Goal: Task Accomplishment & Management: Use online tool/utility

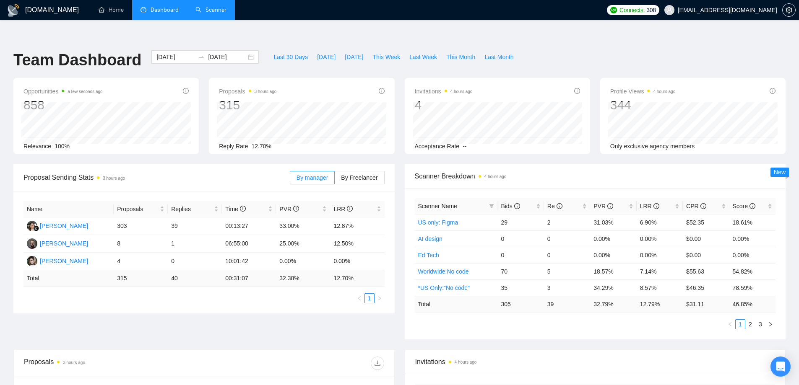
click at [215, 13] on link "Scanner" at bounding box center [210, 9] width 31 height 7
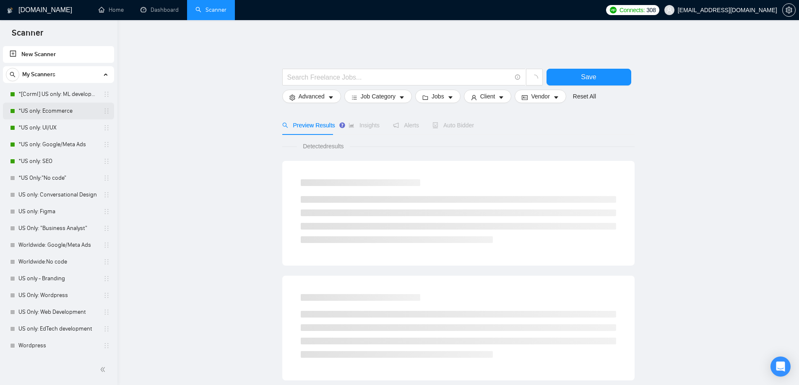
click at [66, 112] on link "*US only: Ecommerce" at bounding box center [58, 111] width 80 height 17
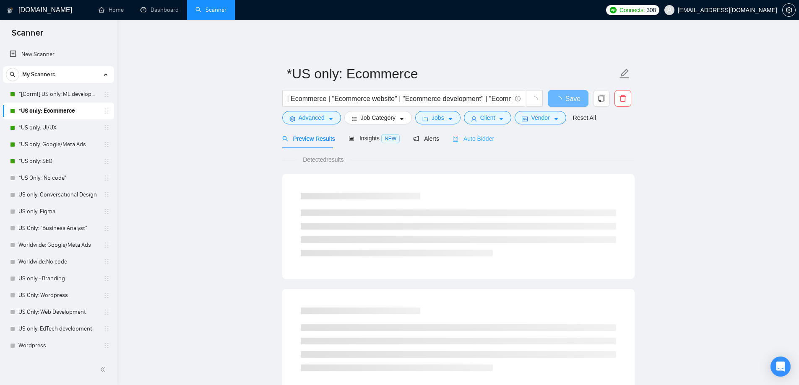
click at [484, 138] on div "Auto Bidder" at bounding box center [474, 139] width 42 height 20
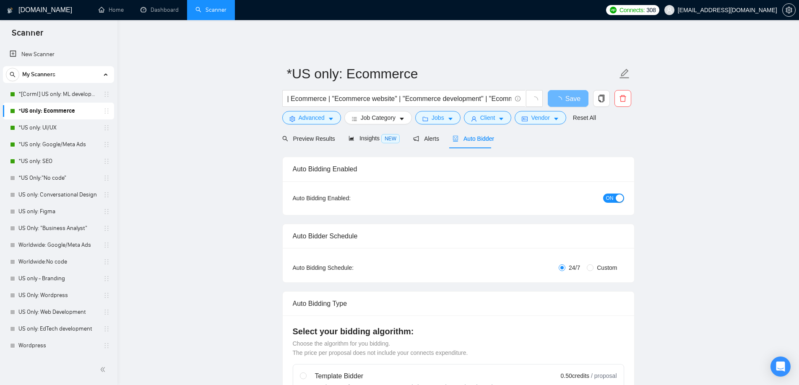
checkbox input "true"
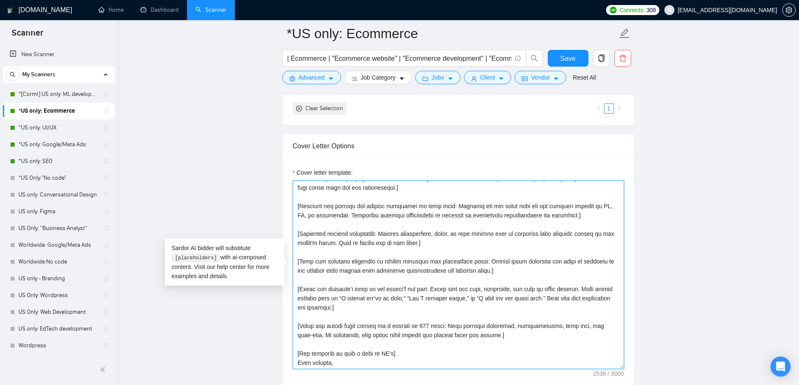
scroll to position [175, 0]
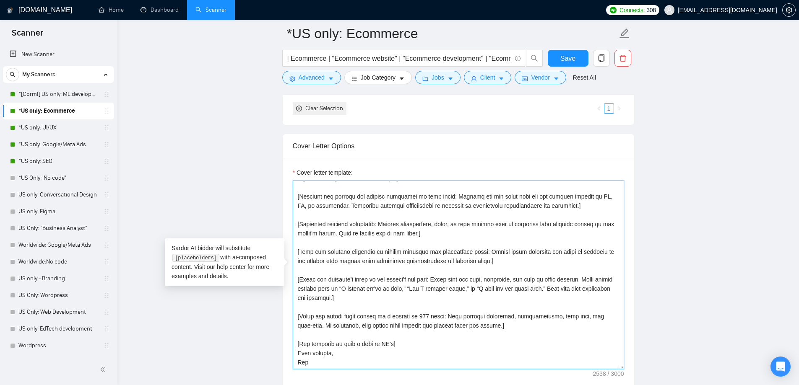
drag, startPoint x: 396, startPoint y: 225, endPoint x: 419, endPoint y: 359, distance: 135.3
click at [419, 359] on textarea "Cover letter template:" at bounding box center [458, 275] width 331 height 189
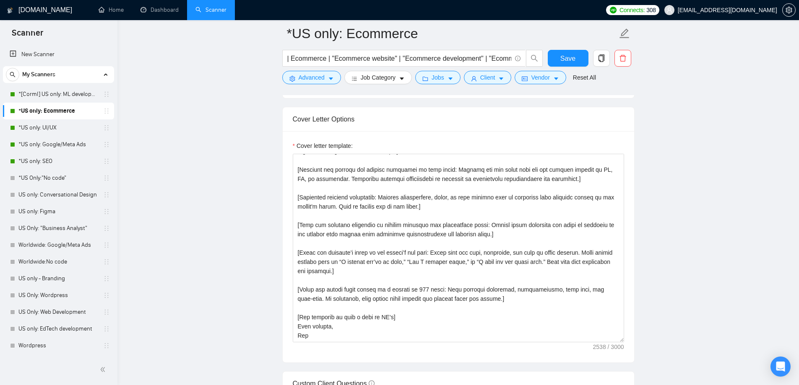
scroll to position [923, 0]
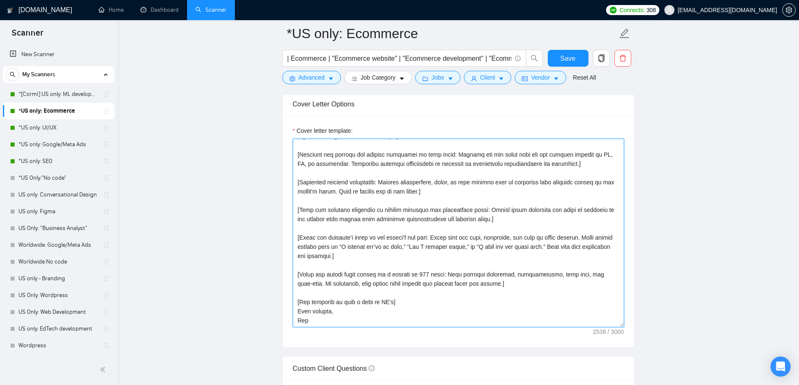
click at [315, 307] on textarea "Cover letter template:" at bounding box center [458, 233] width 331 height 189
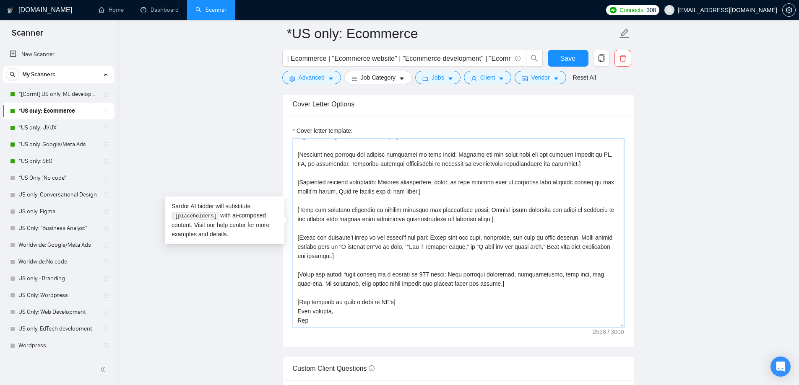
click at [315, 307] on textarea "Cover letter template:" at bounding box center [458, 233] width 331 height 189
type textarea "[Lorem ips dolor sitame co a elitseddoeiusm tem incididuntut labo: Etdol magnaa…"
click at [247, 294] on main "*US only: Ecommerce | Ecommerce | "Ecommerce website" | "Ecommerce development"…" at bounding box center [458, 363] width 655 height 2492
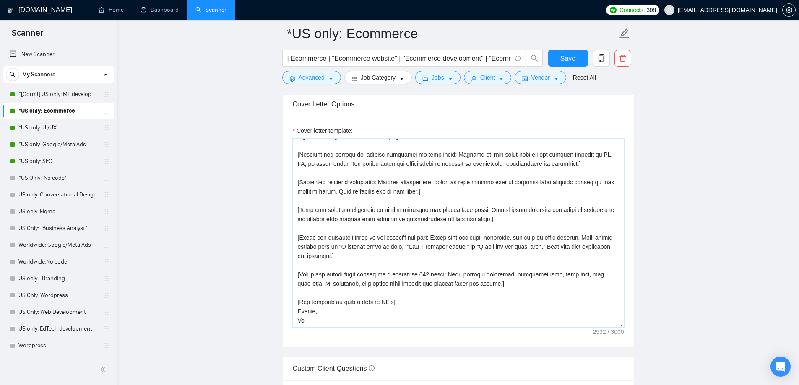
click at [317, 317] on textarea "Cover letter template:" at bounding box center [458, 233] width 331 height 189
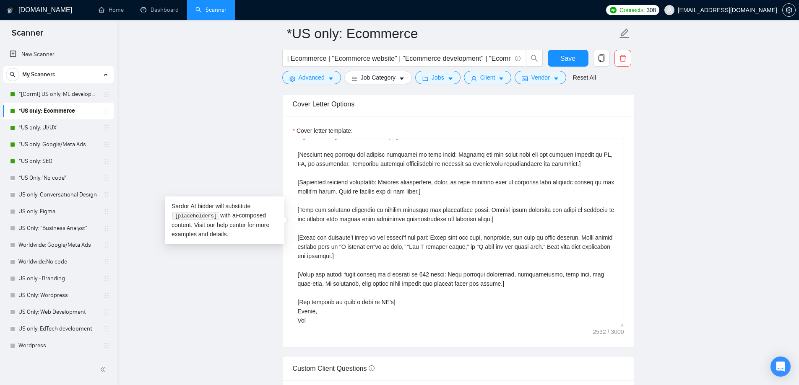
click at [238, 304] on main "*US only: Ecommerce | Ecommerce | "Ecommerce website" | "Ecommerce development"…" at bounding box center [458, 363] width 655 height 2492
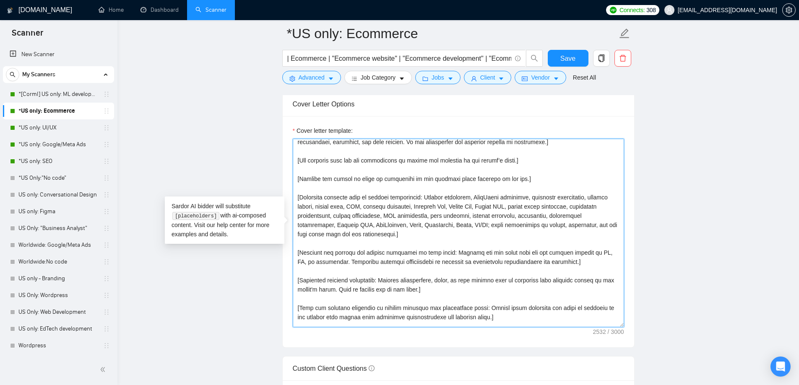
scroll to position [133, 0]
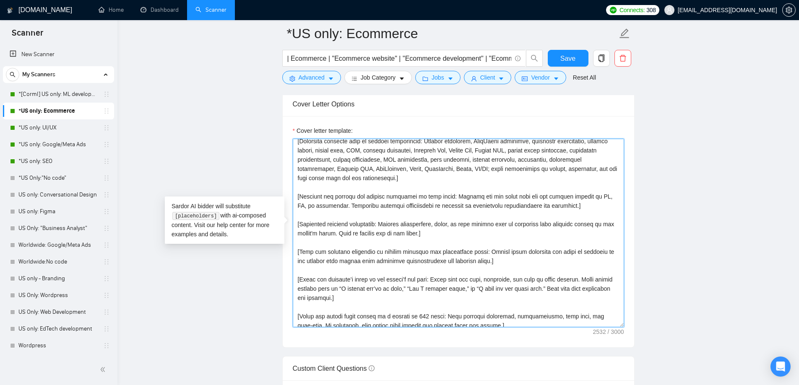
drag, startPoint x: 312, startPoint y: 314, endPoint x: 304, endPoint y: 235, distance: 78.9
click at [304, 235] on textarea "Cover letter template:" at bounding box center [458, 233] width 331 height 189
click at [346, 265] on textarea "Cover letter template:" at bounding box center [458, 233] width 331 height 189
drag, startPoint x: 498, startPoint y: 254, endPoint x: 292, endPoint y: 245, distance: 206.5
click at [292, 245] on div "Cover letter template:" at bounding box center [458, 232] width 351 height 232
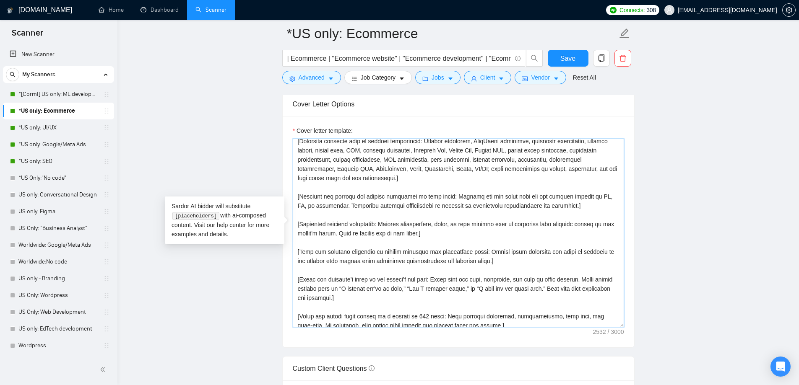
click at [395, 248] on textarea "Cover letter template:" at bounding box center [458, 233] width 331 height 189
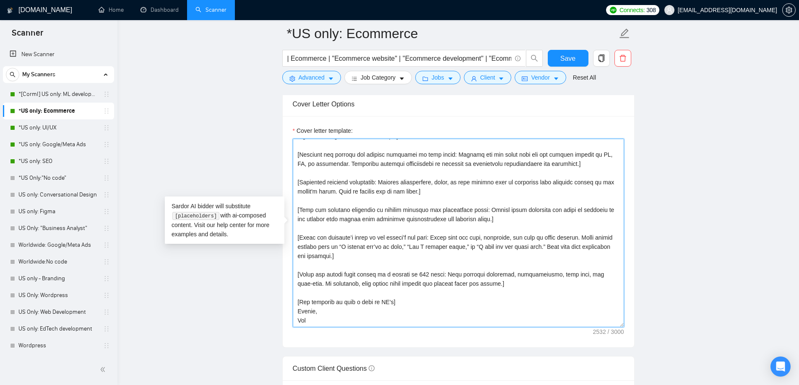
click at [334, 291] on textarea "Cover letter template:" at bounding box center [458, 233] width 331 height 189
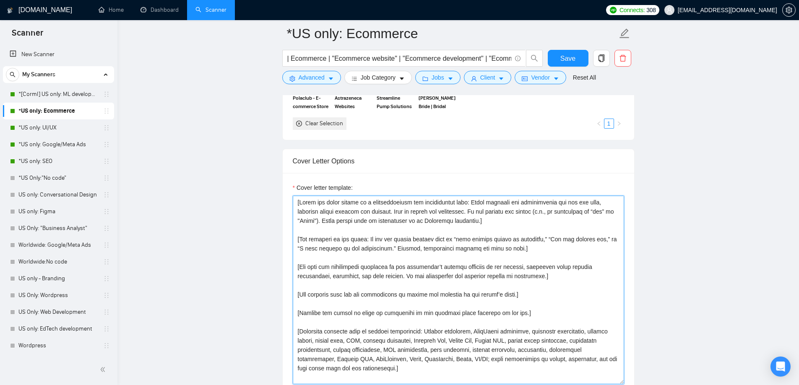
scroll to position [881, 0]
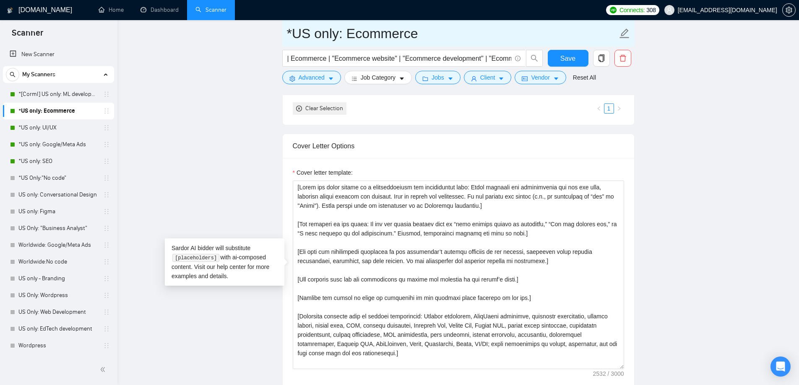
click at [43, 100] on link "*[Corml] US only: ML development" at bounding box center [58, 94] width 80 height 17
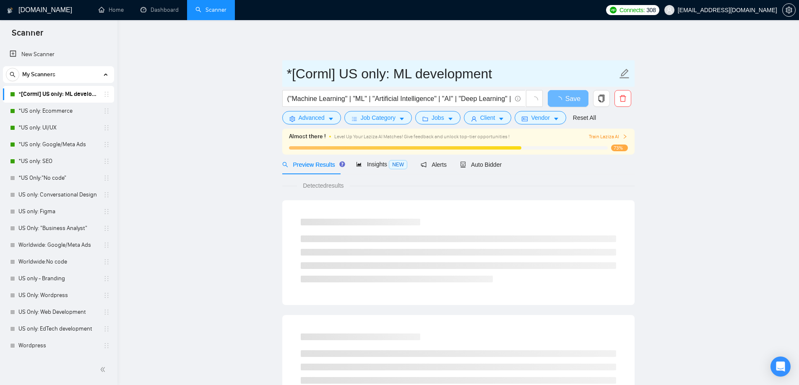
click at [377, 69] on input "*[Corml] US only: ML development" at bounding box center [452, 73] width 330 height 21
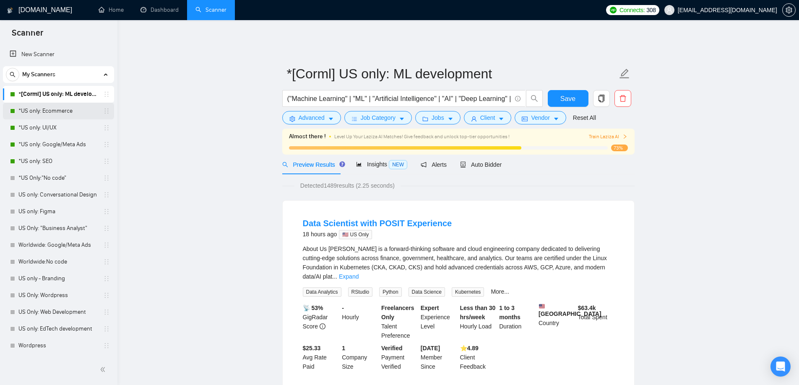
click at [50, 110] on link "*US only: Ecommerce" at bounding box center [58, 111] width 80 height 17
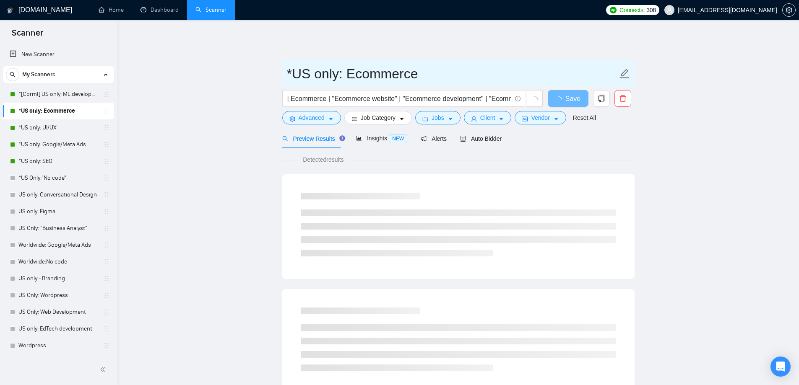
click at [343, 72] on input "*US only: Ecommerce" at bounding box center [452, 73] width 330 height 21
click at [414, 67] on input "*US only: Ecommerce" at bounding box center [452, 73] width 330 height 21
drag, startPoint x: 385, startPoint y: 70, endPoint x: 296, endPoint y: 76, distance: 89.1
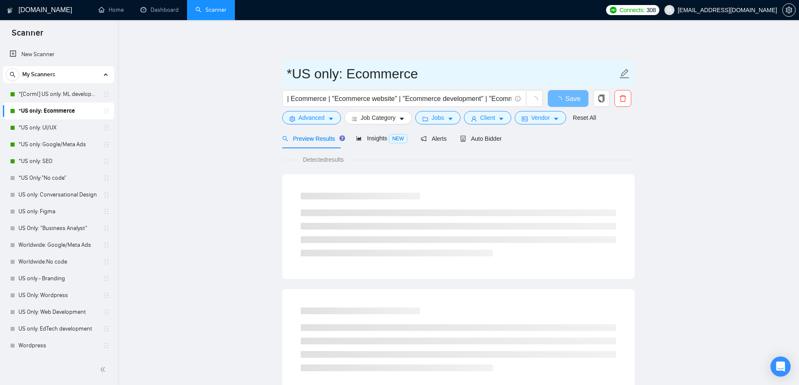
click at [296, 76] on input "*US only: Ecommerce" at bounding box center [452, 73] width 330 height 21
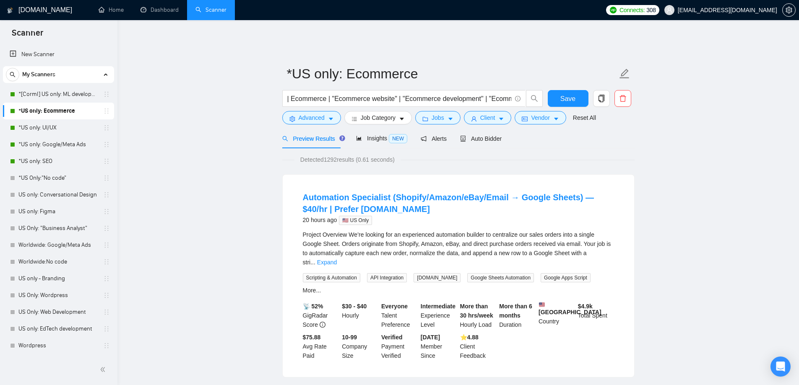
click at [40, 122] on link "*US only: UI/UX" at bounding box center [58, 128] width 80 height 17
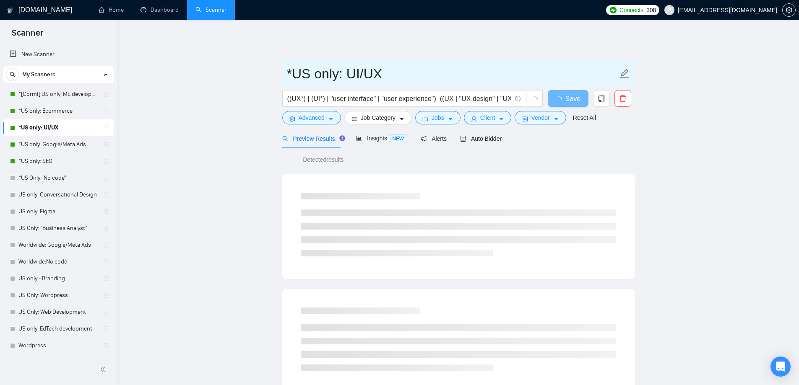
drag, startPoint x: 402, startPoint y: 67, endPoint x: 346, endPoint y: 37, distance: 63.2
click at [296, 81] on span "*US only: UI/UX" at bounding box center [458, 73] width 352 height 26
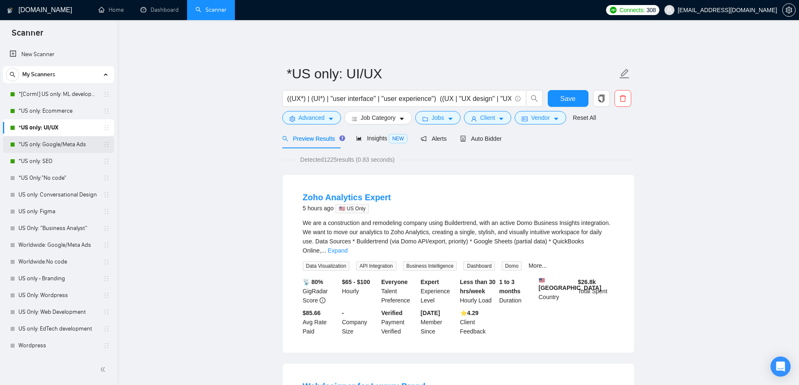
click at [45, 140] on link "*US only: Google/Meta Ads" at bounding box center [58, 144] width 80 height 17
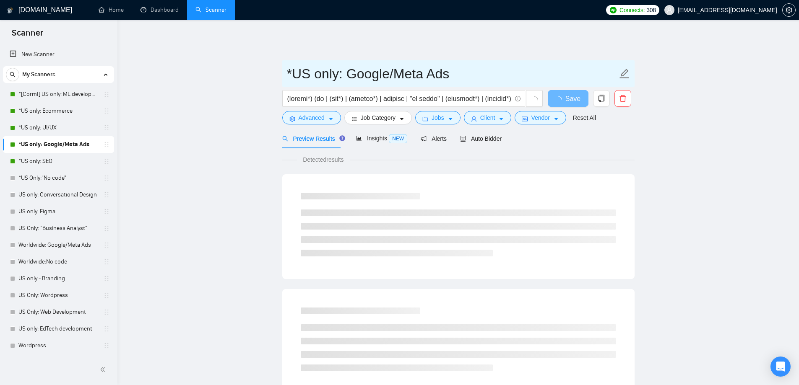
drag, startPoint x: 367, startPoint y: 71, endPoint x: 291, endPoint y: 82, distance: 76.7
click at [291, 82] on form "*US only: Google/Meta Ads Save Advanced Job Category Jobs Client Vendor Reset A…" at bounding box center [458, 94] width 352 height 68
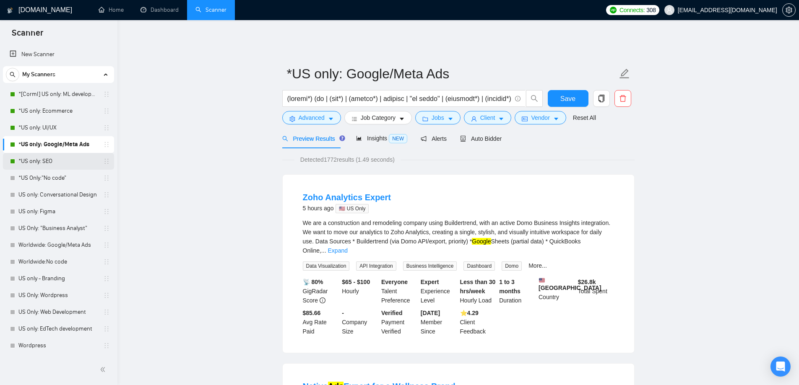
click at [38, 159] on link "*US only: SEO" at bounding box center [58, 161] width 80 height 17
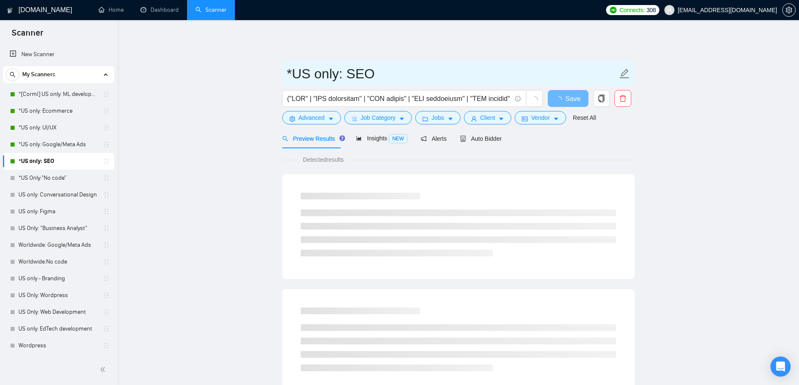
drag, startPoint x: 380, startPoint y: 73, endPoint x: 291, endPoint y: 78, distance: 89.1
click at [291, 78] on span "*US only: SEO" at bounding box center [458, 73] width 352 height 26
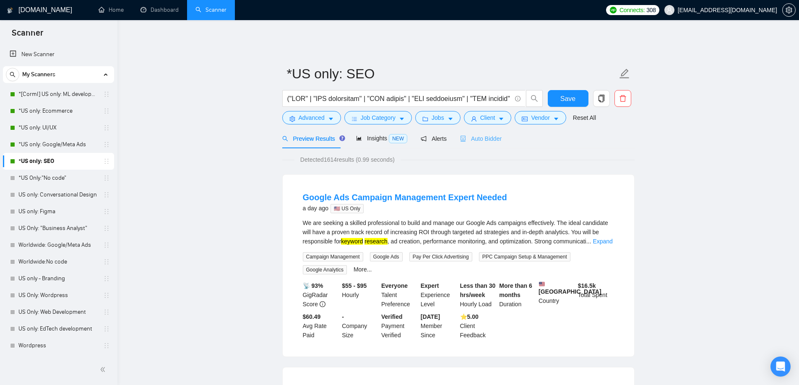
click at [489, 129] on div "Auto Bidder" at bounding box center [481, 139] width 42 height 20
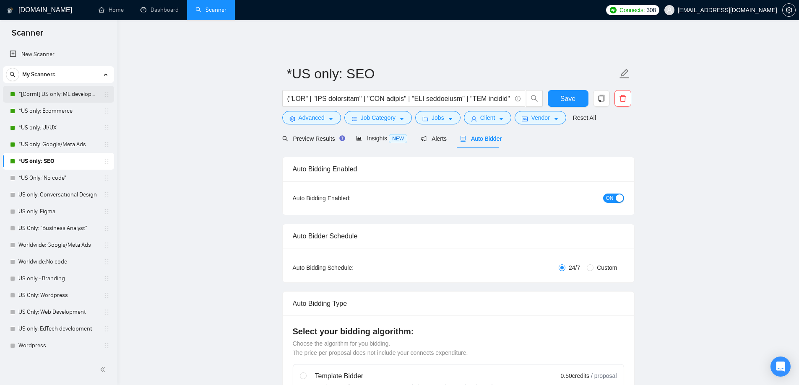
checkbox input "true"
click at [63, 97] on link "*[Corml] US only: ML development" at bounding box center [58, 94] width 80 height 17
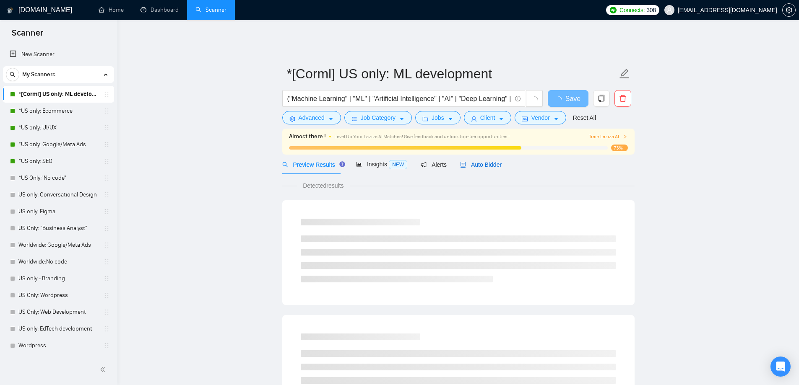
click at [472, 161] on span "Auto Bidder" at bounding box center [481, 164] width 42 height 7
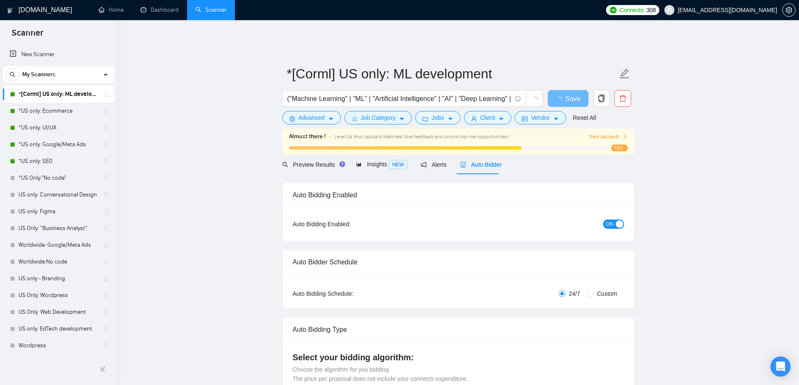
radio input "false"
radio input "true"
checkbox input "true"
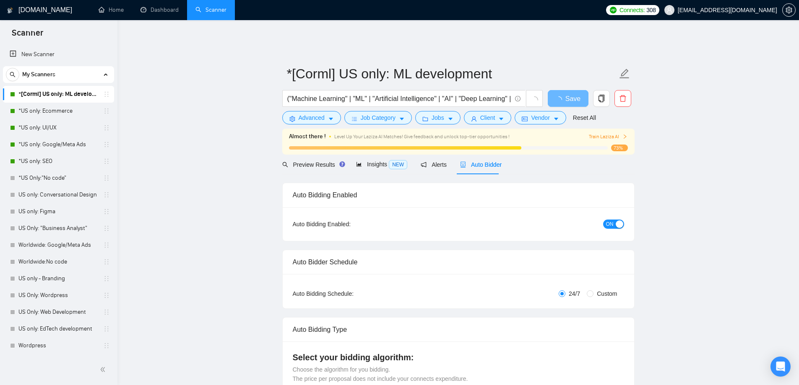
checkbox input "true"
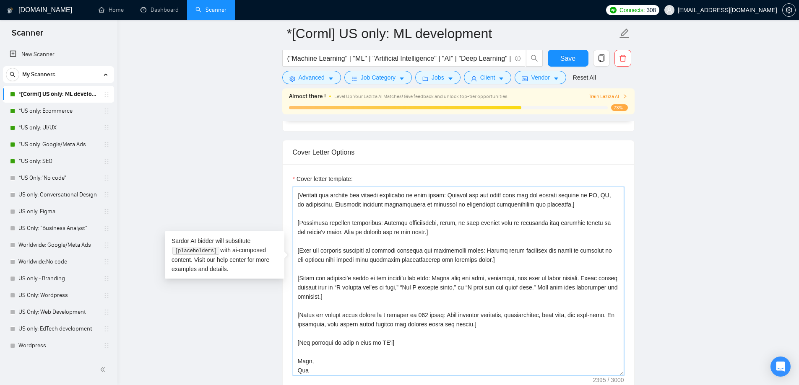
scroll to position [175, 0]
drag, startPoint x: 297, startPoint y: 175, endPoint x: 416, endPoint y: 351, distance: 212.6
click at [416, 351] on textarea "Cover letter template:" at bounding box center [458, 281] width 331 height 189
click at [55, 109] on link "*US only: Ecommerce" at bounding box center [58, 111] width 80 height 17
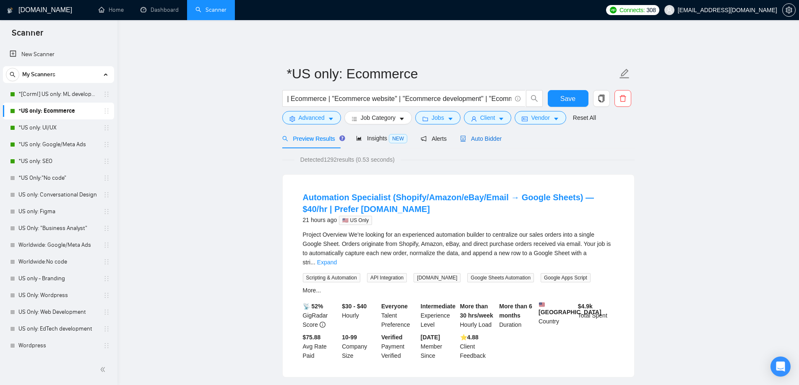
click at [480, 135] on span "Auto Bidder" at bounding box center [481, 138] width 42 height 7
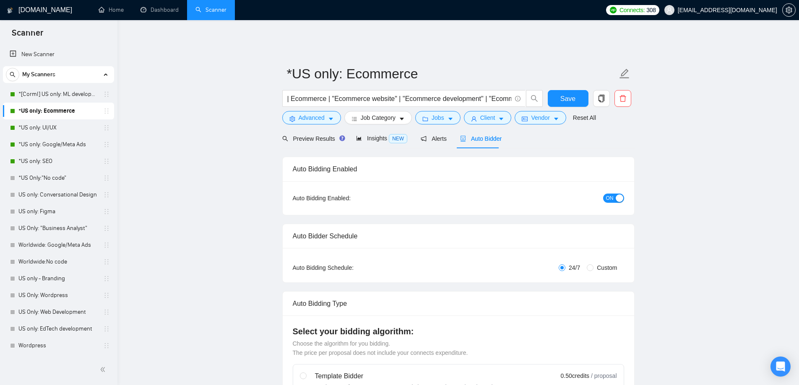
checkbox input "true"
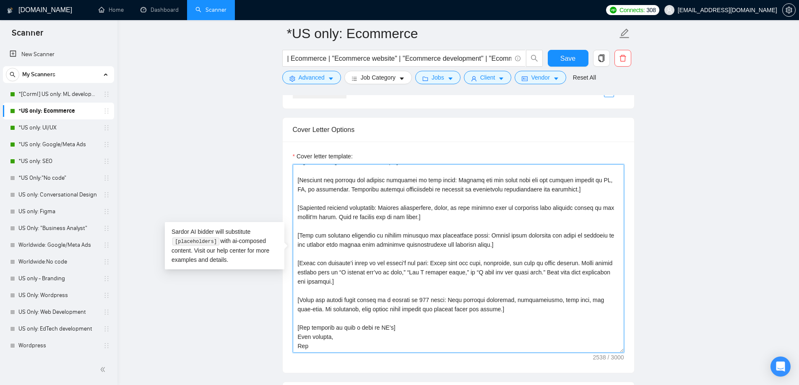
scroll to position [923, 0]
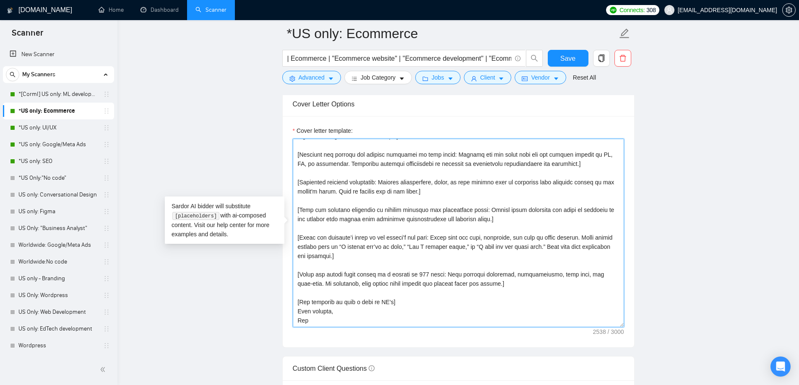
drag, startPoint x: 297, startPoint y: 183, endPoint x: 403, endPoint y: 337, distance: 187.3
click at [403, 337] on div "Cover letter template:" at bounding box center [458, 232] width 351 height 232
click at [37, 127] on link "*US only: UI/UX" at bounding box center [58, 128] width 80 height 17
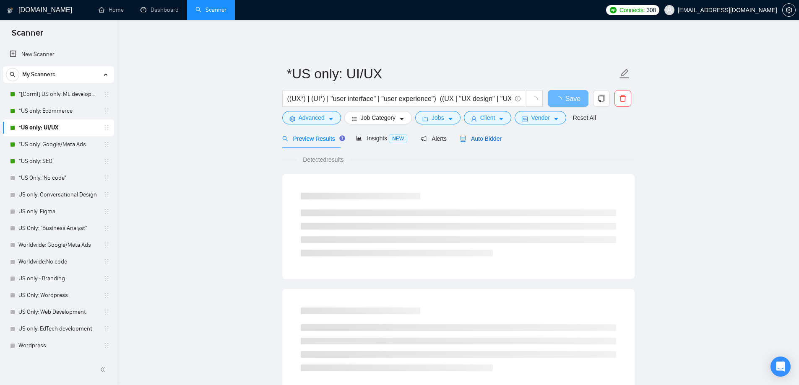
click at [473, 135] on span "Auto Bidder" at bounding box center [481, 138] width 42 height 7
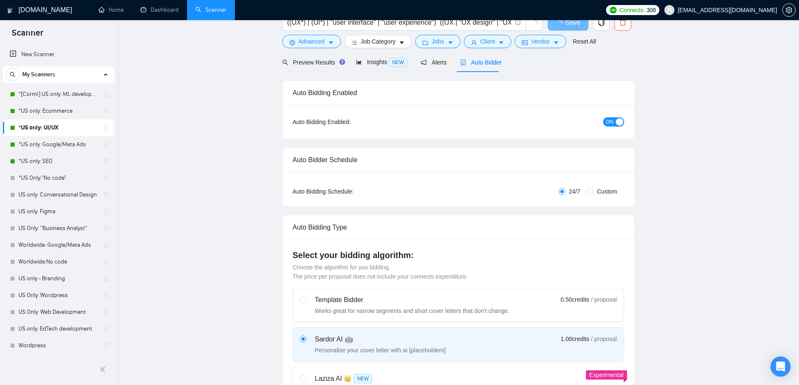
radio input "false"
radio input "true"
checkbox input "true"
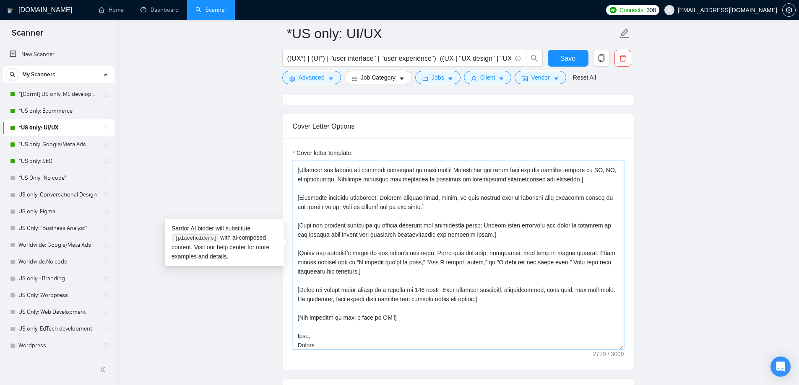
scroll to position [212, 0]
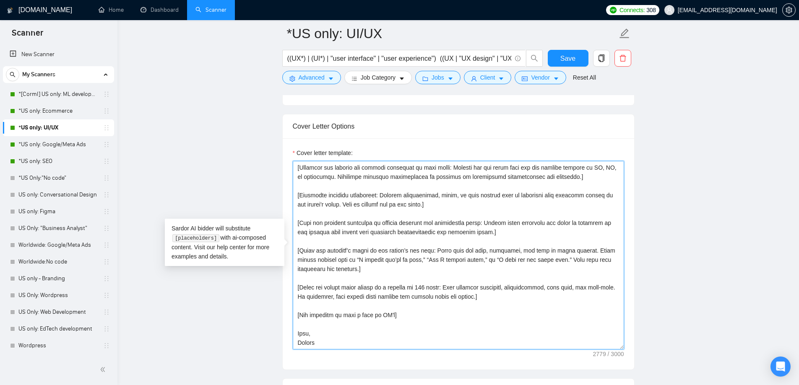
drag, startPoint x: 297, startPoint y: 162, endPoint x: 419, endPoint y: 335, distance: 211.3
click at [419, 335] on textarea "Cover letter template:" at bounding box center [458, 255] width 331 height 189
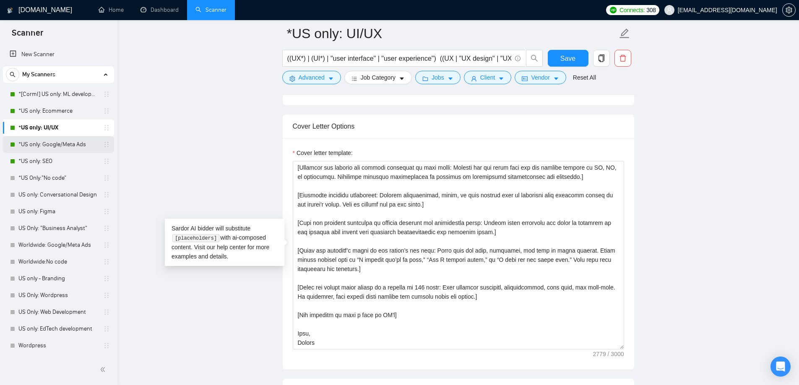
click at [49, 145] on link "*US only: Google/Meta Ads" at bounding box center [58, 144] width 80 height 17
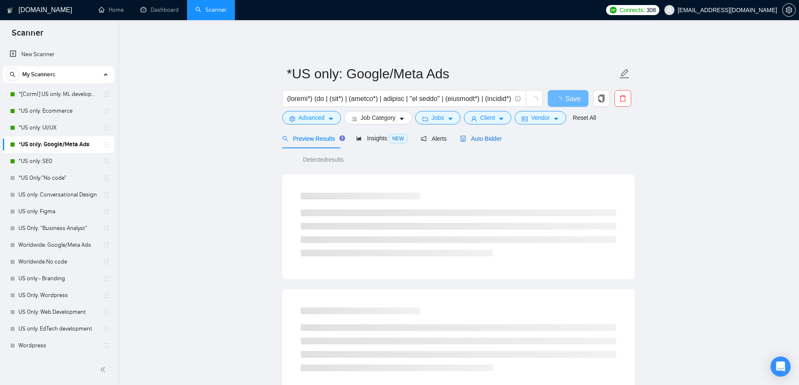
click at [472, 135] on span "Auto Bidder" at bounding box center [481, 138] width 42 height 7
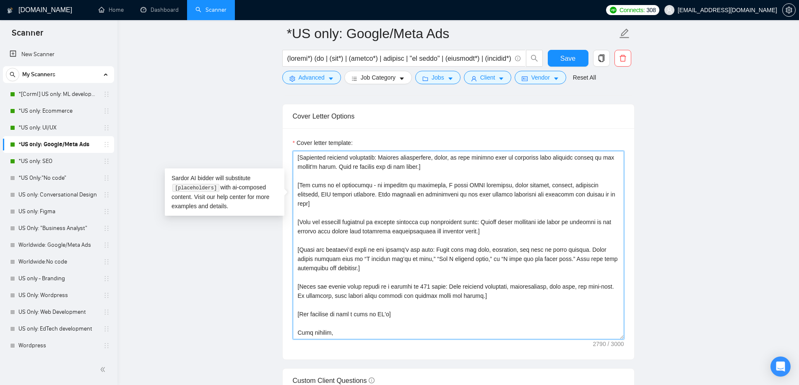
scroll to position [1017, 0]
drag, startPoint x: 298, startPoint y: 167, endPoint x: 442, endPoint y: 360, distance: 240.6
click at [442, 360] on form "Auto Bidding Enabled Auto Bidding Enabled: ON Auto Bidder Schedule Auto Bidding…" at bounding box center [458, 250] width 352 height 2207
click at [249, 280] on main "*US only: Google/Meta Ads Save Advanced Job Category Jobs Client Vendor Reset A…" at bounding box center [458, 320] width 655 height 2596
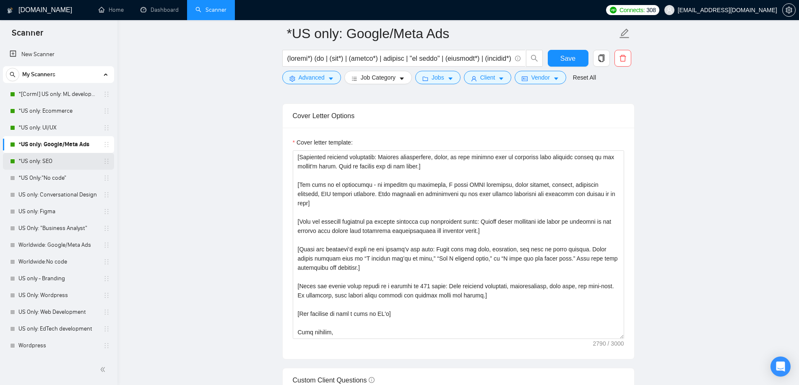
click at [43, 161] on link "*US only: SEO" at bounding box center [58, 161] width 80 height 17
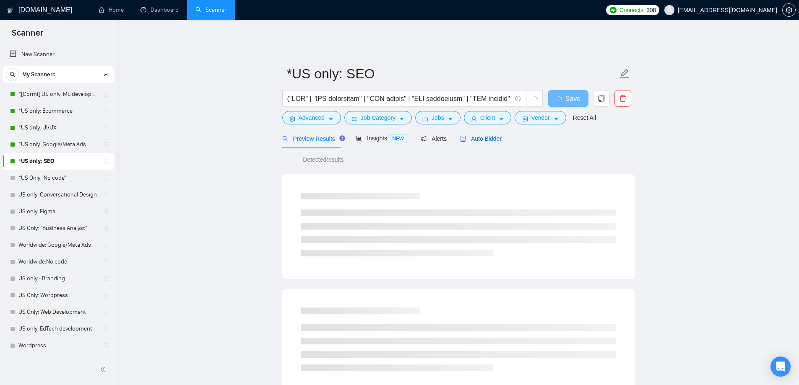
click at [473, 135] on span "Auto Bidder" at bounding box center [481, 138] width 42 height 7
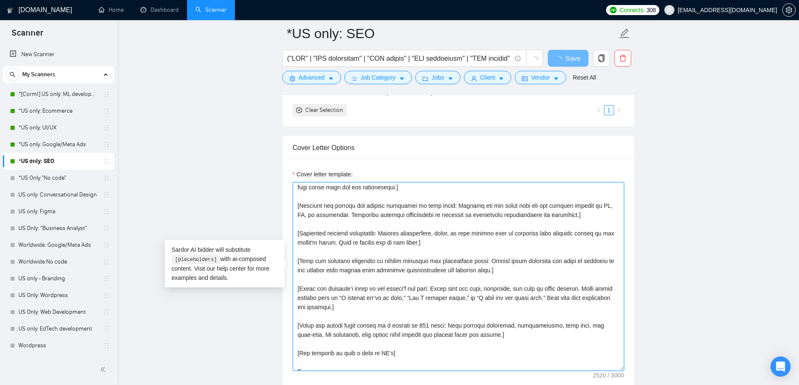
scroll to position [185, 0]
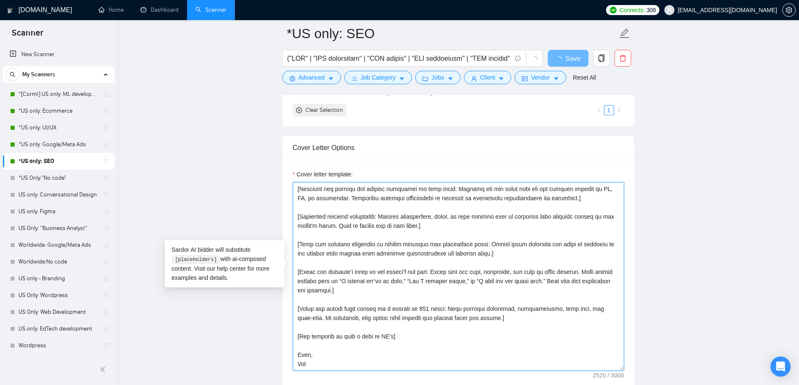
drag, startPoint x: 298, startPoint y: 185, endPoint x: 460, endPoint y: 375, distance: 250.1
click at [460, 375] on div "Cover letter template:" at bounding box center [458, 276] width 351 height 232
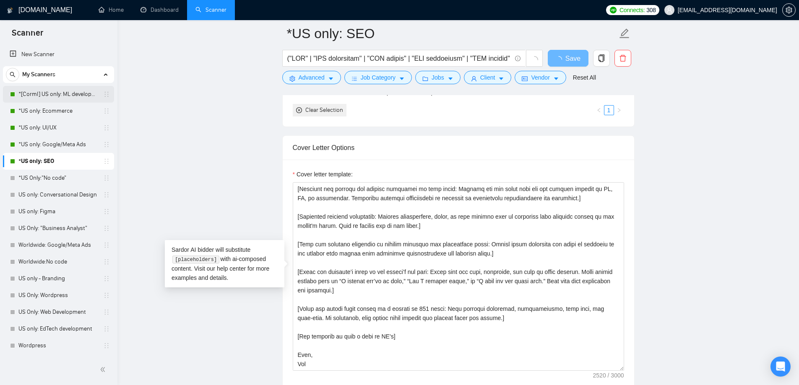
click at [54, 92] on link "*[Corml] US only: ML development" at bounding box center [58, 94] width 80 height 17
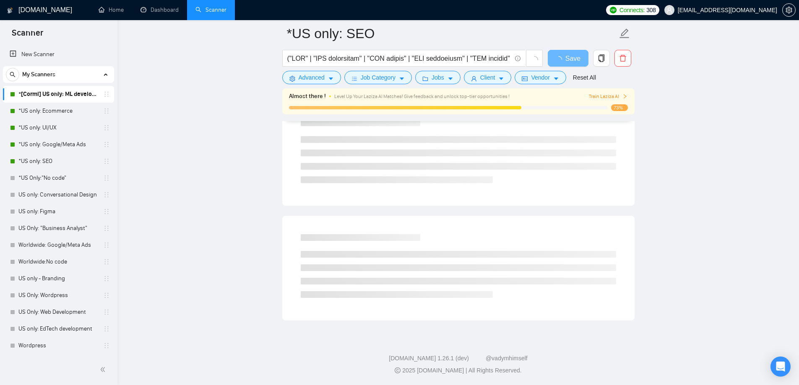
scroll to position [419, 0]
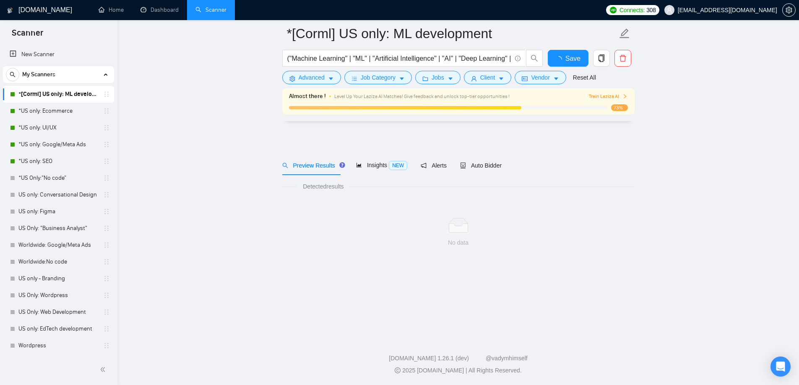
scroll to position [0, 0]
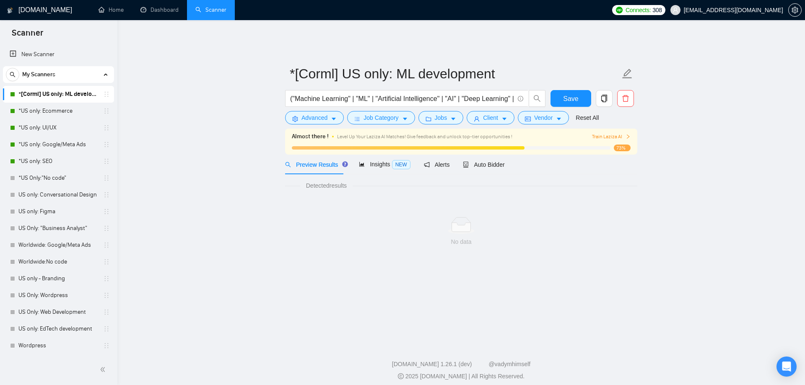
click at [505, 158] on div "Preview Results Insights NEW Alerts Auto Bidder" at bounding box center [461, 165] width 352 height 20
click at [492, 161] on span "Auto Bidder" at bounding box center [484, 164] width 42 height 7
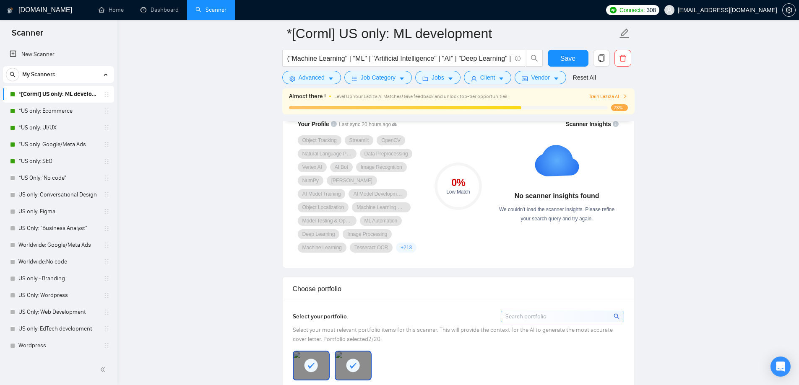
scroll to position [629, 0]
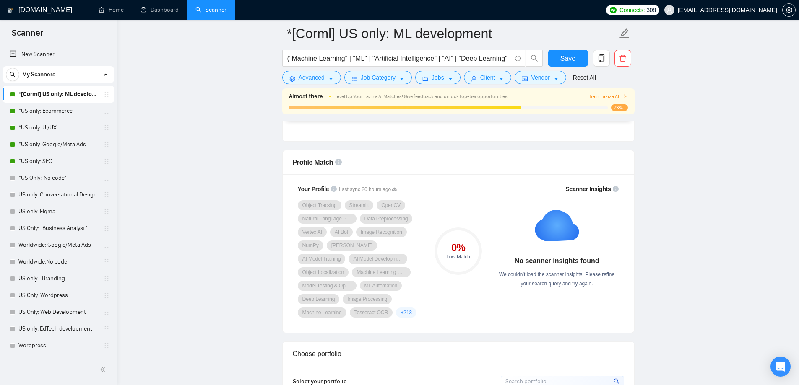
click at [570, 258] on strong "No scanner insights found" at bounding box center [557, 261] width 85 height 7
click at [521, 258] on strong "No scanner insights found" at bounding box center [557, 261] width 85 height 7
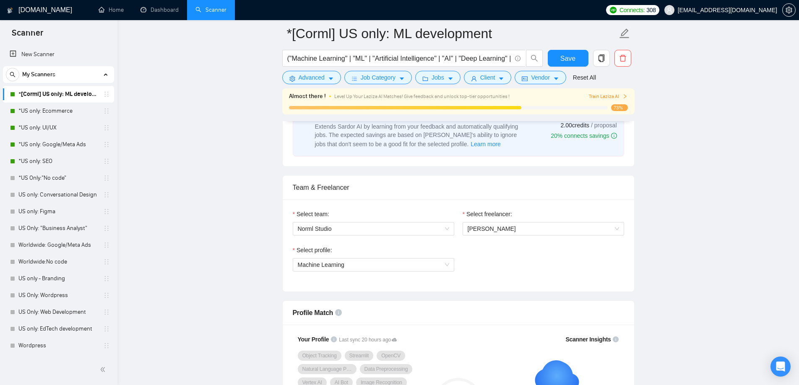
scroll to position [461, 0]
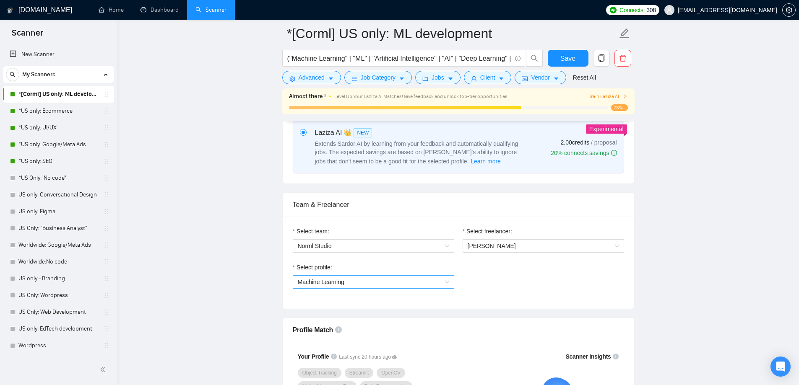
click at [429, 276] on span "Machine Learning" at bounding box center [373, 282] width 151 height 13
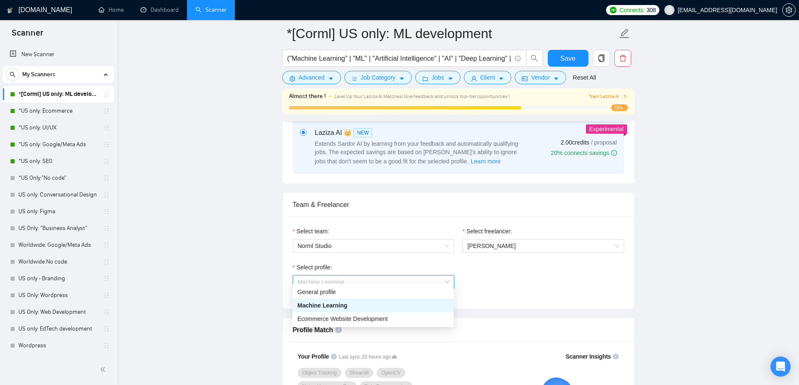
click at [360, 302] on div "Machine Learning" at bounding box center [372, 305] width 151 height 9
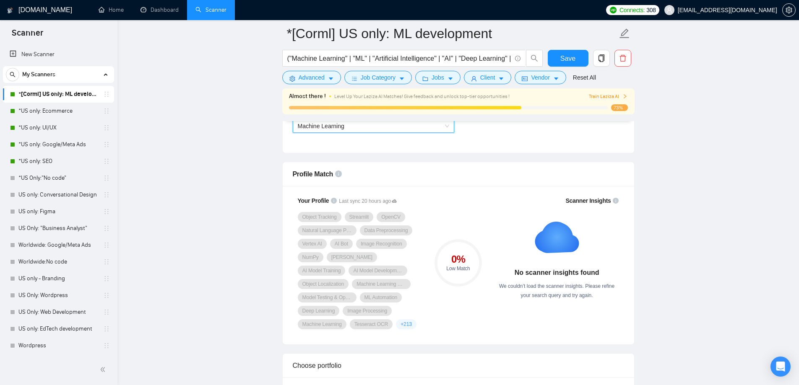
scroll to position [629, 0]
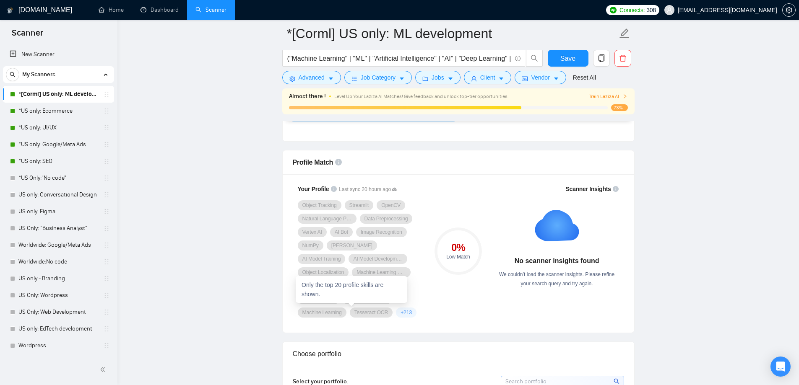
click at [401, 310] on span "+ 213" at bounding box center [406, 313] width 11 height 7
click at [342, 310] on span "Machine Learning" at bounding box center [321, 313] width 39 height 7
click at [37, 103] on link "*US only: Ecommerce" at bounding box center [58, 111] width 80 height 17
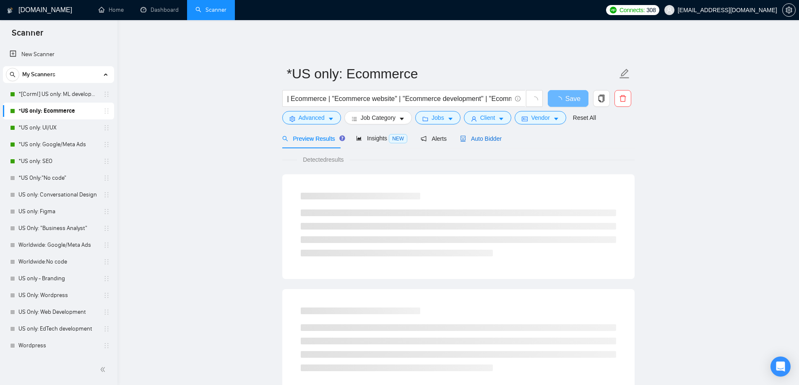
click at [481, 135] on span "Auto Bidder" at bounding box center [481, 138] width 42 height 7
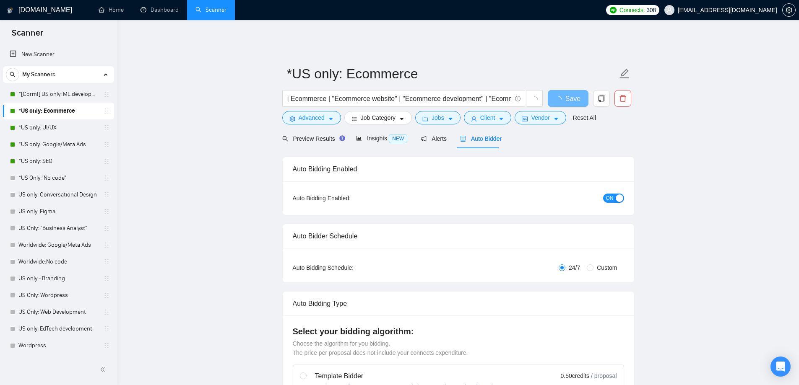
checkbox input "true"
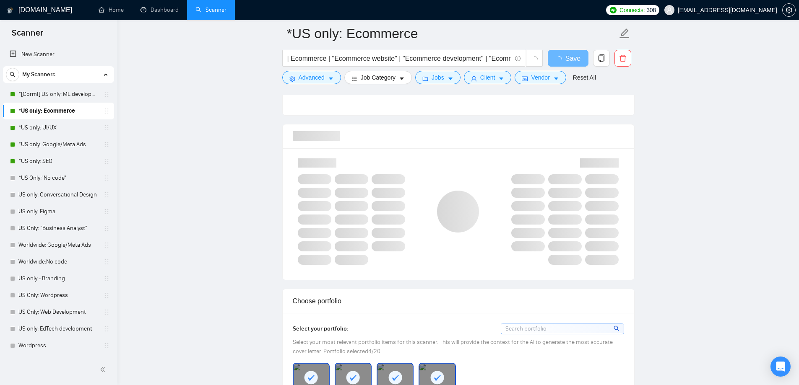
scroll to position [503, 0]
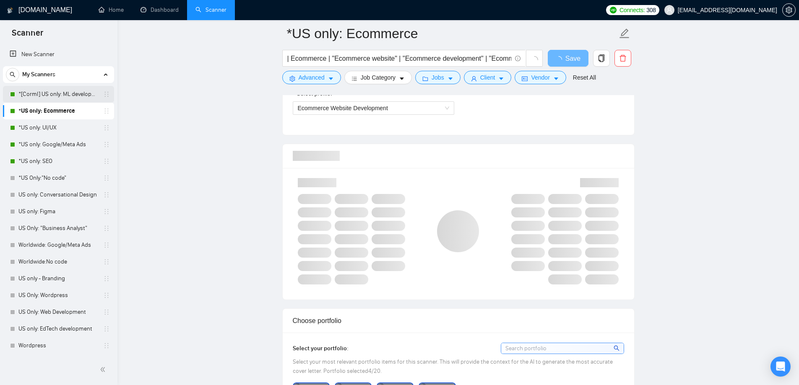
click at [63, 91] on link "*[Corml] US only: ML development" at bounding box center [58, 94] width 80 height 17
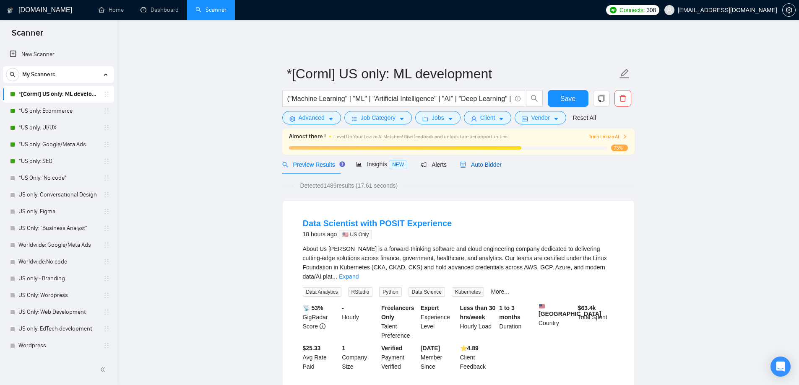
click at [480, 161] on span "Auto Bidder" at bounding box center [481, 164] width 42 height 7
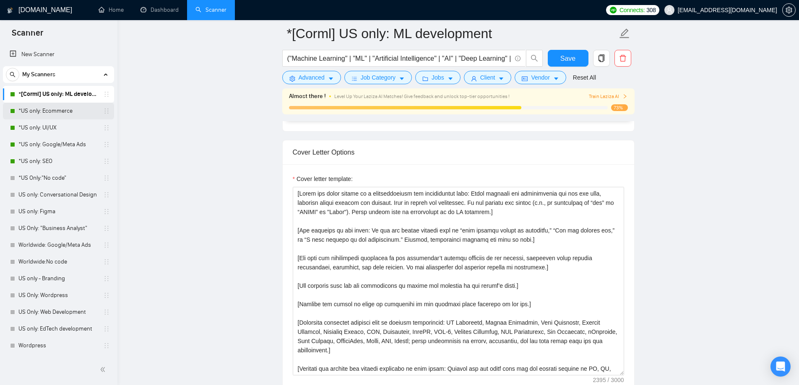
click at [64, 115] on link "*US only: Ecommerce" at bounding box center [58, 111] width 80 height 17
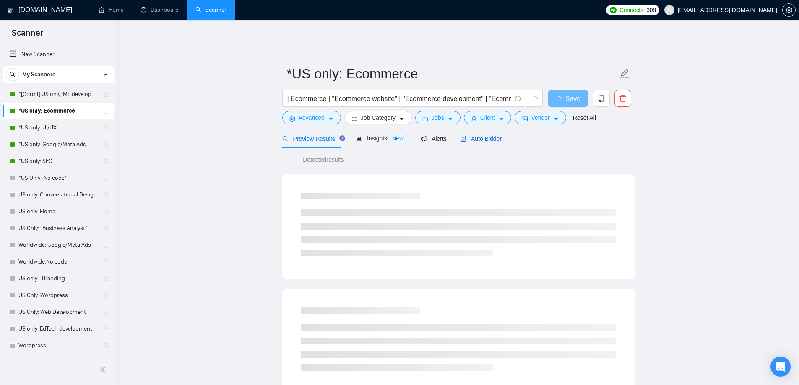
click at [471, 135] on span "Auto Bidder" at bounding box center [481, 138] width 42 height 7
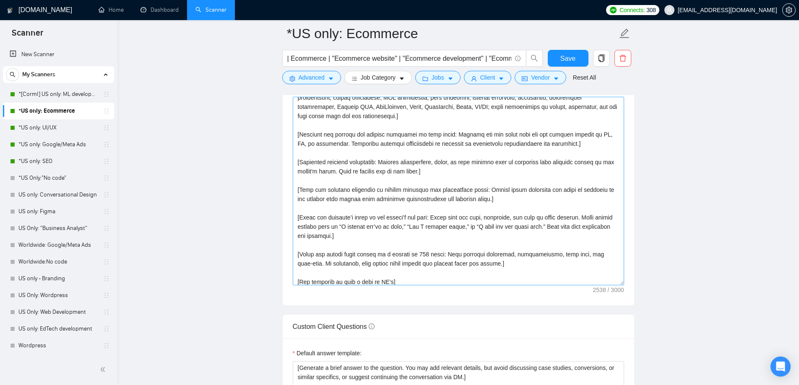
scroll to position [133, 0]
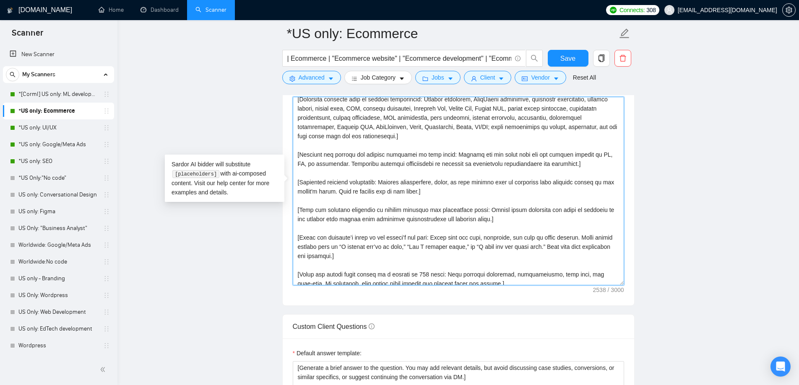
drag, startPoint x: 498, startPoint y: 213, endPoint x: 296, endPoint y: 208, distance: 202.2
click at [296, 208] on textarea "Cover letter template:" at bounding box center [458, 191] width 331 height 189
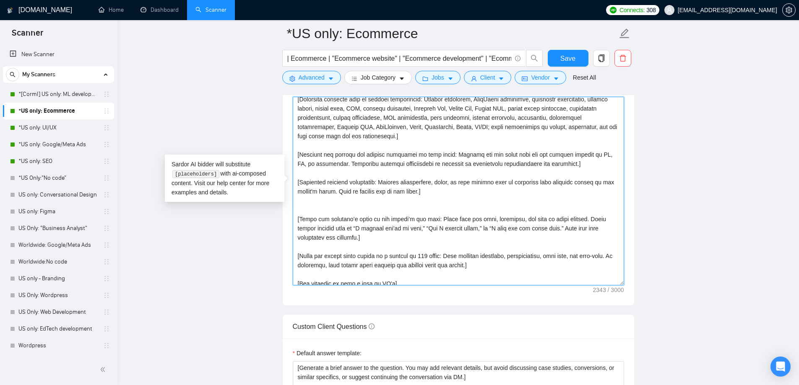
click at [331, 202] on textarea "Cover letter template:" at bounding box center [458, 191] width 331 height 189
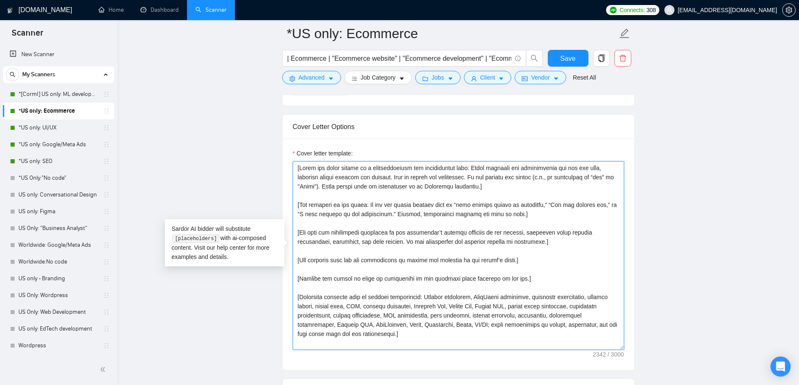
scroll to position [881, 0]
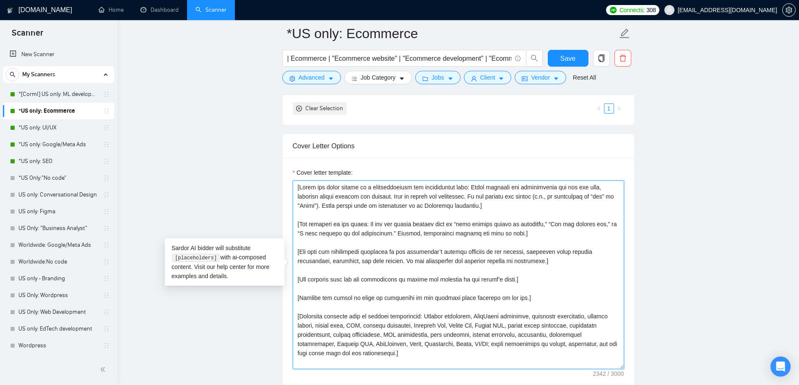
click at [459, 235] on textarea "Cover letter template:" at bounding box center [458, 275] width 331 height 189
click at [337, 212] on textarea "Cover letter template:" at bounding box center [458, 275] width 331 height 189
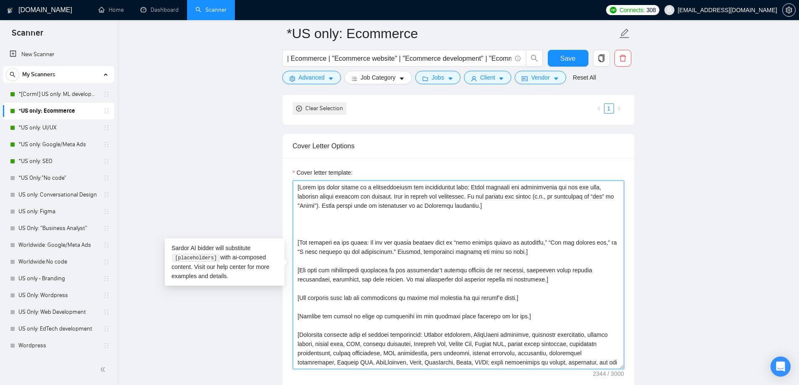
paste textarea "[Start with a personalized hook addressing a pain point:] Begin your proposal b…"
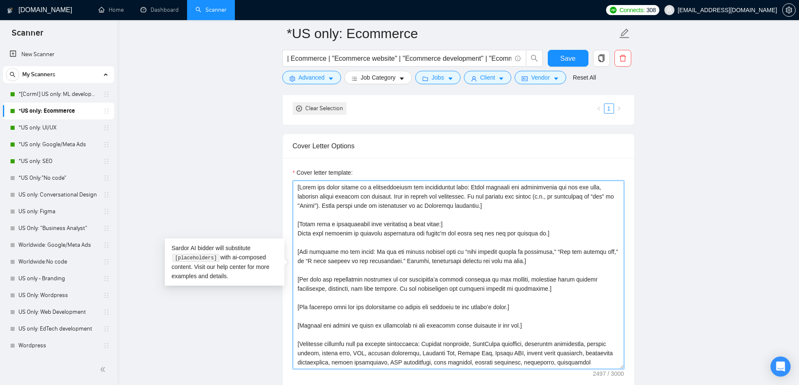
click at [445, 217] on textarea "Cover letter template:" at bounding box center [458, 275] width 331 height 189
click at [299, 227] on textarea "Cover letter template:" at bounding box center [458, 275] width 331 height 189
click at [382, 231] on textarea "Cover letter template:" at bounding box center [458, 275] width 331 height 189
click at [385, 229] on textarea "Cover letter template:" at bounding box center [458, 275] width 331 height 189
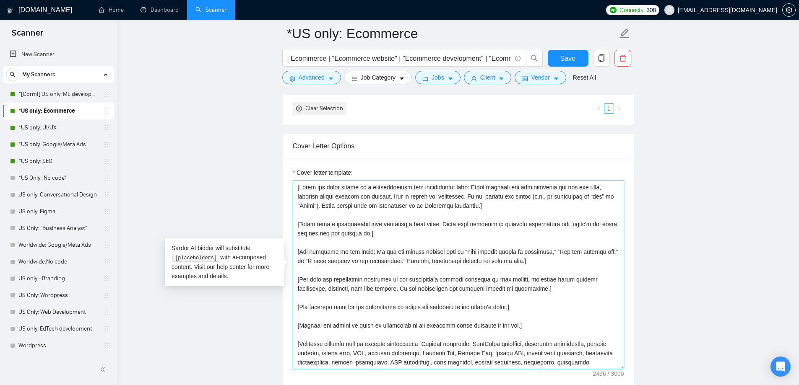
click at [522, 267] on textarea "Cover letter template:" at bounding box center [458, 275] width 331 height 189
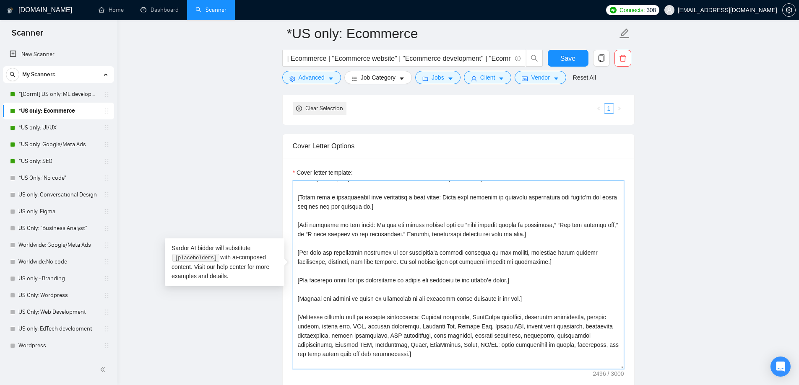
scroll to position [42, 0]
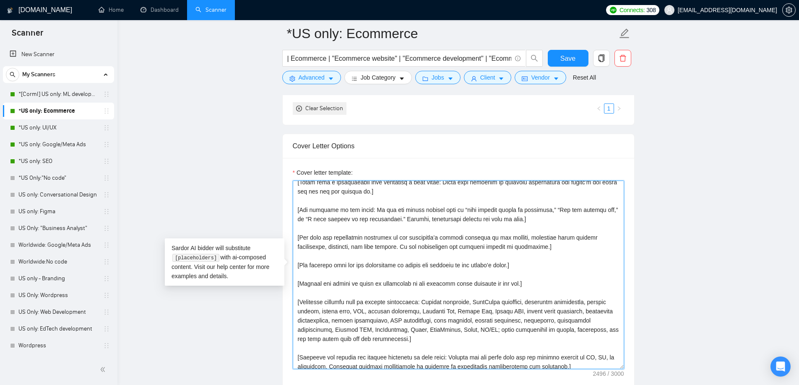
click at [390, 252] on textarea "Cover letter template:" at bounding box center [458, 275] width 331 height 189
click at [354, 267] on textarea "Cover letter template:" at bounding box center [458, 275] width 331 height 189
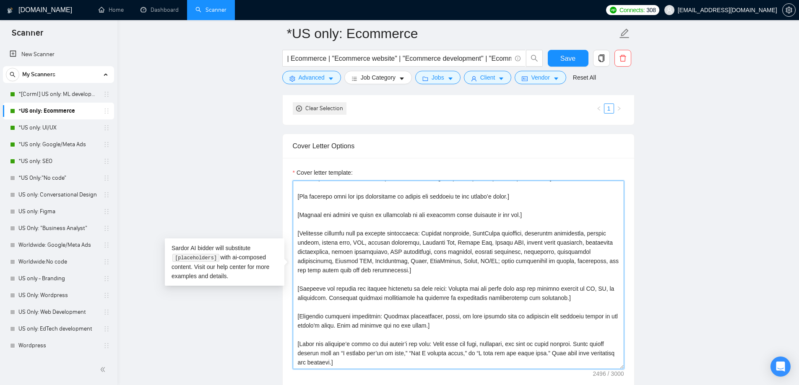
scroll to position [126, 0]
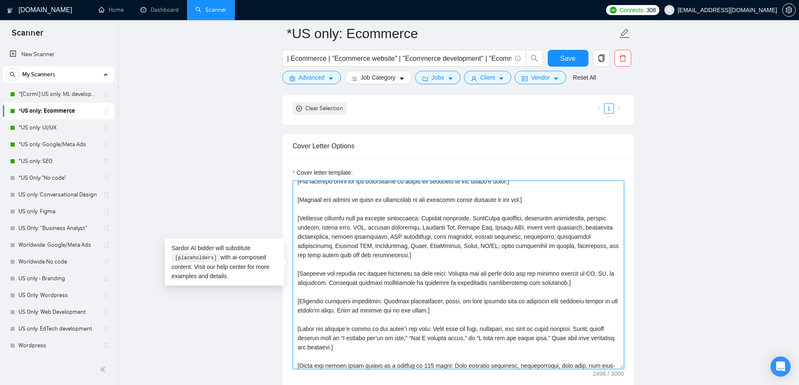
click at [344, 282] on textarea "Cover letter template:" at bounding box center [458, 275] width 331 height 189
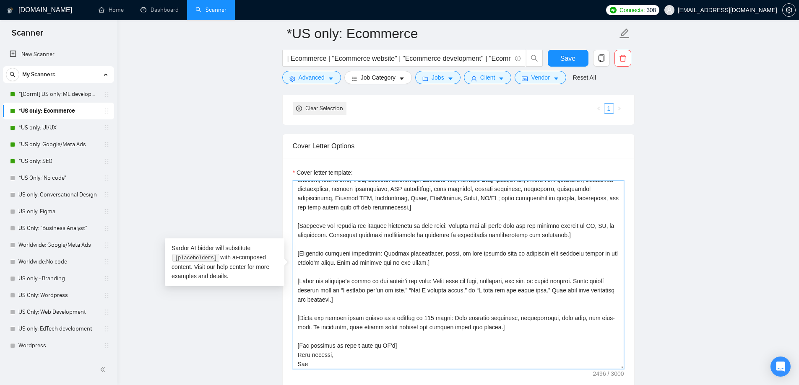
scroll to position [175, 0]
click at [371, 235] on textarea "Cover letter template:" at bounding box center [458, 275] width 331 height 189
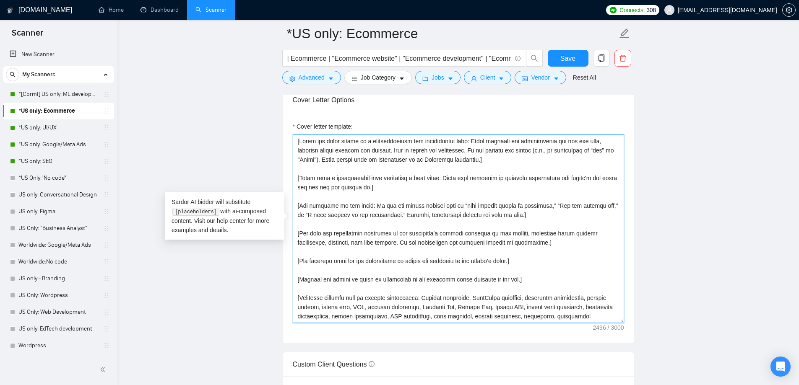
scroll to position [881, 0]
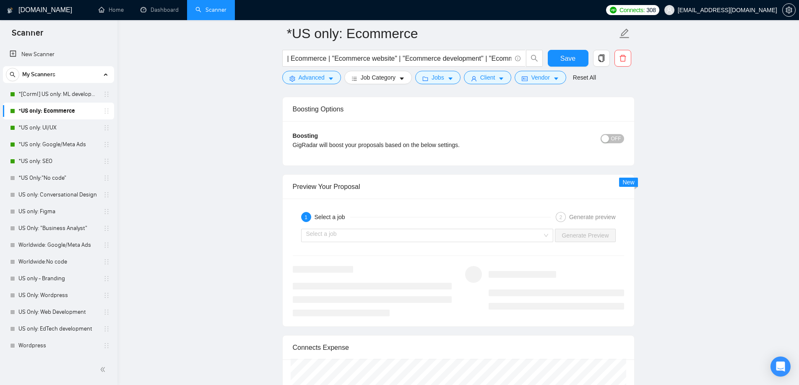
scroll to position [1510, 0]
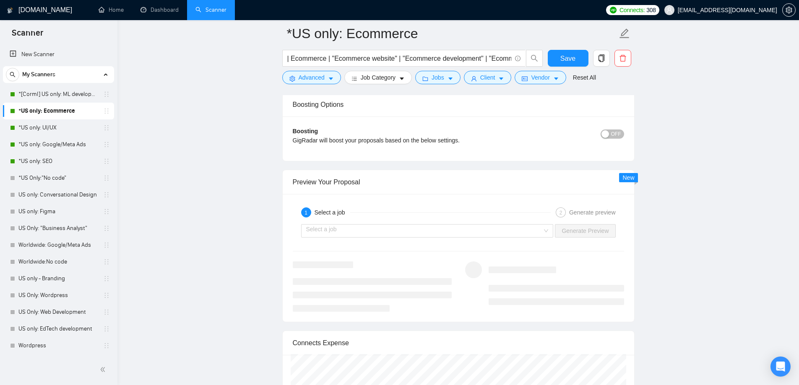
click at [539, 232] on div "Select a job Generate Preview" at bounding box center [458, 231] width 333 height 20
click at [503, 226] on input "search" at bounding box center [424, 231] width 237 height 13
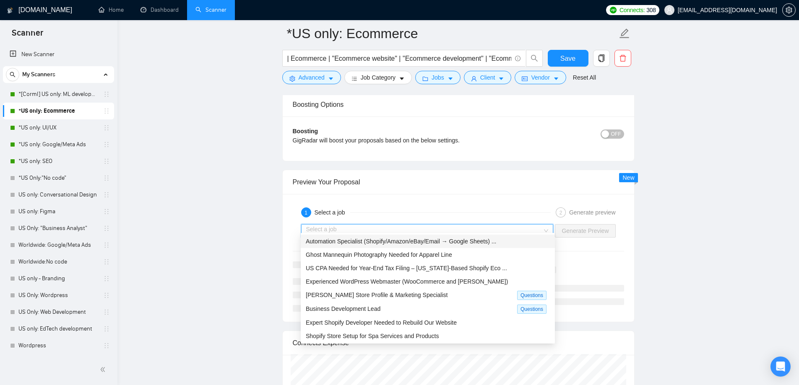
scroll to position [1552, 0]
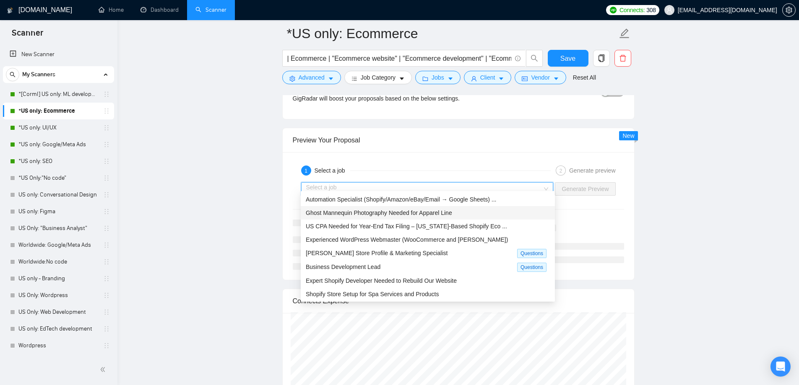
drag, startPoint x: 340, startPoint y: 219, endPoint x: 339, endPoint y: 225, distance: 6.3
drag, startPoint x: 339, startPoint y: 225, endPoint x: 260, endPoint y: 176, distance: 93.0
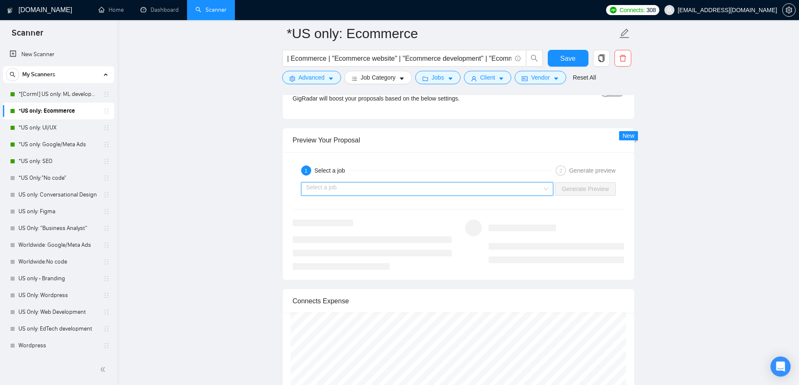
click at [400, 186] on input "search" at bounding box center [424, 189] width 237 height 13
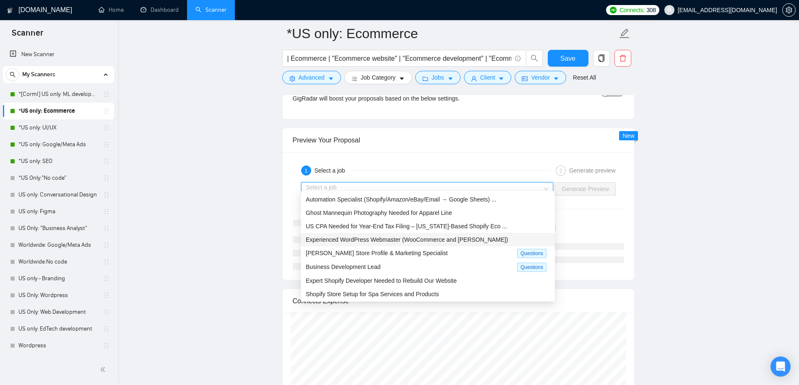
scroll to position [27, 0]
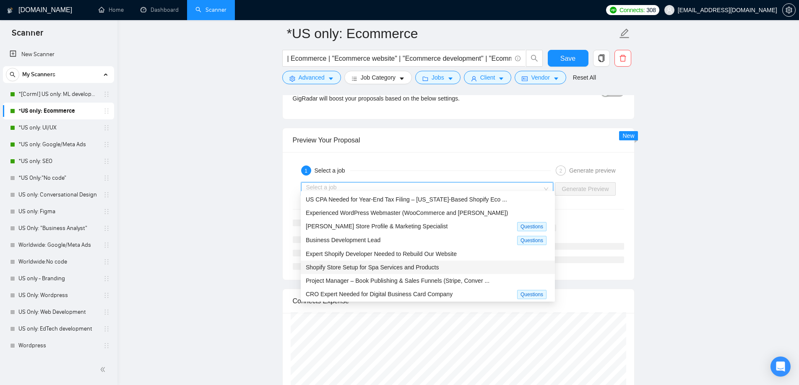
click at [368, 268] on span "Shopify Store Setup for Spa Services and Products" at bounding box center [372, 267] width 133 height 7
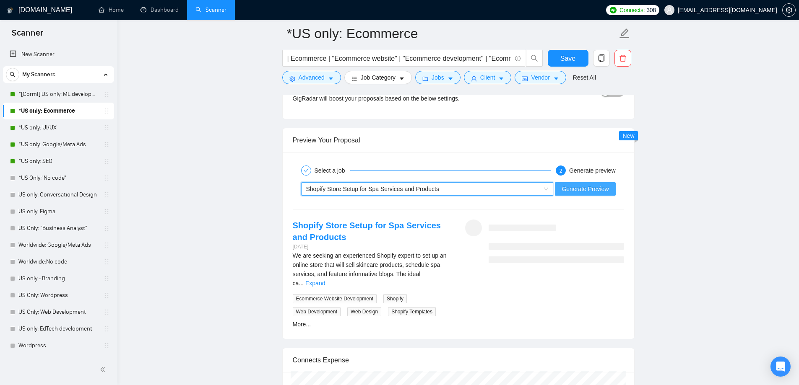
click at [591, 186] on span "Generate Preview" at bounding box center [585, 189] width 47 height 9
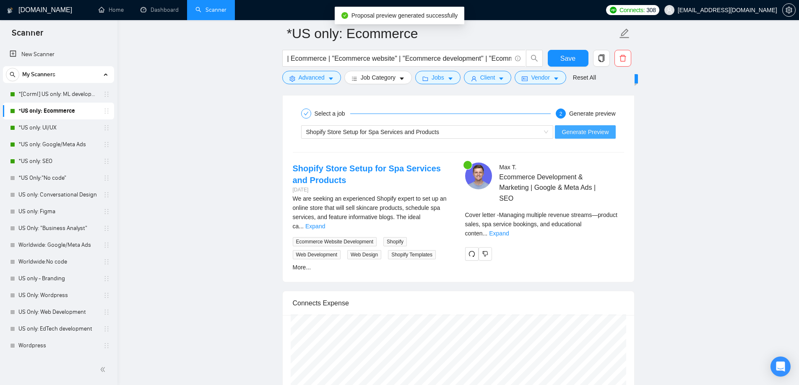
scroll to position [1594, 0]
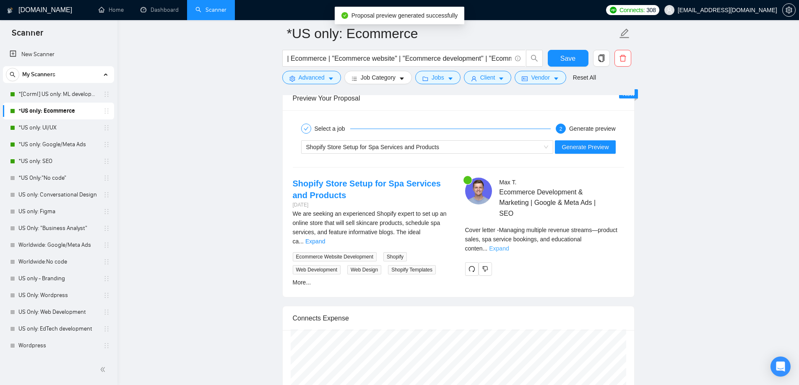
click at [509, 245] on link "Expand" at bounding box center [499, 248] width 20 height 7
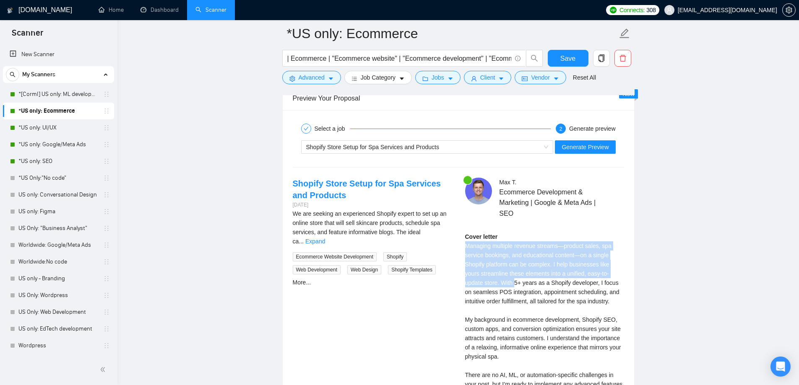
drag, startPoint x: 467, startPoint y: 240, endPoint x: 537, endPoint y: 270, distance: 76.1
click at [494, 272] on div "Cover letter Managing multiple revenue streams—product sales, spa service booki…" at bounding box center [544, 338] width 159 height 212
click at [545, 270] on div "Cover letter Managing multiple revenue streams—product sales, spa service booki…" at bounding box center [544, 338] width 159 height 212
click at [475, 141] on div "Shopify Store Setup for Spa Services and Products" at bounding box center [423, 147] width 235 height 13
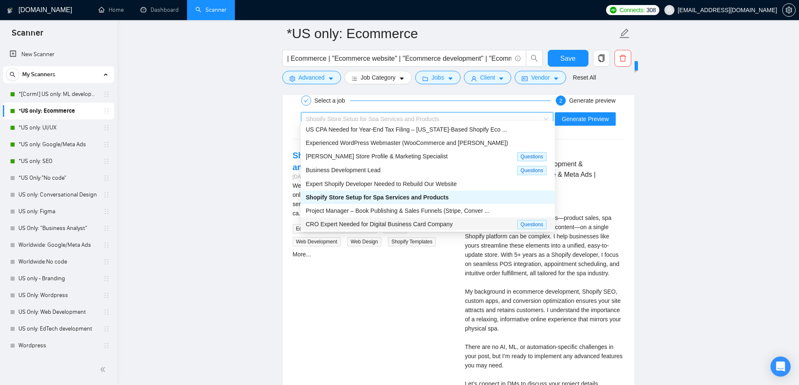
scroll to position [1636, 0]
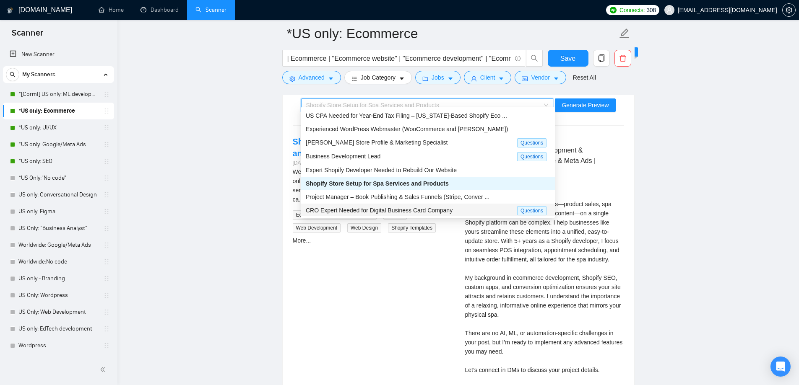
click at [330, 212] on span "CRO Expert Needed for Digital Business Card Company" at bounding box center [379, 210] width 147 height 7
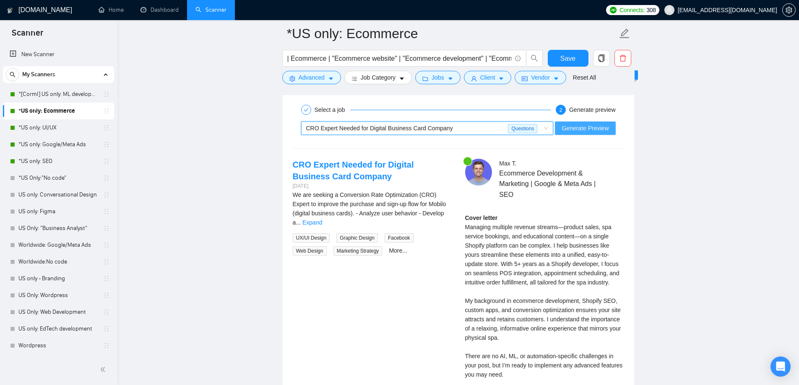
scroll to position [1594, 0]
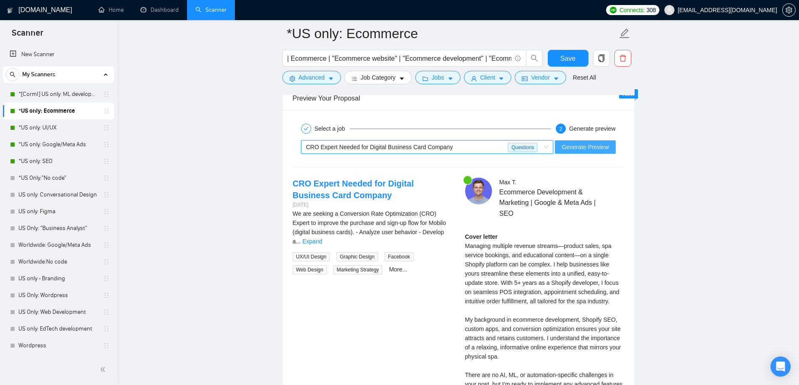
click at [579, 143] on span "Generate Preview" at bounding box center [585, 147] width 47 height 9
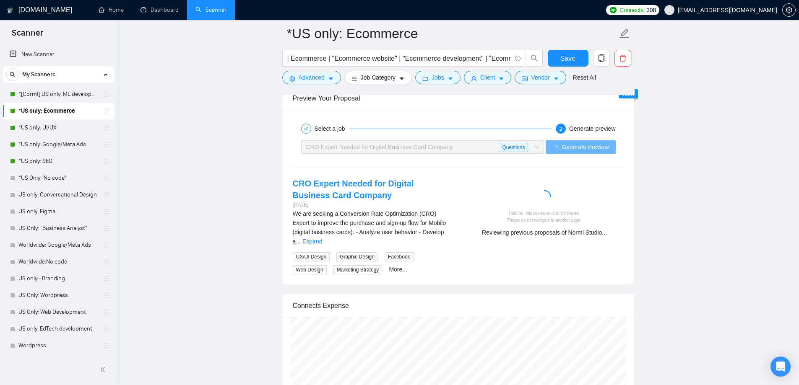
click at [496, 228] on div "Reviewing previous proposals of Norml Studio..." at bounding box center [544, 232] width 152 height 9
click at [528, 228] on div "Reviewing previous proposals of Norml Studio..." at bounding box center [544, 232] width 152 height 9
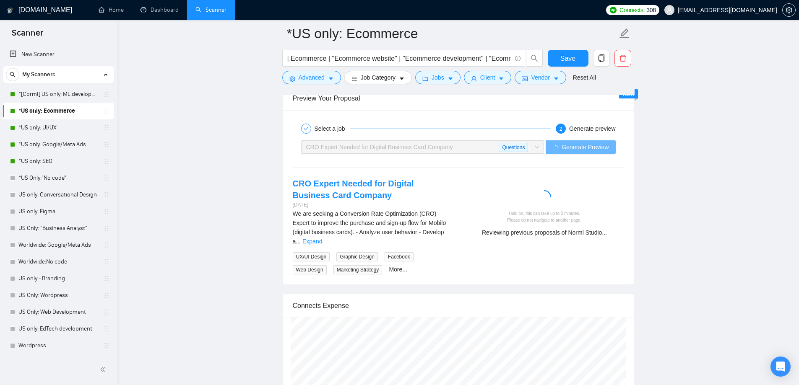
click at [538, 228] on div "Reviewing previous proposals of Norml Studio..." at bounding box center [544, 232] width 152 height 9
click at [503, 228] on div "Reviewing previous proposals of Norml Studio..." at bounding box center [544, 232] width 152 height 9
click at [573, 228] on div "Reviewing previous proposals of Norml Studio..." at bounding box center [544, 232] width 152 height 9
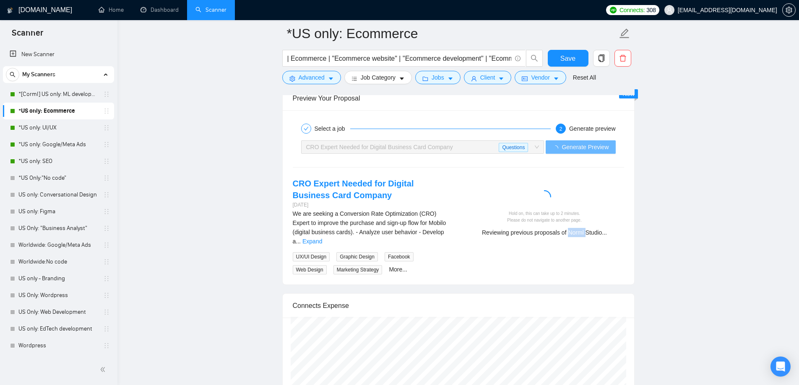
click at [573, 228] on div "Reviewing previous proposals of Norml Studio..." at bounding box center [544, 232] width 152 height 9
click at [322, 238] on link "Expand" at bounding box center [312, 241] width 20 height 7
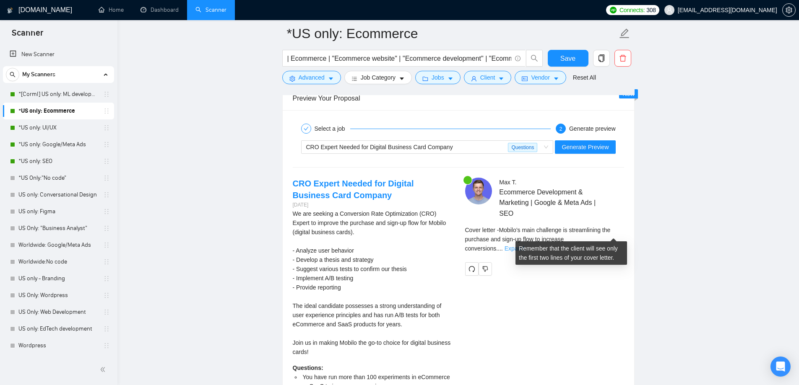
click at [524, 245] on link "Expand" at bounding box center [515, 248] width 20 height 7
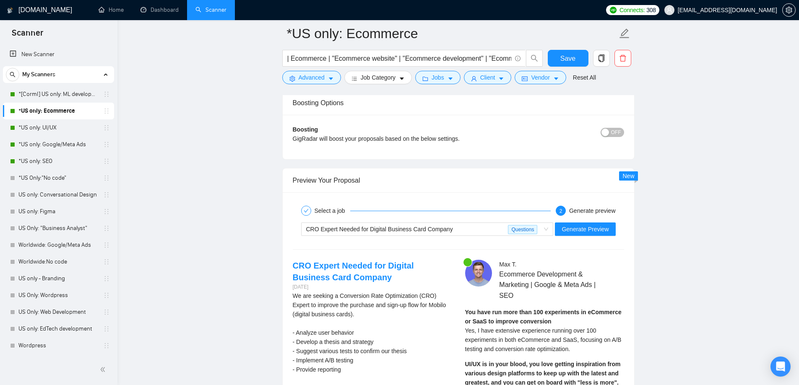
scroll to position [1510, 0]
click at [537, 227] on span "Questions" at bounding box center [522, 231] width 29 height 9
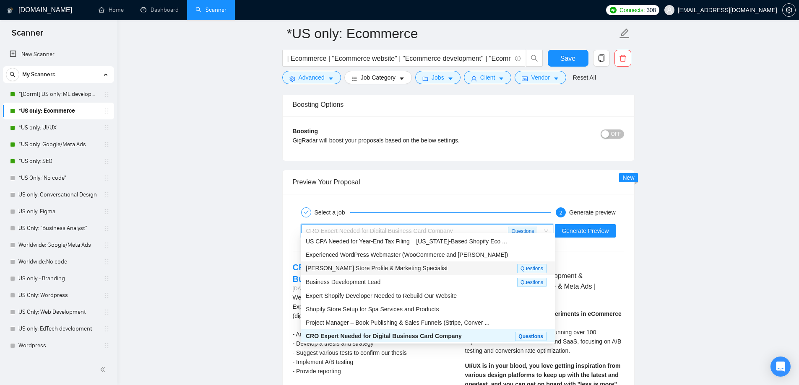
click at [375, 268] on span "[PERSON_NAME] Store Profile & Marketing Specialist" at bounding box center [377, 268] width 142 height 7
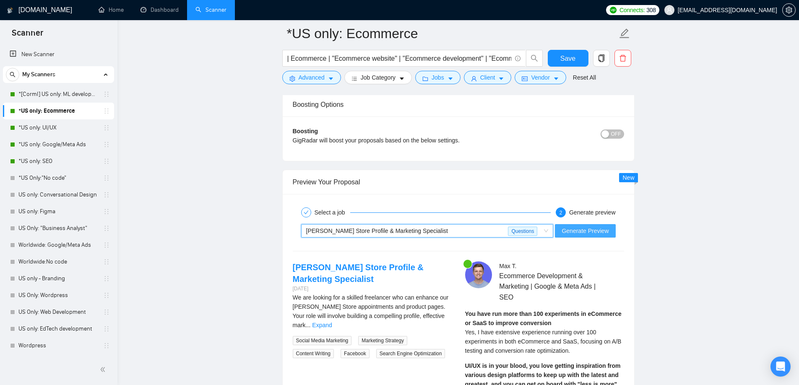
click at [571, 226] on span "Generate Preview" at bounding box center [585, 230] width 47 height 9
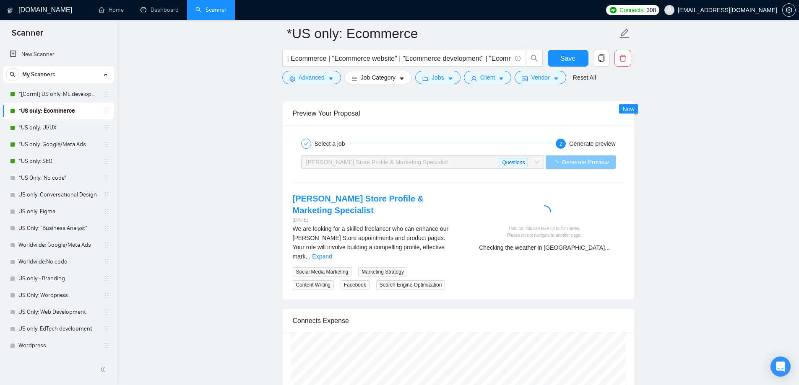
scroll to position [1594, 0]
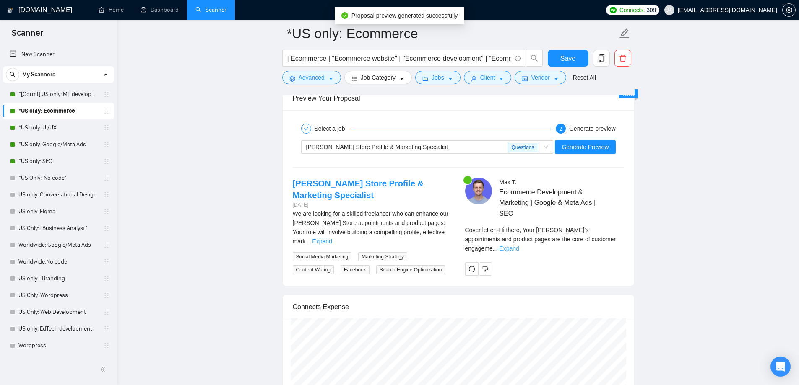
click at [519, 245] on link "Expand" at bounding box center [509, 248] width 20 height 7
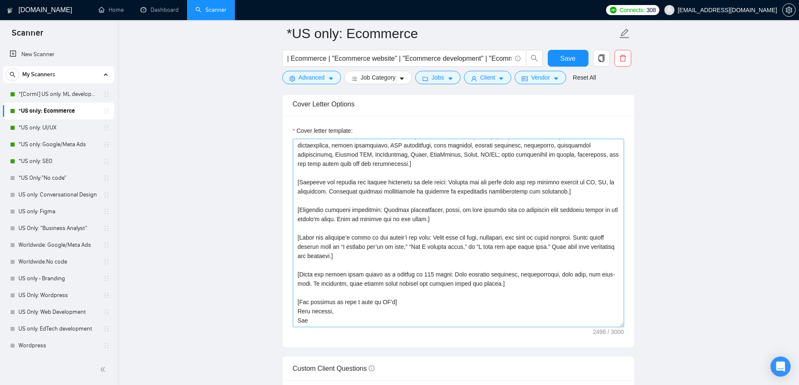
scroll to position [965, 0]
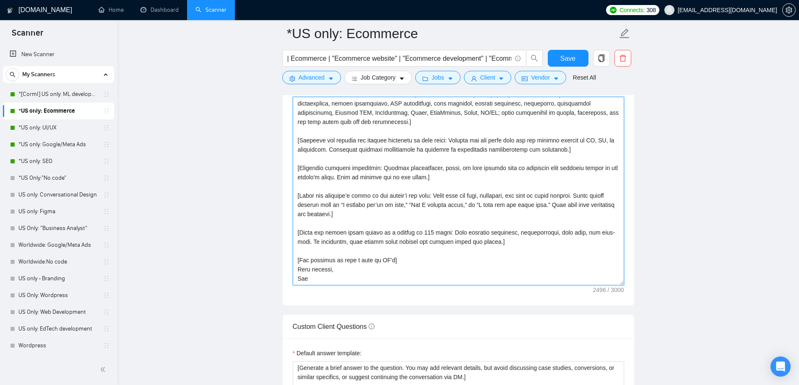
click at [421, 225] on textarea "Cover letter template:" at bounding box center [458, 191] width 331 height 189
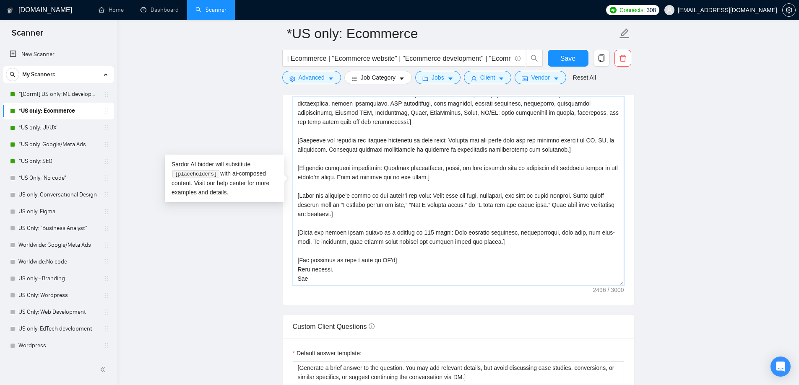
click at [424, 226] on textarea "Cover letter template:" at bounding box center [458, 191] width 331 height 189
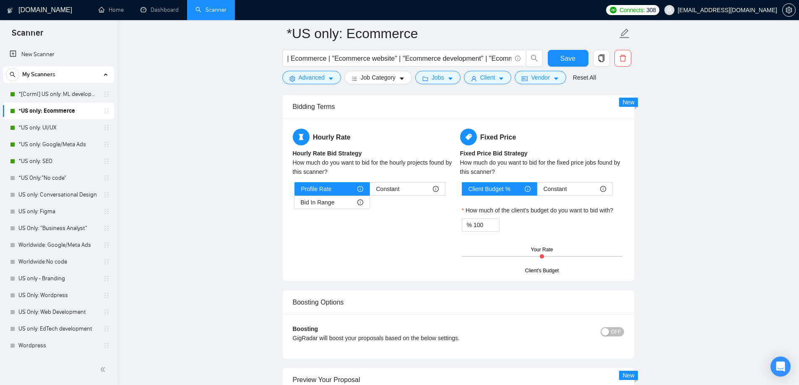
scroll to position [1468, 0]
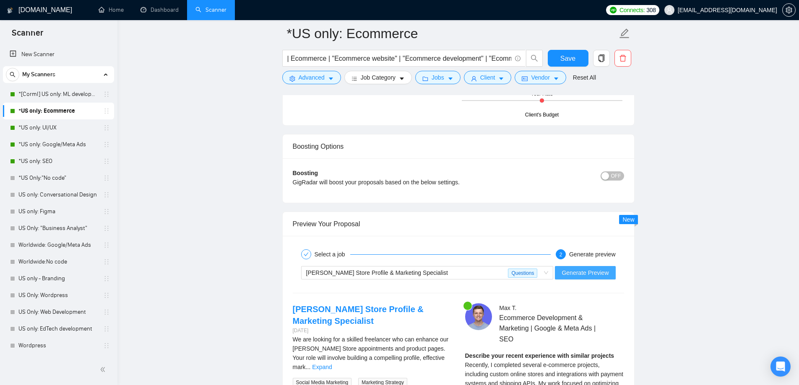
click at [597, 268] on span "Generate Preview" at bounding box center [585, 272] width 47 height 9
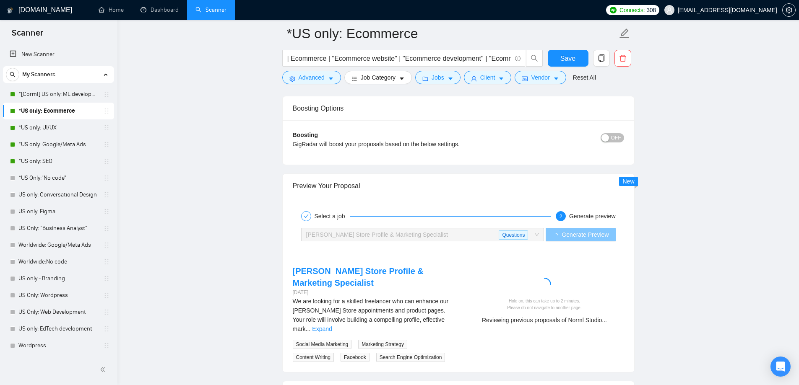
scroll to position [1594, 0]
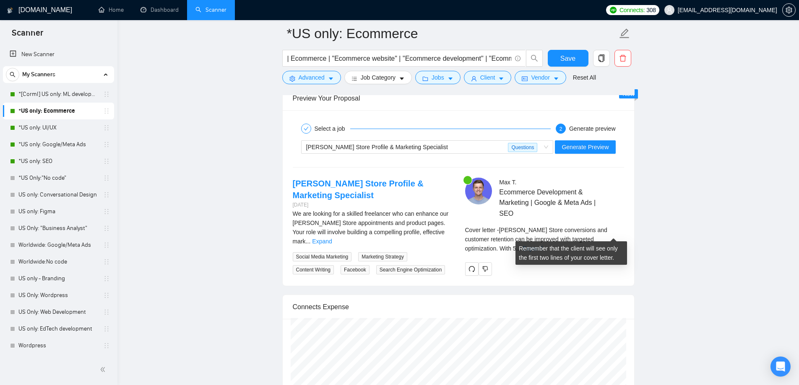
click at [542, 245] on link "Expand" at bounding box center [533, 248] width 20 height 7
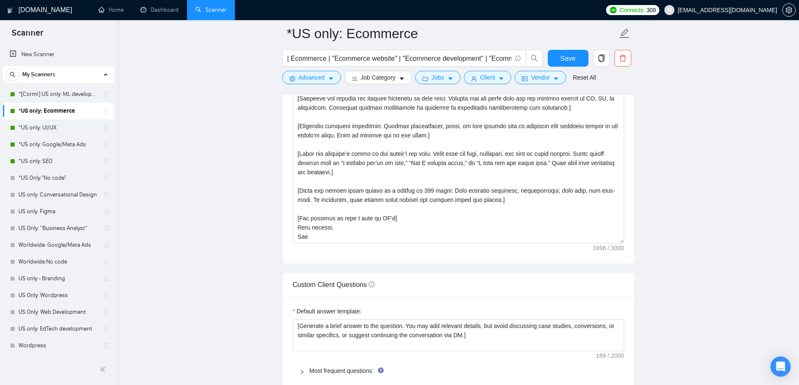
scroll to position [965, 0]
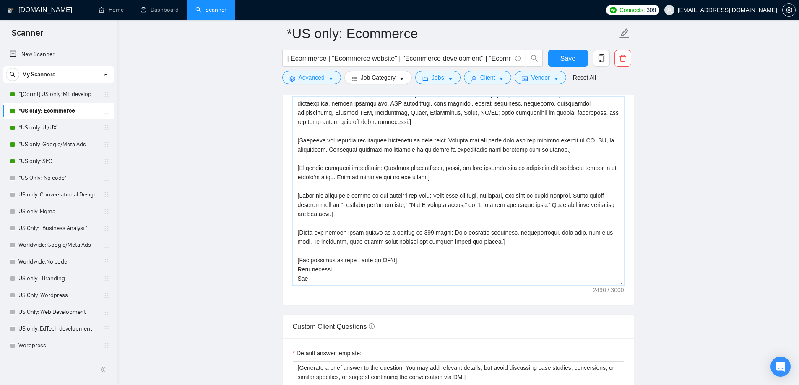
click at [424, 226] on textarea "Cover letter template:" at bounding box center [458, 191] width 331 height 189
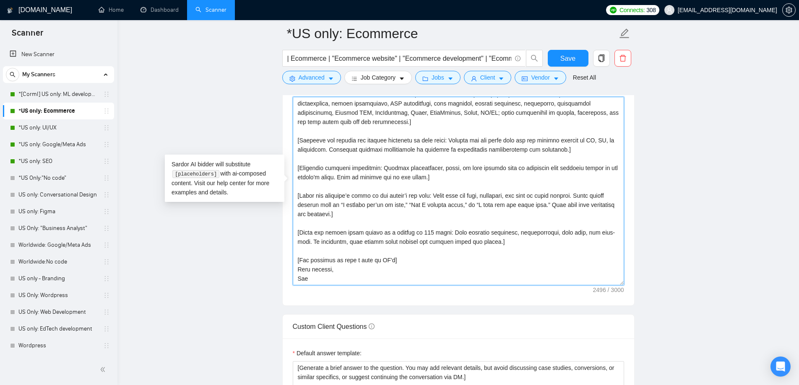
type textarea "[Lorem ips dolor sitame co a elitseddoeiusm tem incididuntut labo: Etdol magnaa…"
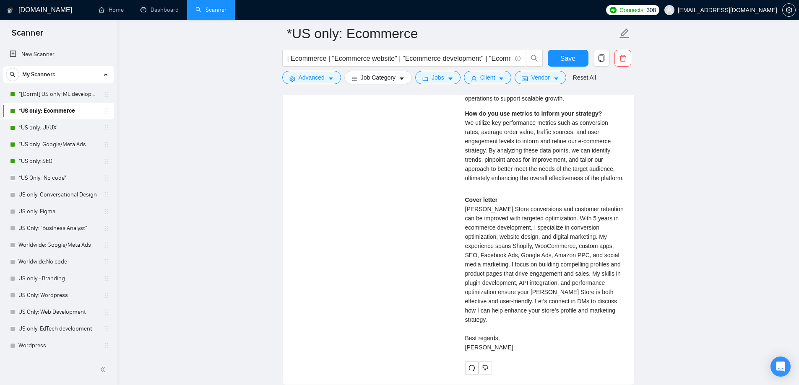
scroll to position [1845, 0]
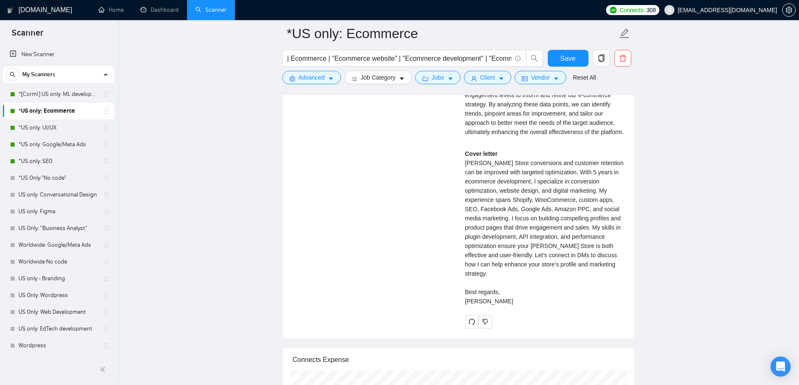
click at [469, 276] on div "Cover letter [PERSON_NAME] Store conversions and customer retention can be impr…" at bounding box center [544, 227] width 159 height 157
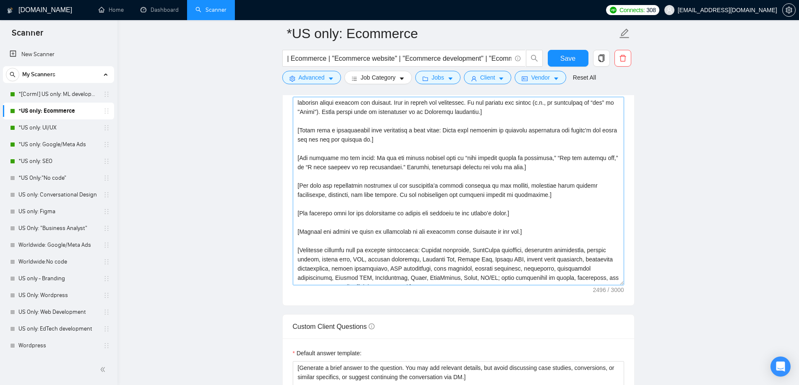
scroll to position [0, 0]
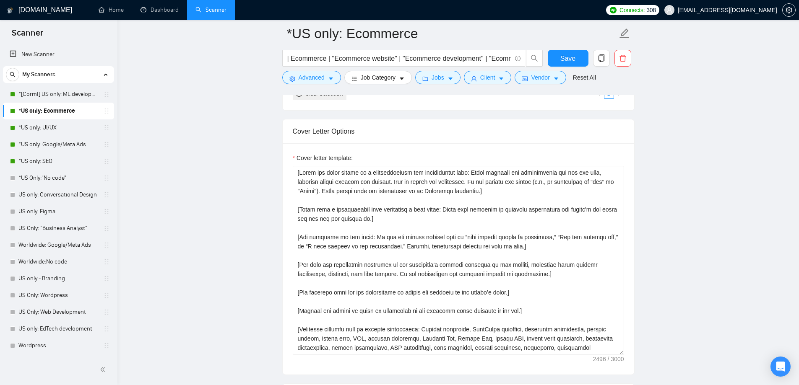
scroll to position [881, 0]
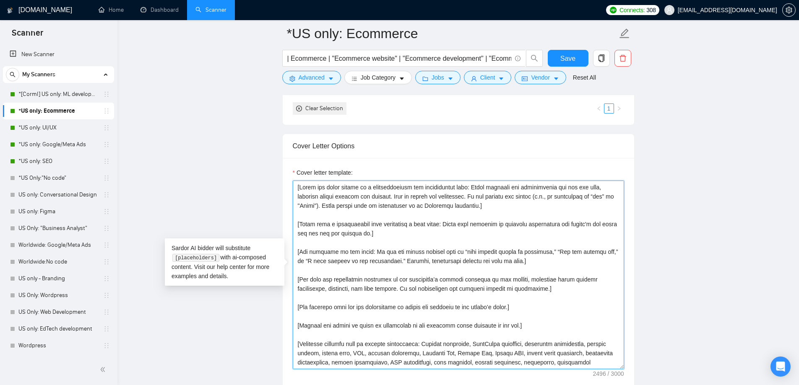
drag, startPoint x: 374, startPoint y: 226, endPoint x: 294, endPoint y: 221, distance: 79.9
click at [294, 221] on textarea "Cover letter template:" at bounding box center [458, 275] width 331 height 189
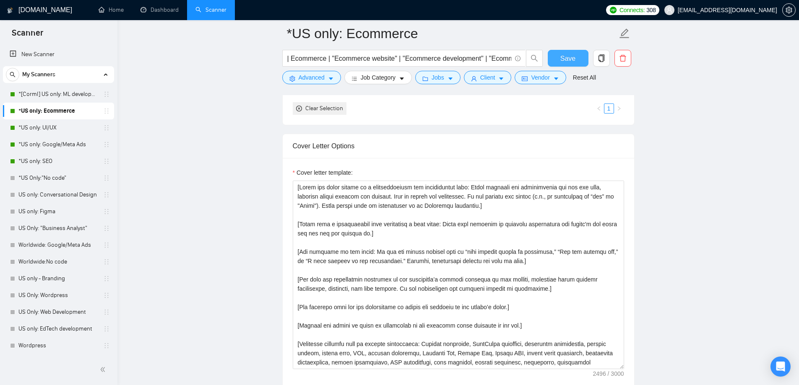
click at [571, 61] on span "Save" at bounding box center [567, 58] width 15 height 10
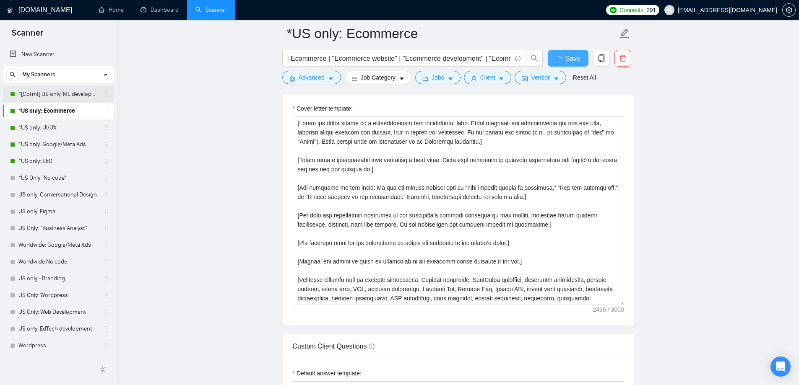
checkbox input "true"
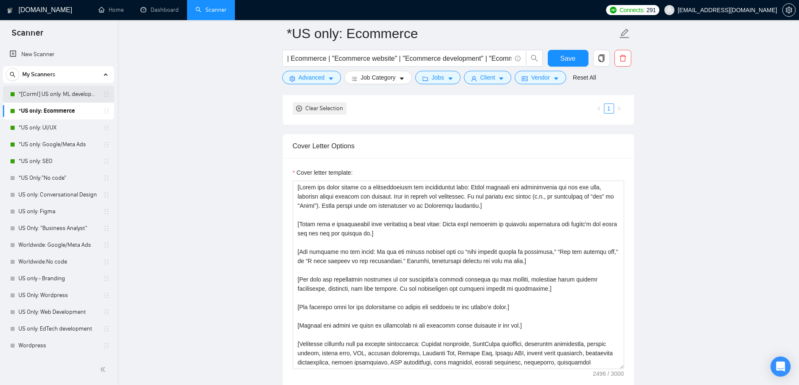
click at [72, 93] on link "*[Corml] US only: ML development" at bounding box center [58, 94] width 80 height 17
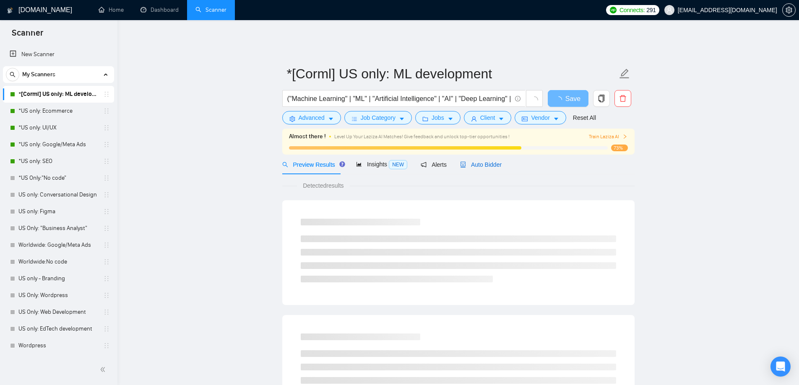
click at [473, 161] on span "Auto Bidder" at bounding box center [481, 164] width 42 height 7
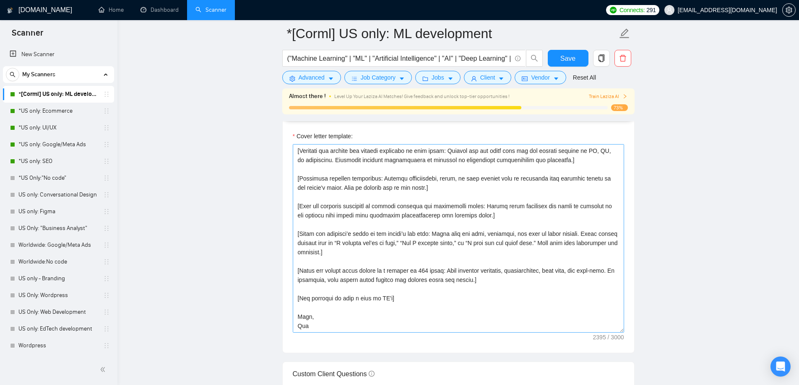
scroll to position [1048, 0]
drag, startPoint x: 489, startPoint y: 203, endPoint x: 294, endPoint y: 192, distance: 195.3
click at [294, 192] on textarea "Cover letter template:" at bounding box center [458, 239] width 331 height 189
drag, startPoint x: 463, startPoint y: 203, endPoint x: 482, endPoint y: 200, distance: 19.6
click at [463, 203] on textarea "Cover letter template:" at bounding box center [458, 239] width 331 height 189
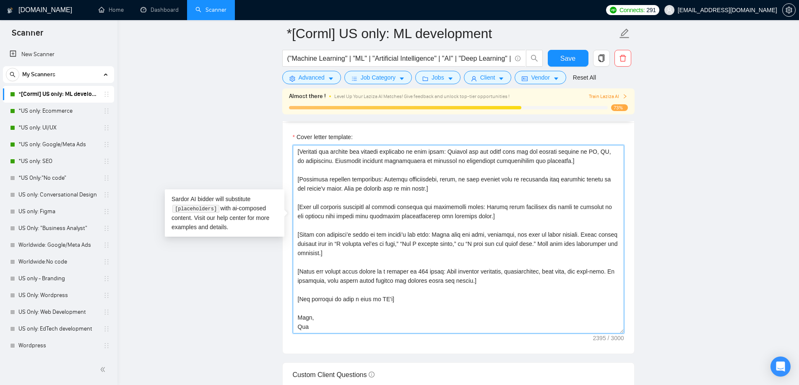
click at [500, 197] on textarea "Cover letter template:" at bounding box center [458, 239] width 331 height 189
click at [481, 195] on textarea "Cover letter template:" at bounding box center [458, 239] width 331 height 189
drag, startPoint x: 495, startPoint y: 195, endPoint x: 294, endPoint y: 183, distance: 202.0
click at [294, 183] on textarea "Cover letter template:" at bounding box center [458, 239] width 331 height 189
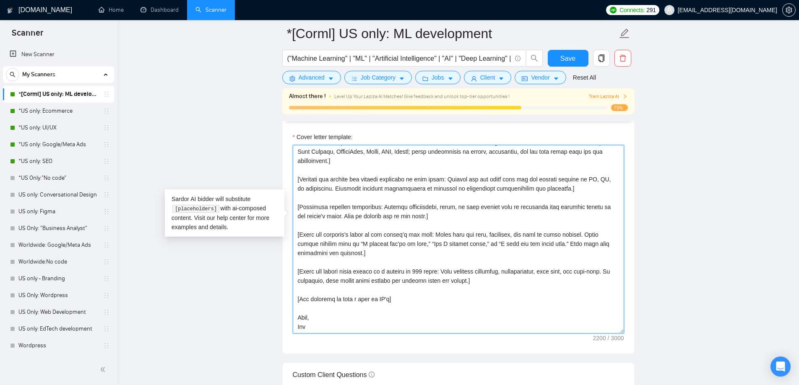
scroll to position [148, 0]
click at [308, 206] on textarea "Cover letter template:" at bounding box center [458, 239] width 331 height 189
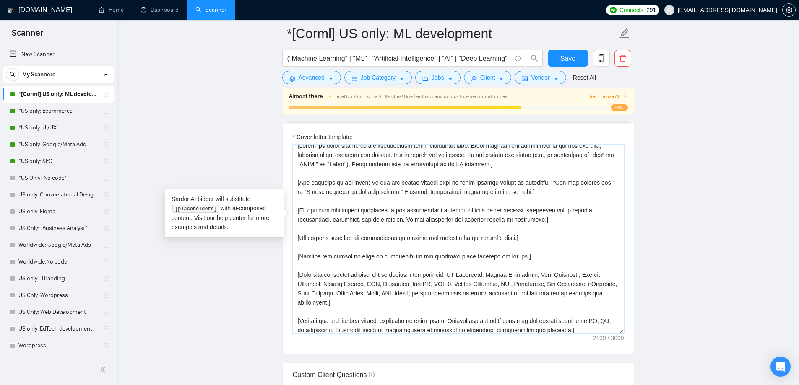
scroll to position [0, 0]
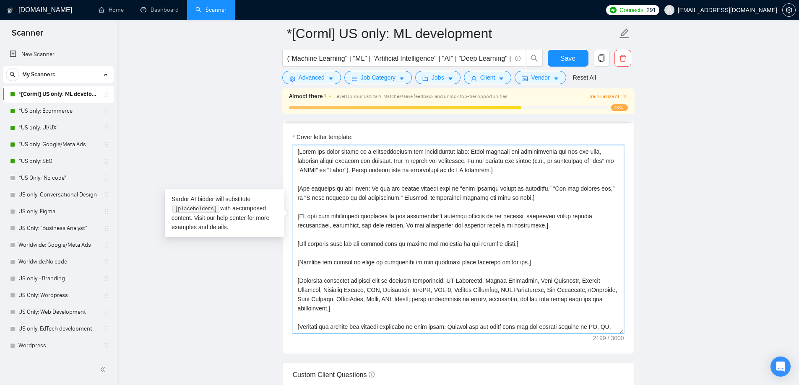
click at [341, 161] on textarea "Cover letter template:" at bounding box center [458, 239] width 331 height 189
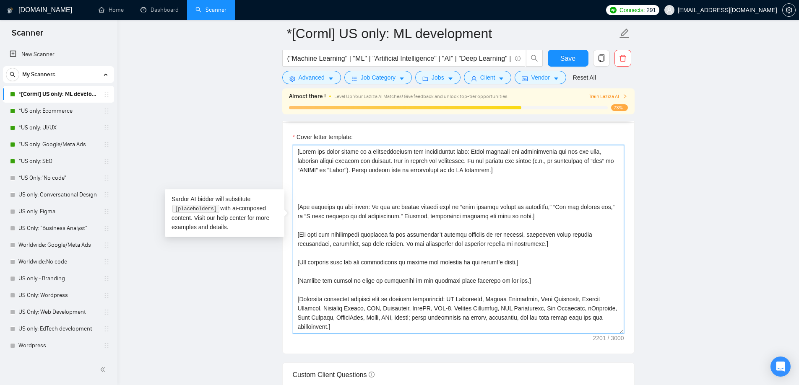
paste textarea "[Start with a personalized hook addressing a pain point: Begin your proposal by…"
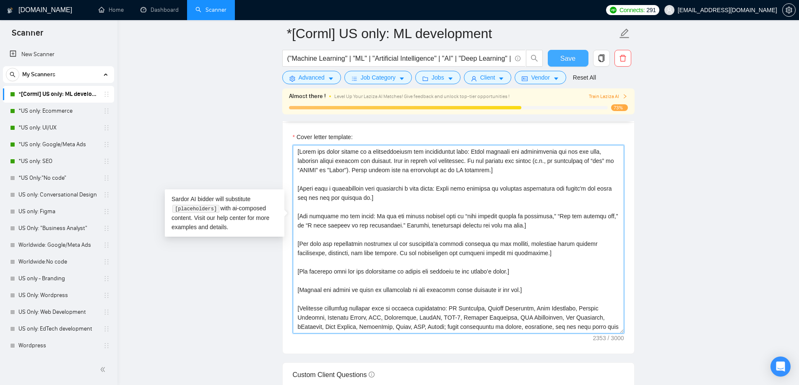
type textarea "[Lorem ips dolor sitame co a elitseddoeiusm tem incididuntut labo: Etdol magnaa…"
click at [568, 57] on span "Save" at bounding box center [567, 58] width 15 height 10
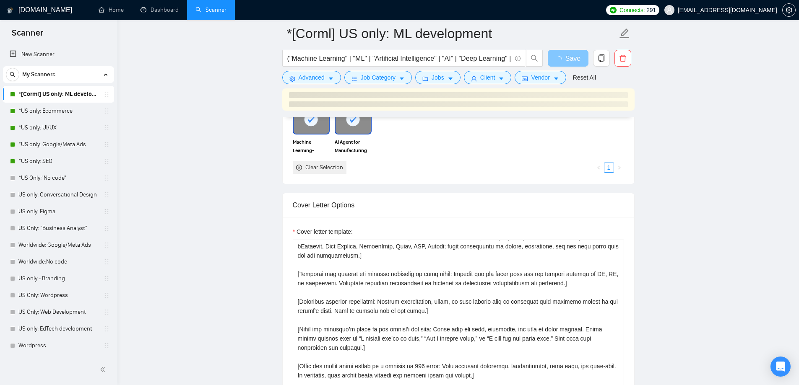
scroll to position [965, 0]
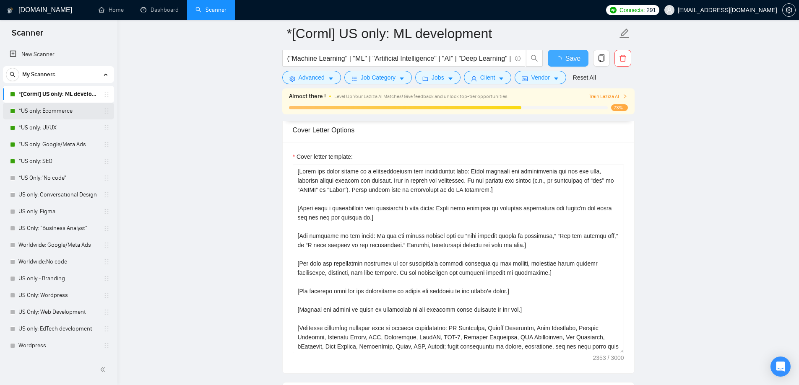
checkbox input "true"
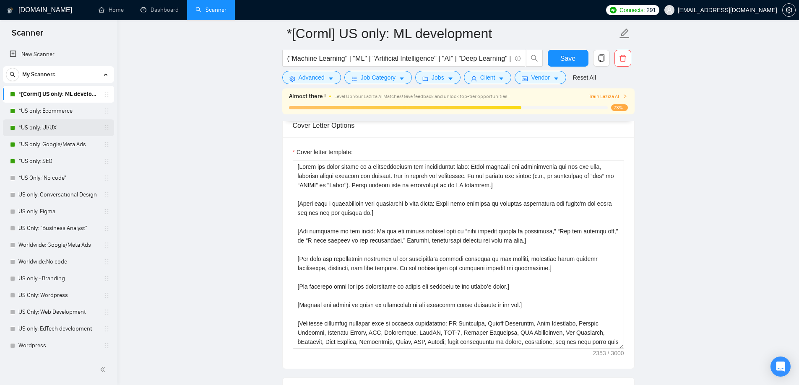
click at [47, 129] on link "*US only: UI/UX" at bounding box center [58, 128] width 80 height 17
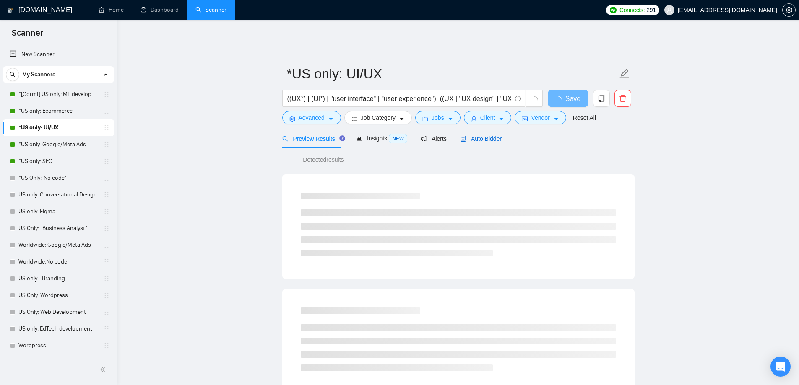
click at [481, 136] on span "Auto Bidder" at bounding box center [481, 138] width 42 height 7
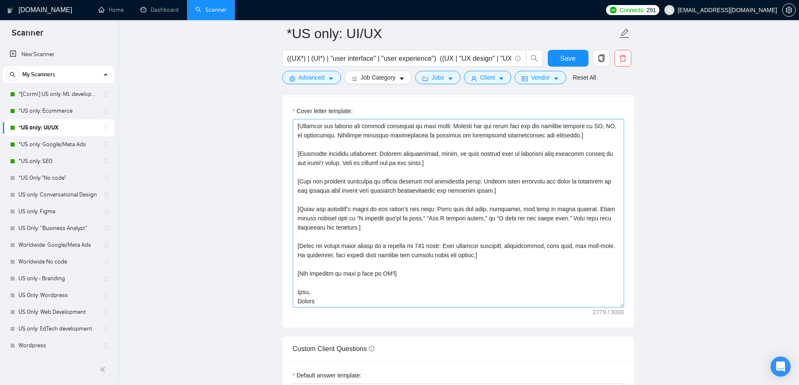
scroll to position [212, 0]
drag, startPoint x: 469, startPoint y: 180, endPoint x: 299, endPoint y: 174, distance: 170.4
click at [299, 174] on textarea "Cover letter template:" at bounding box center [458, 213] width 331 height 189
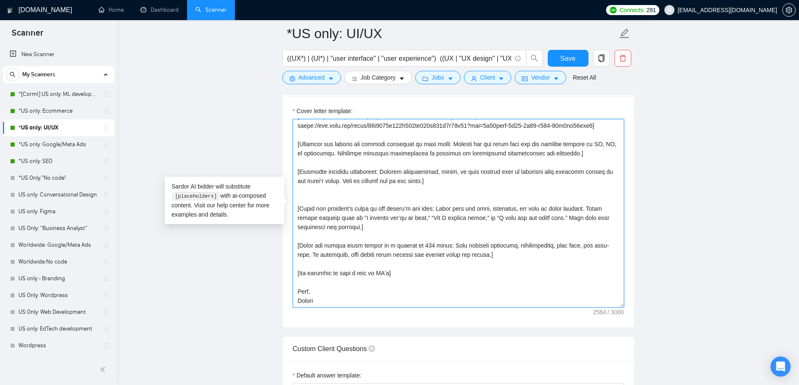
scroll to position [194, 0]
click at [319, 184] on textarea "Cover letter template:" at bounding box center [458, 213] width 331 height 189
click at [313, 194] on textarea "Cover letter template:" at bounding box center [458, 213] width 331 height 189
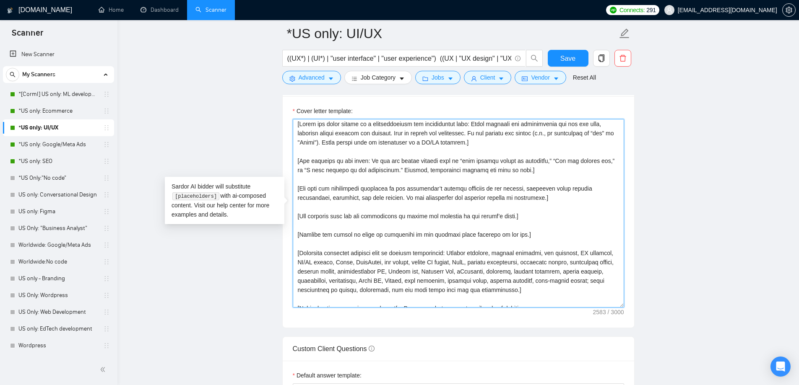
scroll to position [0, 0]
click at [325, 148] on textarea "Cover letter template:" at bounding box center [458, 213] width 331 height 189
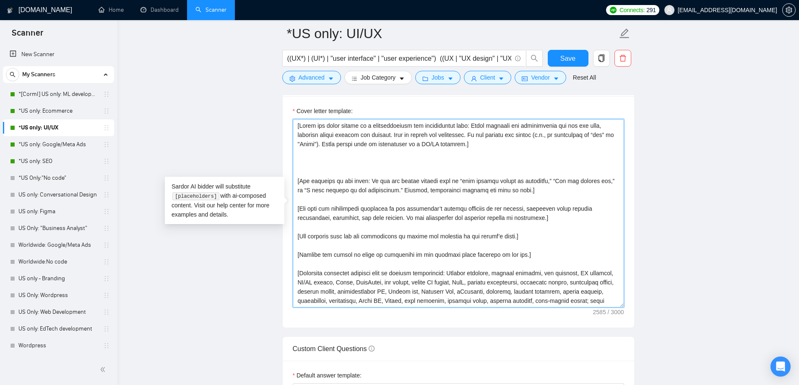
paste textarea "[Start with a personalized hook addressing a pain point: Begin your proposal by…"
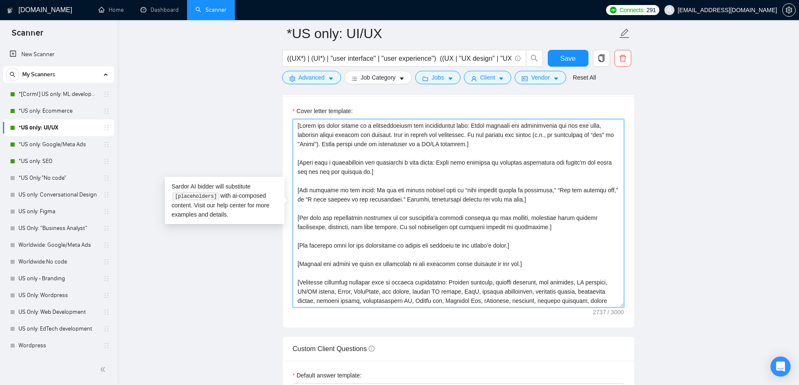
type textarea "[Lorem ips dolor sitame co a elitseddoeiusm tem incididuntut labo: Etdol magnaa…"
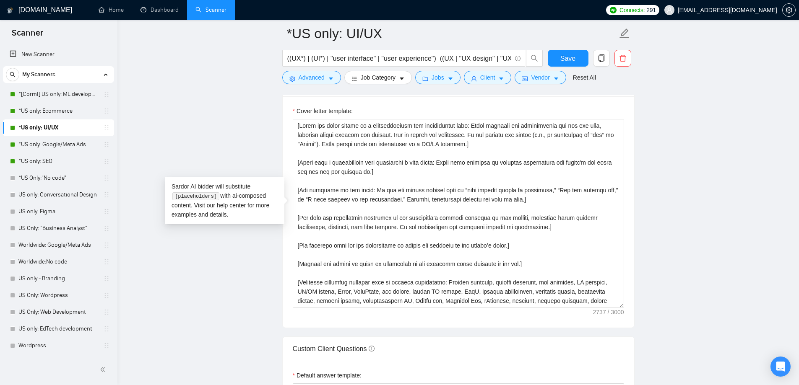
click at [700, 189] on main "*US only: UI/UX ((UX*) | (UI*) | "user interface" | "user experience") ((UX | "…" at bounding box center [458, 288] width 655 height 2595
click at [691, 194] on main "*US only: UI/UX ((UX*) | (UI*) | "user interface" | "user experience") ((UX | "…" at bounding box center [458, 288] width 655 height 2595
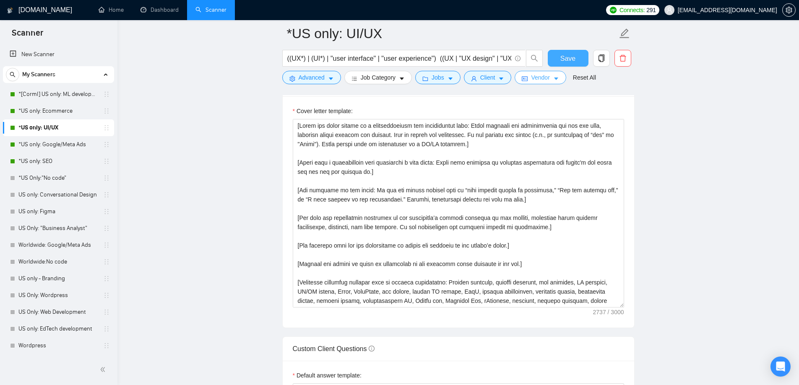
click at [577, 57] on button "Save" at bounding box center [568, 58] width 41 height 17
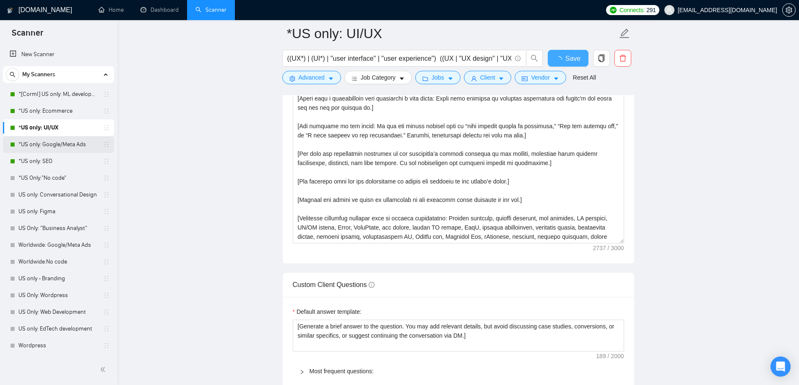
checkbox input "true"
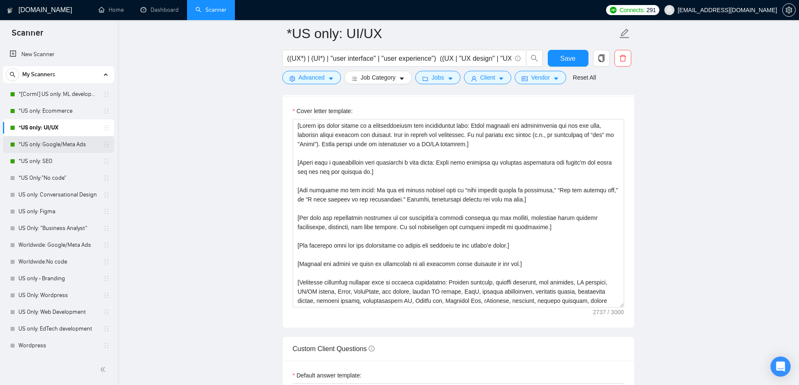
click at [44, 146] on link "*US only: Google/Meta Ads" at bounding box center [58, 144] width 80 height 17
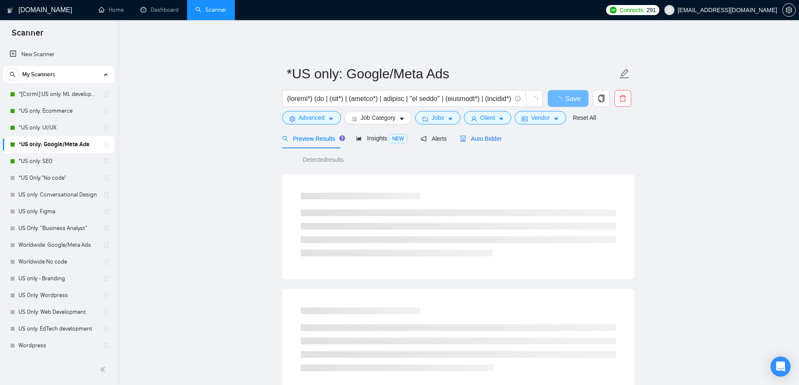
click at [474, 135] on span "Auto Bidder" at bounding box center [481, 138] width 42 height 7
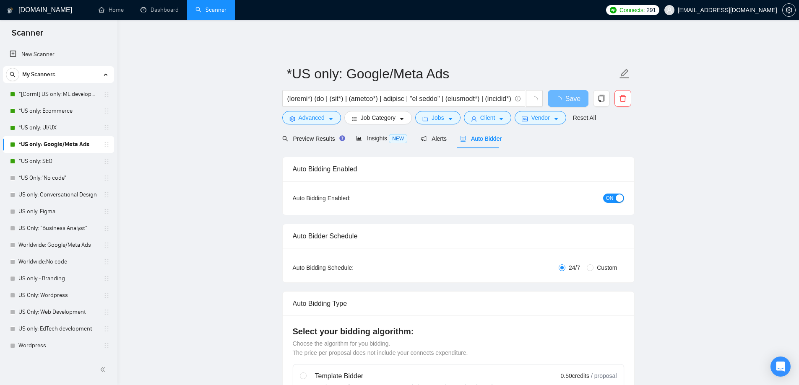
radio input "false"
radio input "true"
checkbox input "true"
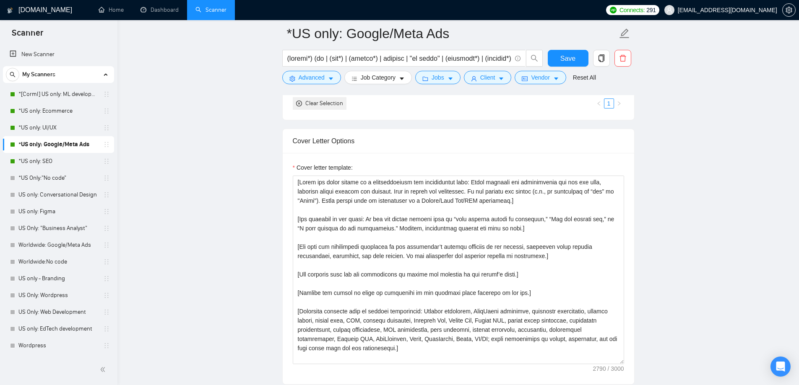
scroll to position [1007, 0]
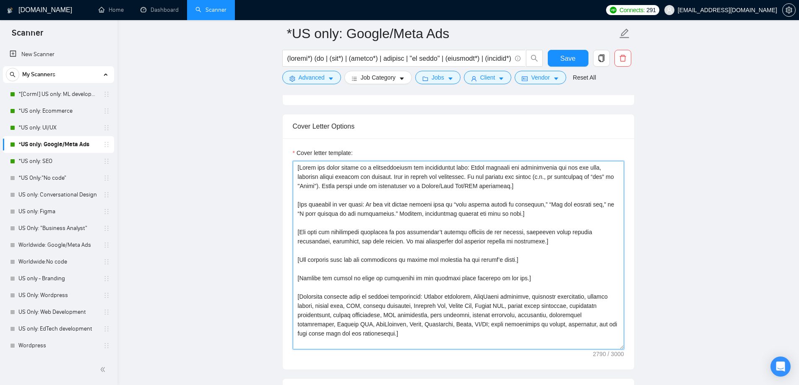
click at [533, 182] on textarea "Cover letter template:" at bounding box center [458, 255] width 331 height 189
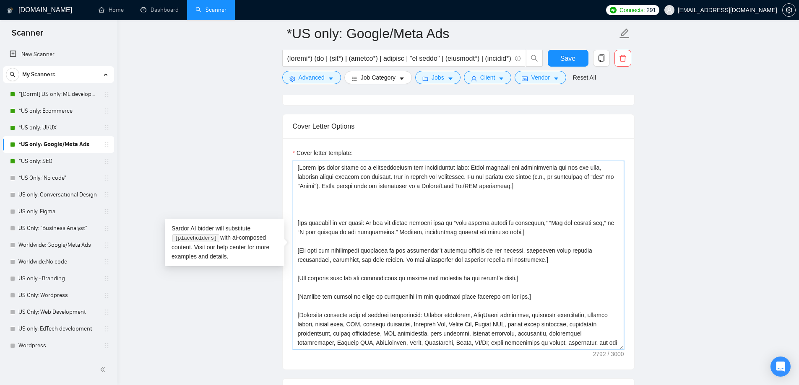
paste textarea "[Start with a personalized hook addressing a pain point: Begin your proposal by…"
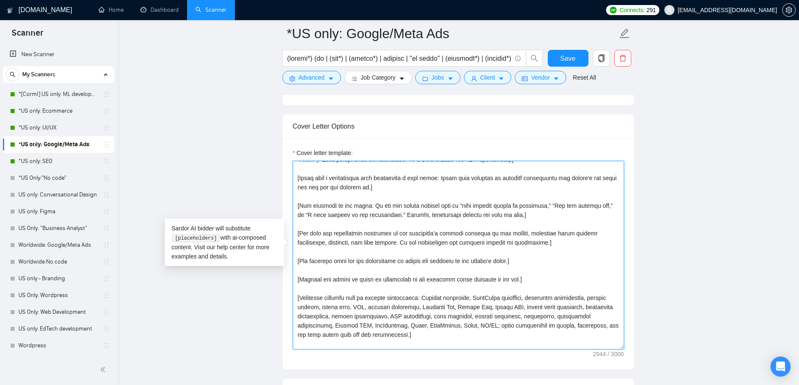
scroll to position [240, 0]
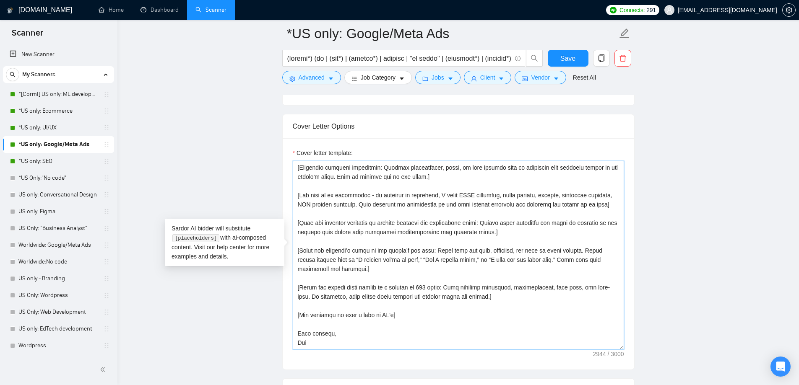
drag, startPoint x: 498, startPoint y: 230, endPoint x: 290, endPoint y: 219, distance: 208.3
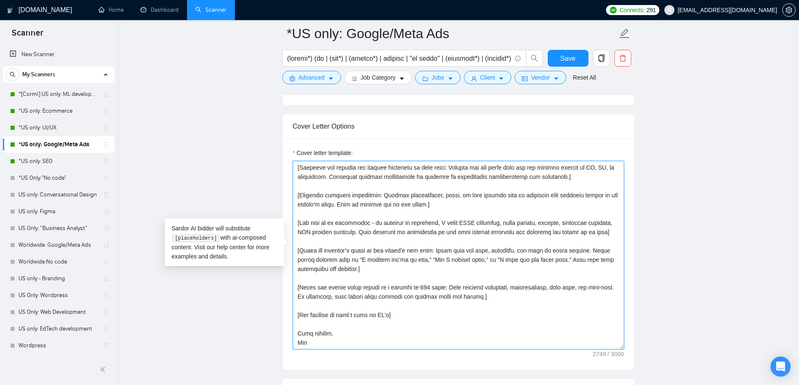
scroll to position [212, 0]
type textarea "[Lorem ips dolor sitame co a elitseddoeiusm tem incididuntut labo: Etdol magnaa…"
click at [574, 52] on button "Save" at bounding box center [568, 58] width 41 height 17
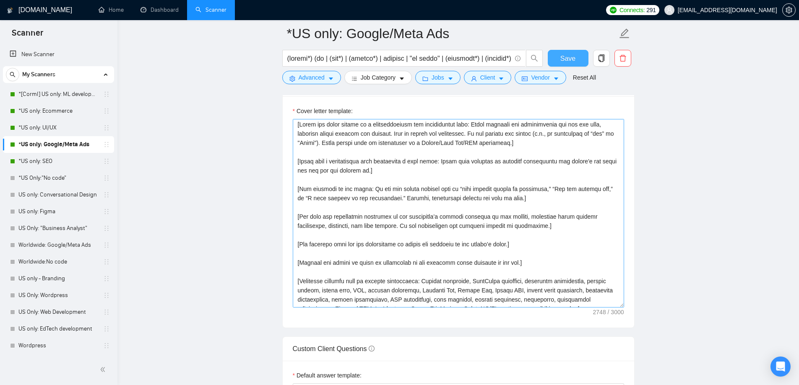
scroll to position [0, 0]
click at [54, 157] on link "*US only: SEO" at bounding box center [58, 161] width 80 height 17
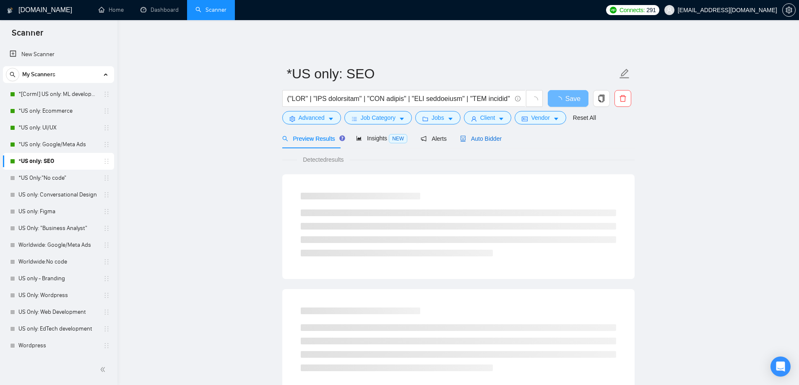
click at [480, 136] on span "Auto Bidder" at bounding box center [481, 138] width 42 height 7
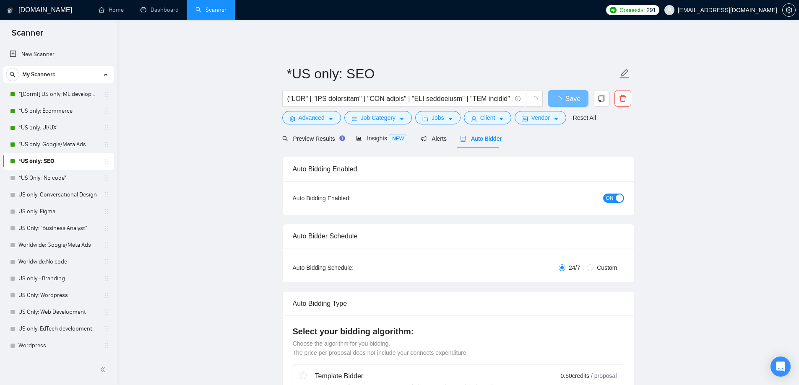
checkbox input "true"
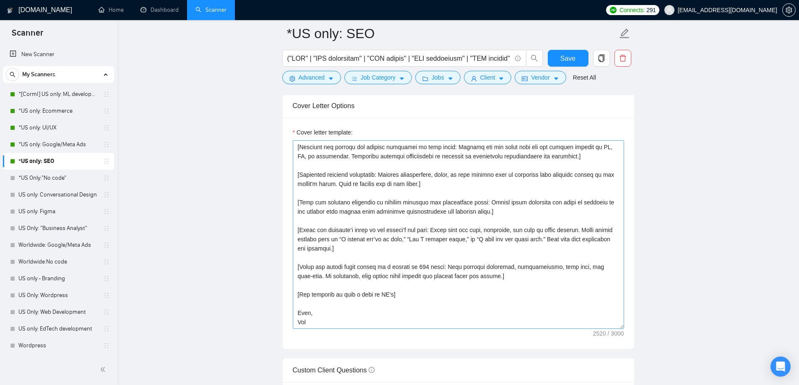
scroll to position [923, 0]
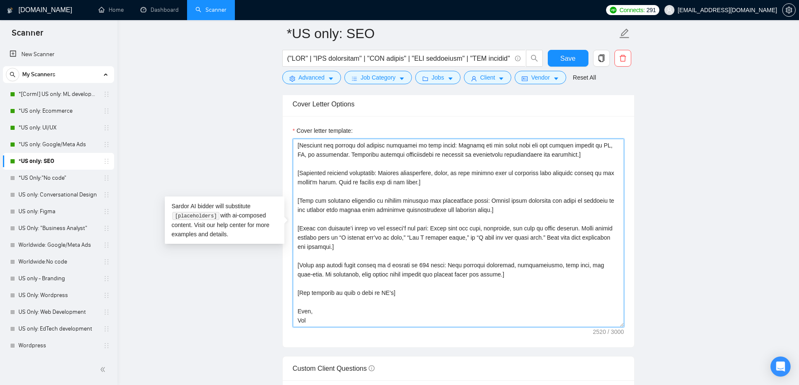
drag, startPoint x: 504, startPoint y: 205, endPoint x: 295, endPoint y: 196, distance: 209.1
click at [295, 196] on textarea "Cover letter template:" at bounding box center [458, 233] width 331 height 189
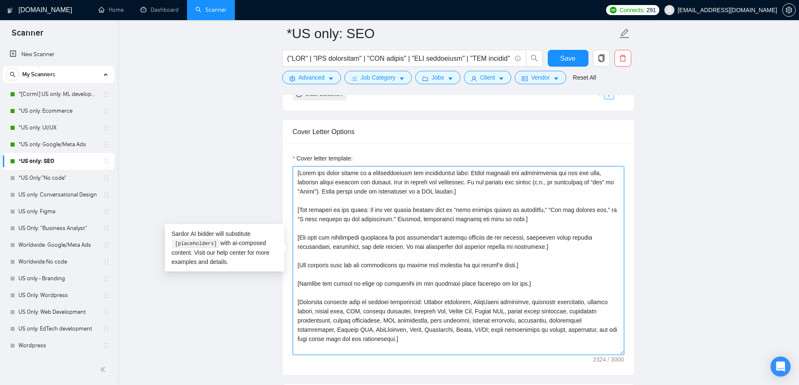
scroll to position [881, 0]
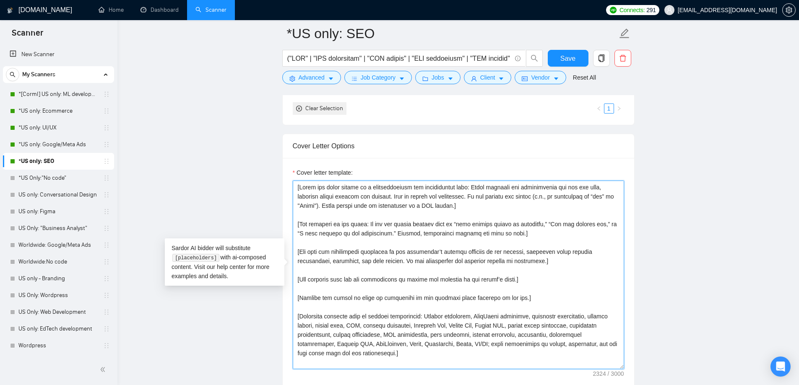
click at [468, 199] on textarea "Cover letter template:" at bounding box center [458, 275] width 331 height 189
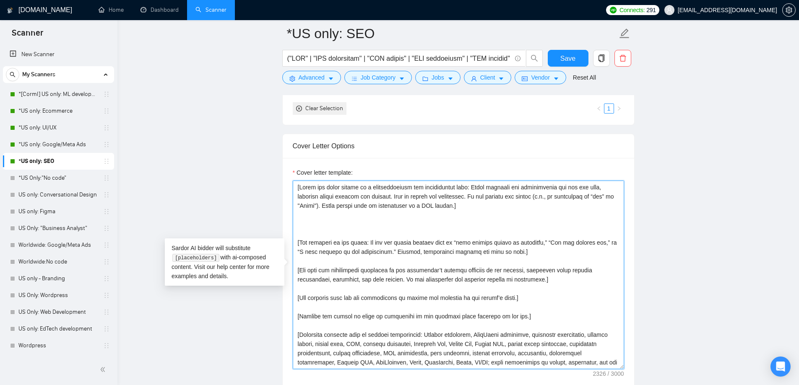
paste textarea "[Start with a personalized hook addressing a pain point: Begin your proposal by…"
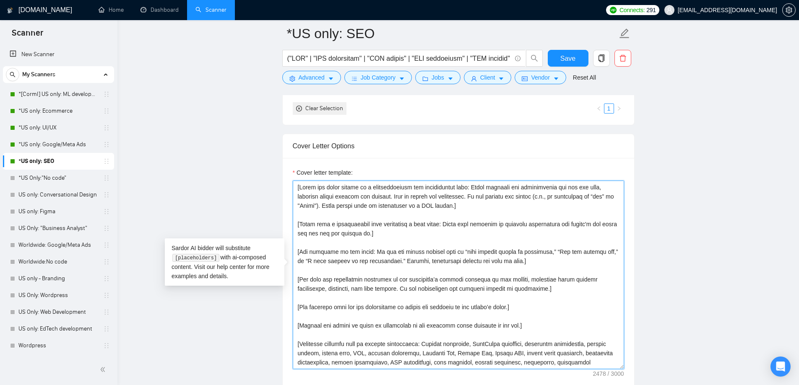
click at [382, 234] on textarea "Cover letter template:" at bounding box center [458, 275] width 331 height 189
click at [299, 246] on textarea "Cover letter template:" at bounding box center [458, 275] width 331 height 189
click at [557, 266] on textarea "Cover letter template:" at bounding box center [458, 275] width 331 height 189
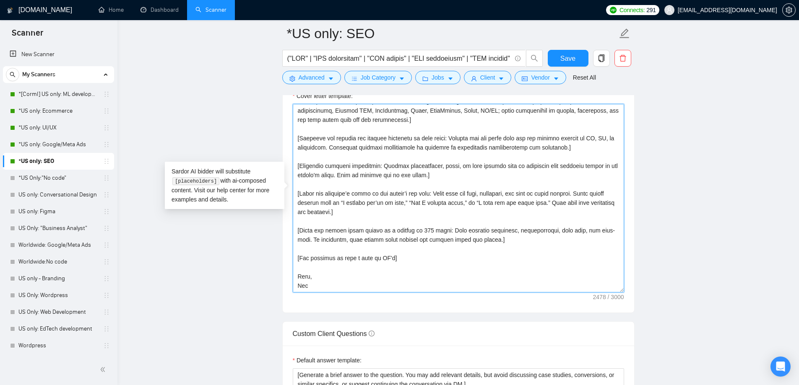
scroll to position [965, 0]
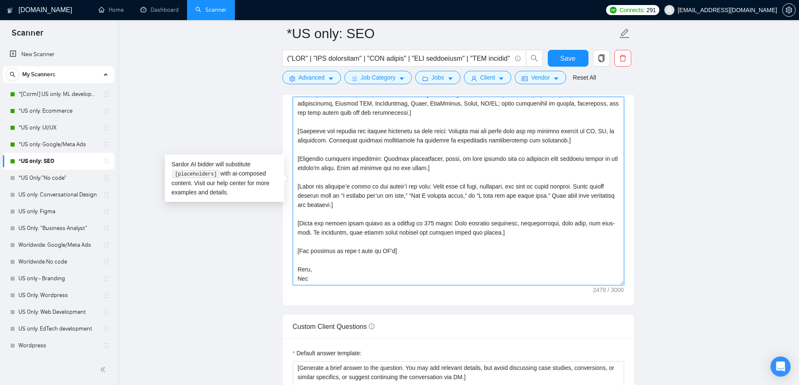
click at [298, 264] on textarea "Cover letter template:" at bounding box center [458, 191] width 331 height 189
click at [298, 245] on textarea "Cover letter template:" at bounding box center [458, 191] width 331 height 189
click at [299, 217] on textarea "Cover letter template:" at bounding box center [458, 191] width 331 height 189
click at [298, 217] on textarea "Cover letter template:" at bounding box center [458, 191] width 331 height 189
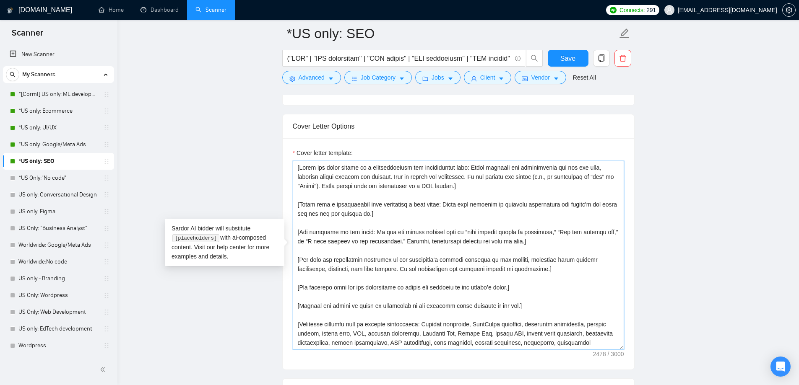
scroll to position [881, 0]
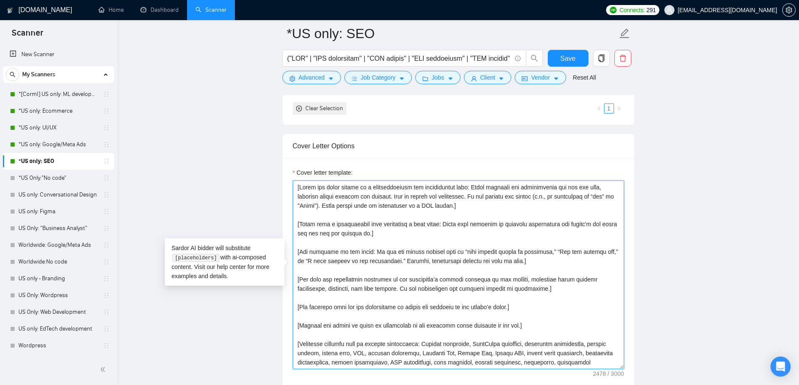
click at [298, 181] on textarea "Cover letter template:" at bounding box center [458, 275] width 331 height 189
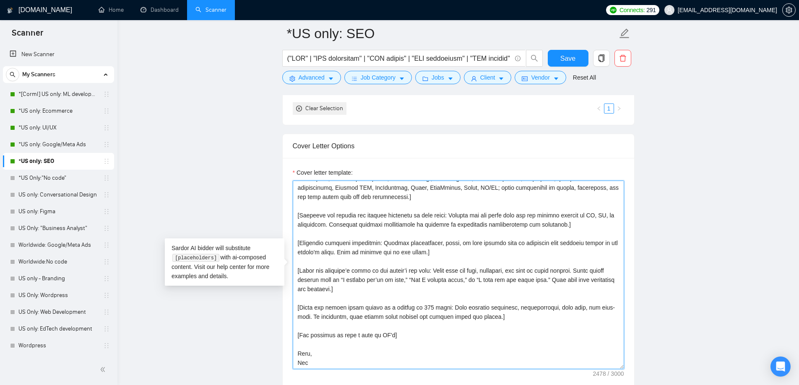
scroll to position [185, 0]
click at [302, 336] on textarea "Cover letter template:" at bounding box center [458, 275] width 331 height 189
click at [296, 356] on textarea "Cover letter template:" at bounding box center [458, 275] width 331 height 189
type textarea "[Lorem ips dolor sitame co a elitseddoeiusm tem incididuntut labo: Etdol magnaa…"
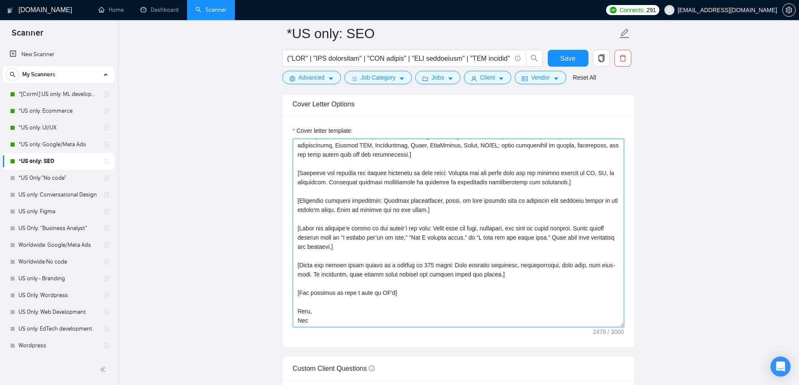
click at [314, 314] on textarea "Cover letter template:" at bounding box center [458, 233] width 331 height 189
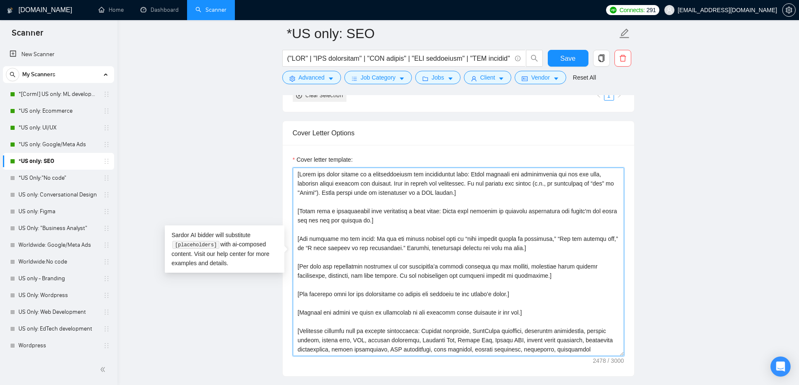
scroll to position [881, 0]
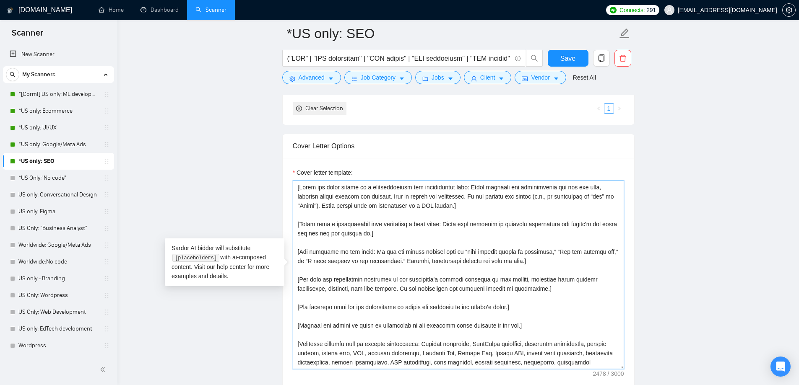
drag, startPoint x: 318, startPoint y: 312, endPoint x: 297, endPoint y: 169, distance: 144.1
click at [297, 169] on div "Cover letter template:" at bounding box center [458, 268] width 331 height 201
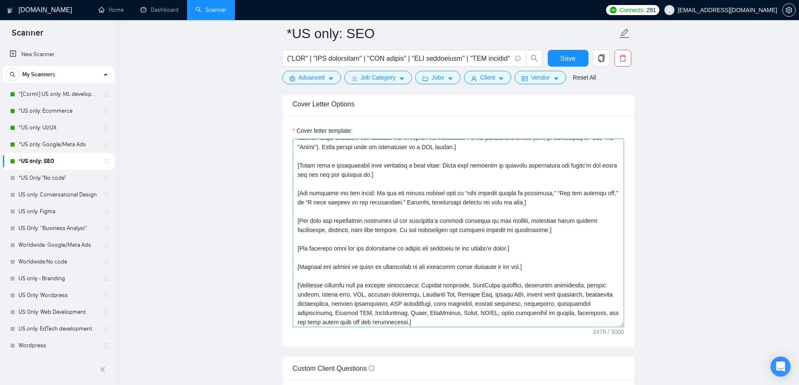
scroll to position [0, 0]
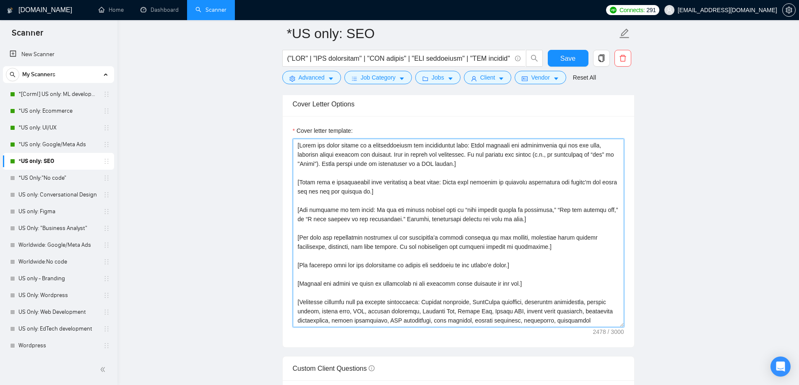
click at [382, 196] on textarea "Cover letter template:" at bounding box center [458, 233] width 331 height 189
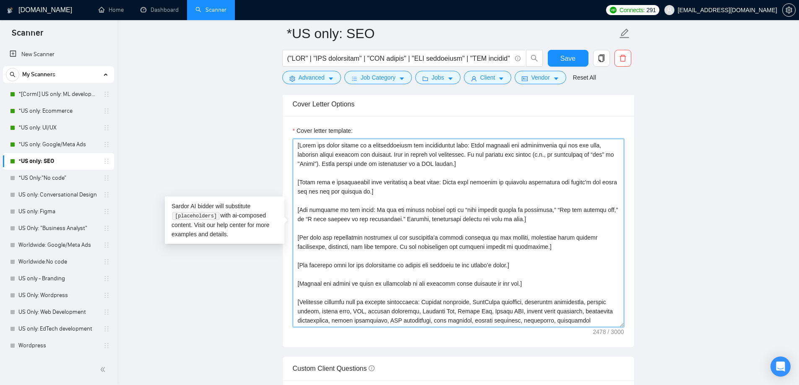
click at [334, 169] on textarea "Cover letter template:" at bounding box center [458, 233] width 331 height 189
click at [324, 191] on textarea "Cover letter template:" at bounding box center [458, 233] width 331 height 189
click at [305, 169] on textarea "Cover letter template:" at bounding box center [458, 233] width 331 height 189
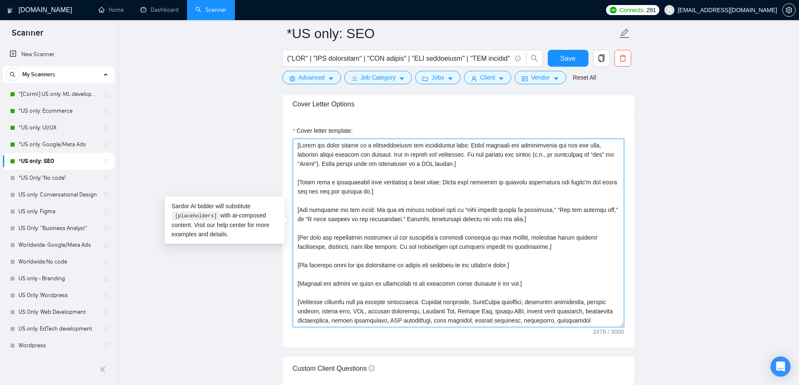
click at [325, 167] on textarea "Cover letter template:" at bounding box center [458, 233] width 331 height 189
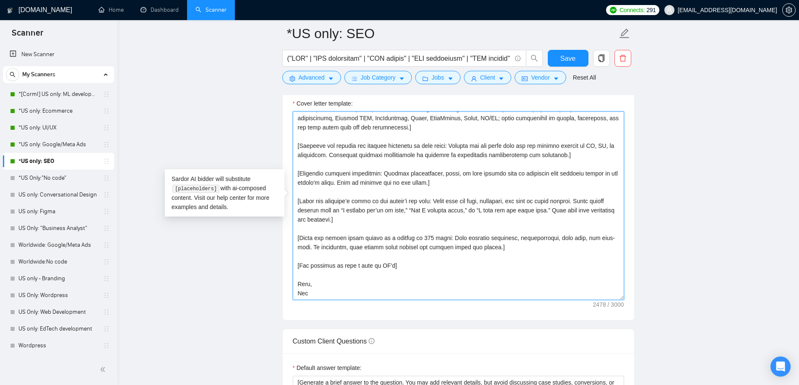
scroll to position [965, 0]
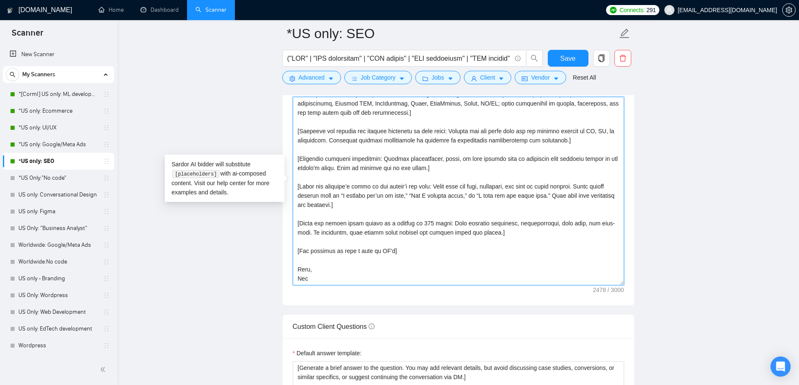
click at [311, 255] on textarea "Cover letter template:" at bounding box center [458, 191] width 331 height 189
click at [317, 269] on textarea "Cover letter template:" at bounding box center [458, 191] width 331 height 189
click at [303, 254] on textarea "Cover letter template:" at bounding box center [458, 191] width 331 height 189
click at [310, 236] on textarea "Cover letter template:" at bounding box center [458, 191] width 331 height 189
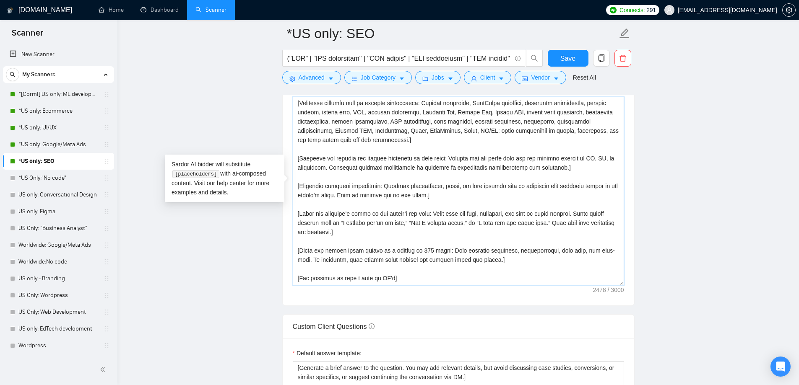
scroll to position [143, 0]
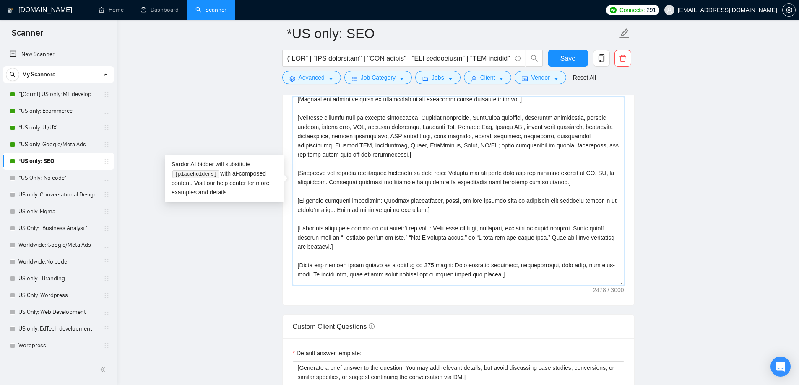
click at [318, 247] on textarea "Cover letter template:" at bounding box center [458, 191] width 331 height 189
click at [321, 215] on textarea "Cover letter template:" at bounding box center [458, 191] width 331 height 189
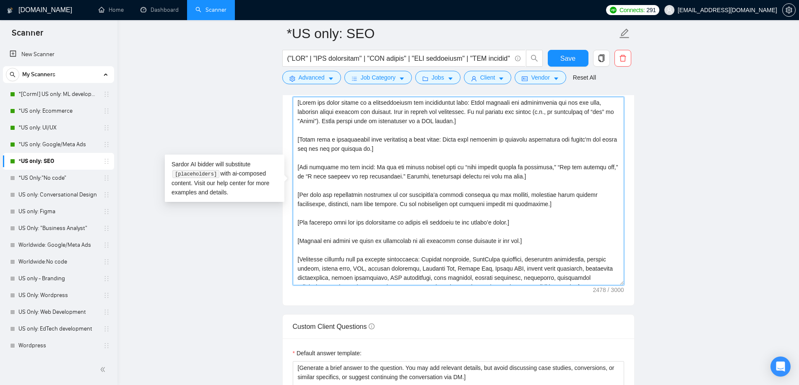
scroll to position [0, 0]
click at [325, 149] on textarea "Cover letter template:" at bounding box center [458, 191] width 331 height 189
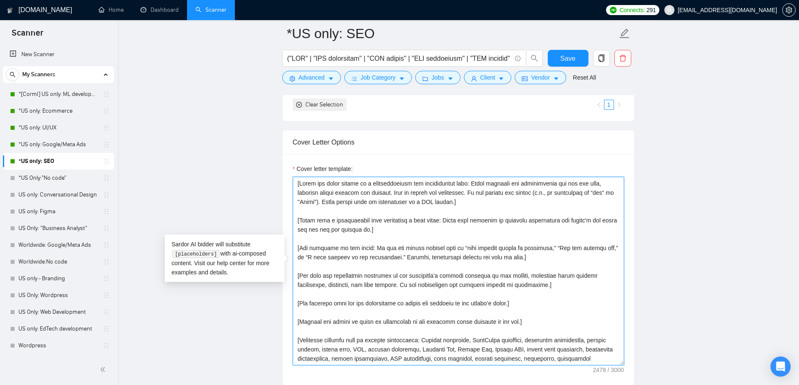
scroll to position [881, 0]
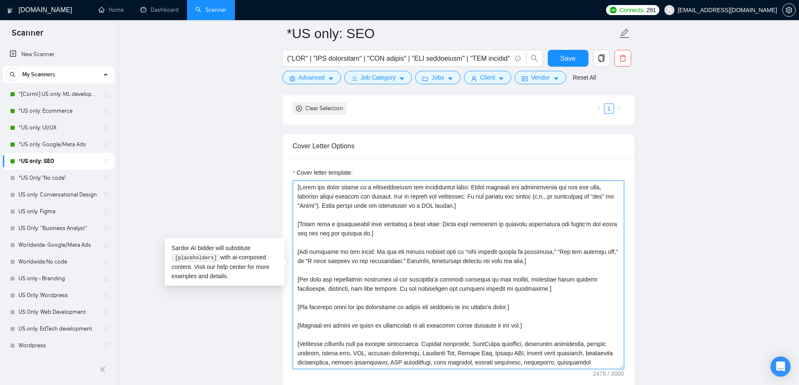
click at [323, 213] on textarea "Cover letter template:" at bounding box center [458, 275] width 331 height 189
click at [318, 208] on textarea "Cover letter template:" at bounding box center [458, 275] width 331 height 189
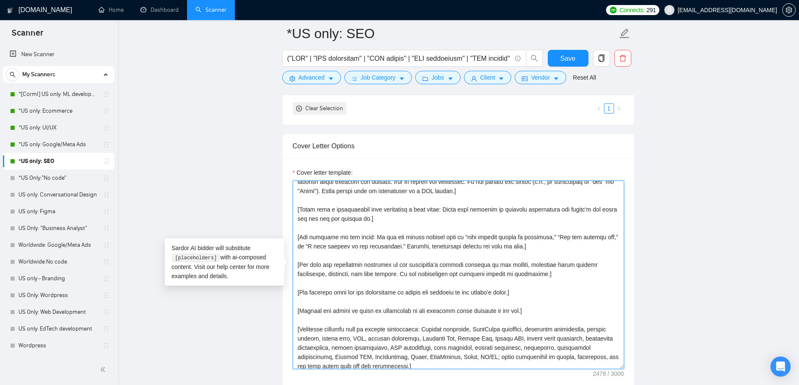
scroll to position [0, 0]
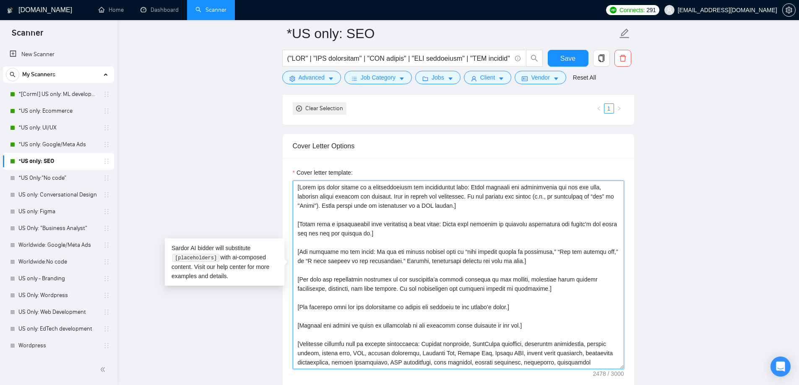
drag, startPoint x: 373, startPoint y: 227, endPoint x: 292, endPoint y: 215, distance: 81.9
click at [293, 215] on textarea "Cover letter template:" at bounding box center [458, 275] width 331 height 189
click at [408, 231] on textarea "Cover letter template:" at bounding box center [458, 275] width 331 height 189
click at [315, 210] on textarea "Cover letter template:" at bounding box center [458, 275] width 331 height 189
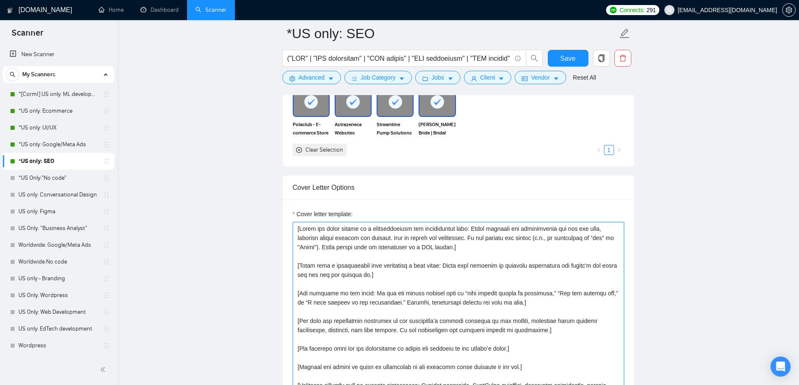
scroll to position [839, 0]
click at [323, 250] on textarea "Cover letter template:" at bounding box center [458, 317] width 331 height 189
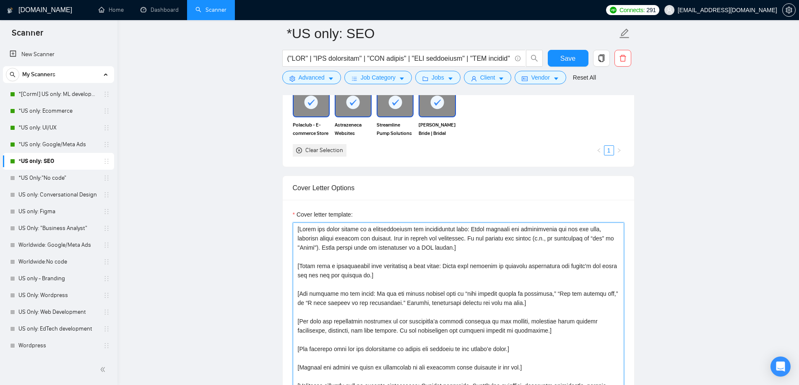
click at [308, 275] on textarea "Cover letter template:" at bounding box center [458, 317] width 331 height 189
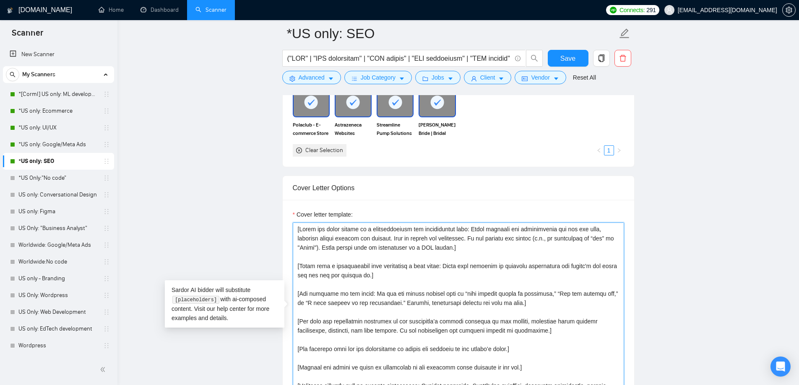
click at [312, 254] on textarea "Cover letter template:" at bounding box center [458, 317] width 331 height 189
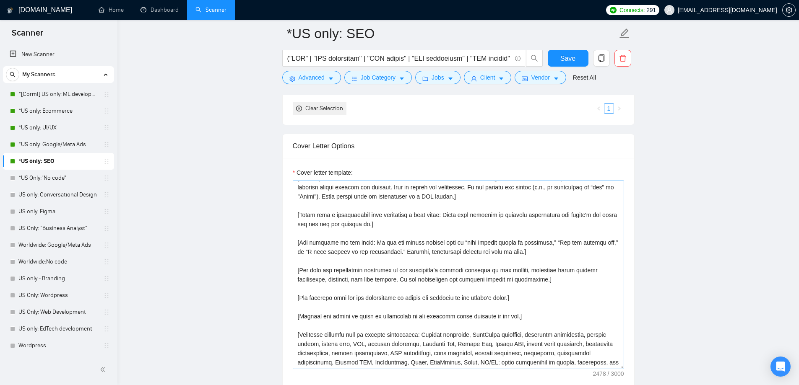
scroll to position [0, 0]
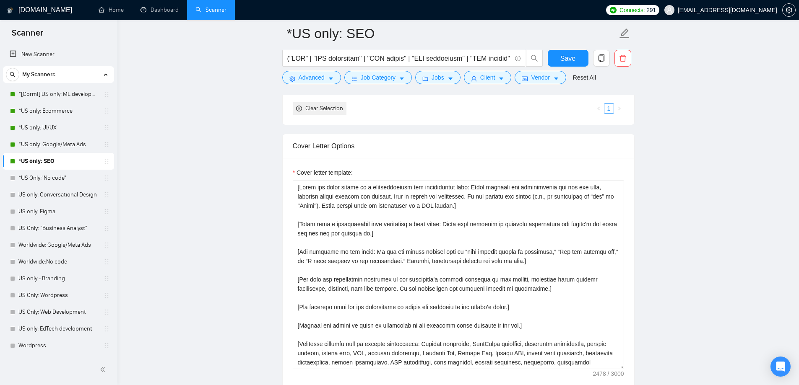
click at [323, 203] on textarea "Cover letter template:" at bounding box center [458, 275] width 331 height 189
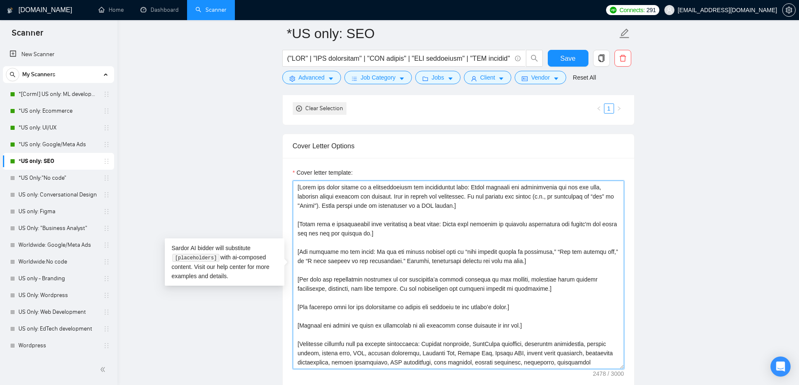
click at [322, 208] on textarea "Cover letter template:" at bounding box center [458, 275] width 331 height 189
click at [313, 236] on textarea "Cover letter template:" at bounding box center [458, 275] width 331 height 189
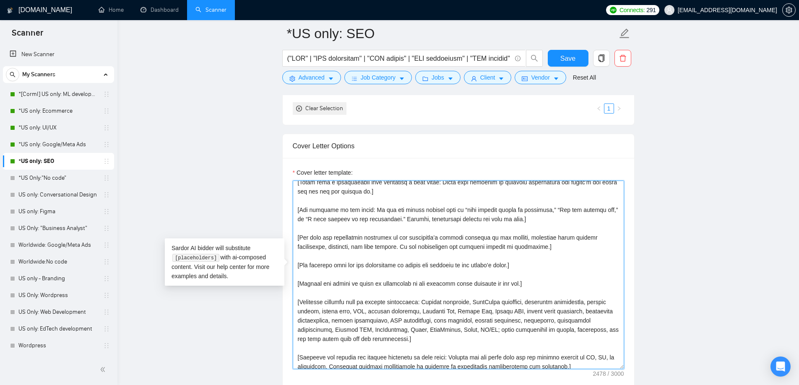
click at [315, 224] on textarea "Cover letter template:" at bounding box center [458, 275] width 331 height 189
click at [317, 249] on textarea "Cover letter template:" at bounding box center [458, 275] width 331 height 189
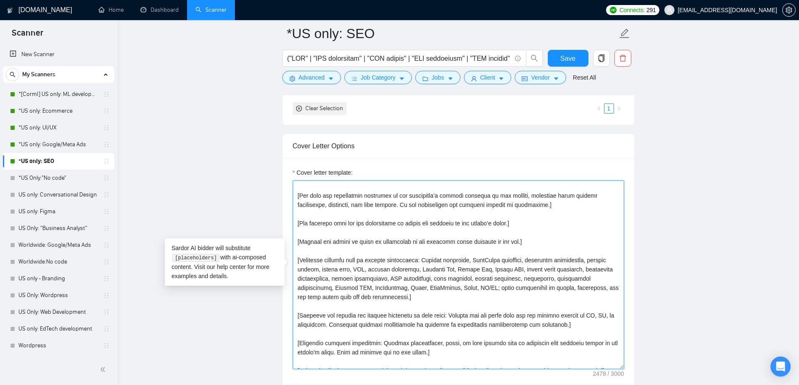
click at [312, 224] on textarea "Cover letter template:" at bounding box center [458, 275] width 331 height 189
click at [310, 244] on textarea "Cover letter template:" at bounding box center [458, 275] width 331 height 189
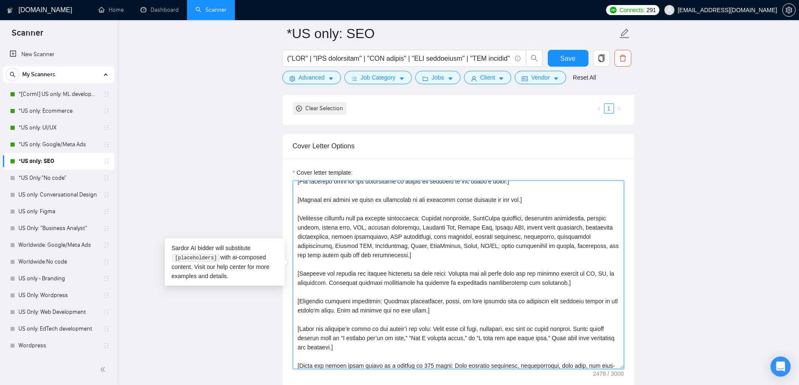
click at [320, 258] on textarea "Cover letter template:" at bounding box center [458, 275] width 331 height 189
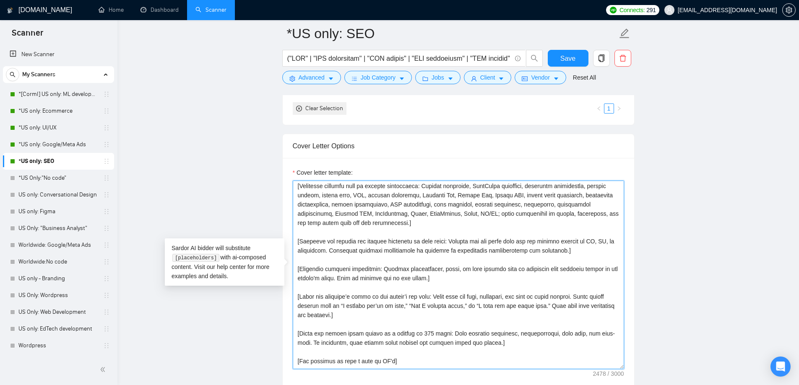
scroll to position [168, 0]
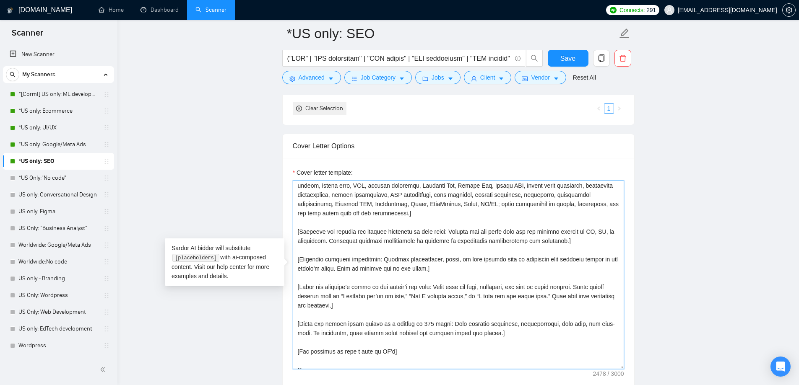
click at [313, 246] on textarea "Cover letter template:" at bounding box center [458, 275] width 331 height 189
click at [315, 266] on textarea "Cover letter template:" at bounding box center [458, 275] width 331 height 189
click at [310, 271] on textarea "Cover letter template:" at bounding box center [458, 275] width 331 height 189
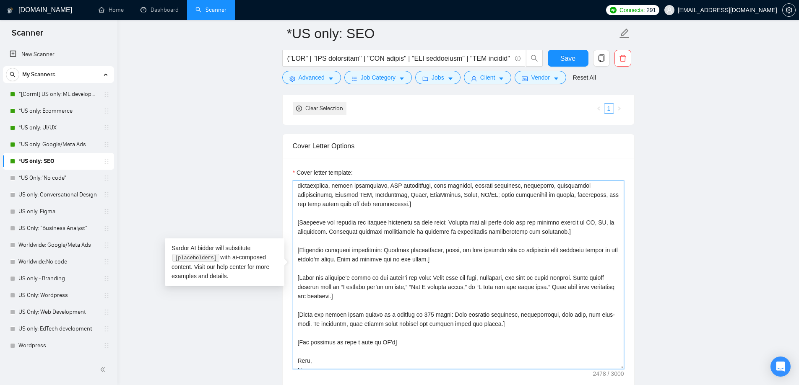
scroll to position [185, 0]
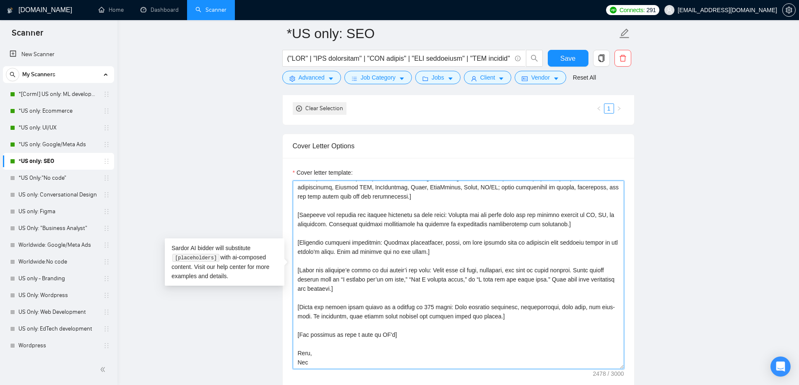
click at [314, 289] on textarea "Cover letter template:" at bounding box center [458, 275] width 331 height 189
drag, startPoint x: 309, startPoint y: 318, endPoint x: 309, endPoint y: 334, distance: 15.9
click at [309, 319] on textarea "Cover letter template:" at bounding box center [458, 275] width 331 height 189
click at [308, 336] on textarea "Cover letter template:" at bounding box center [458, 275] width 331 height 189
click at [310, 338] on textarea "Cover letter template:" at bounding box center [458, 275] width 331 height 189
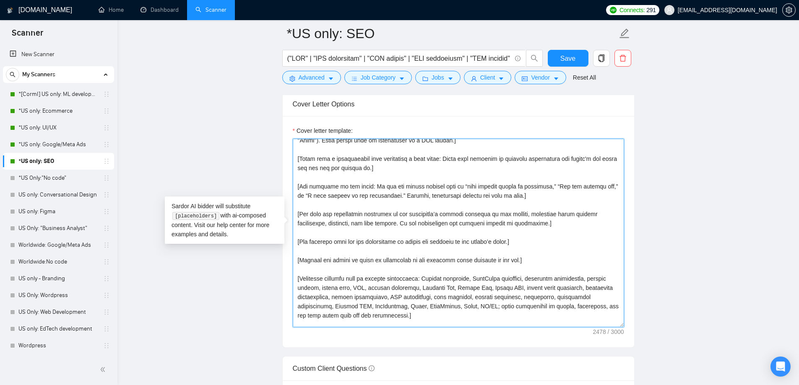
scroll to position [0, 0]
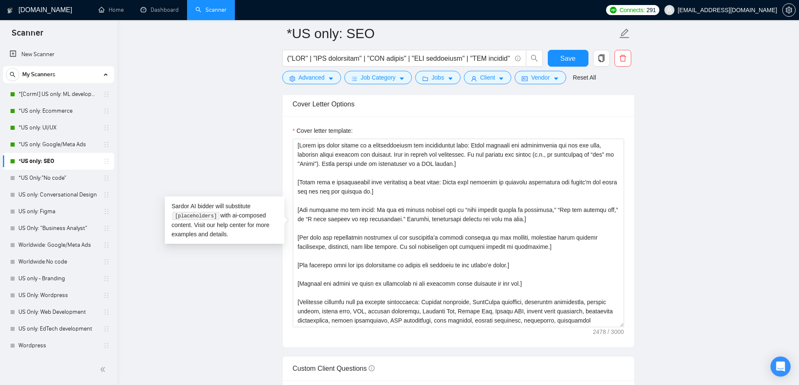
click at [221, 300] on main "*US only: SEO Save Advanced Job Category Jobs Client Vendor Reset All Preview R…" at bounding box center [458, 363] width 655 height 2492
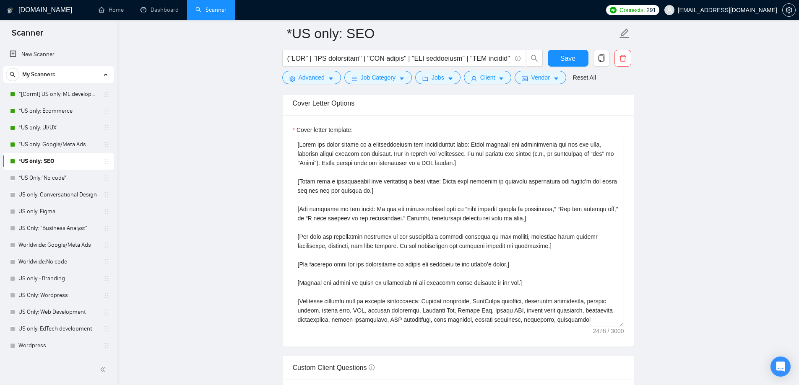
scroll to position [923, 0]
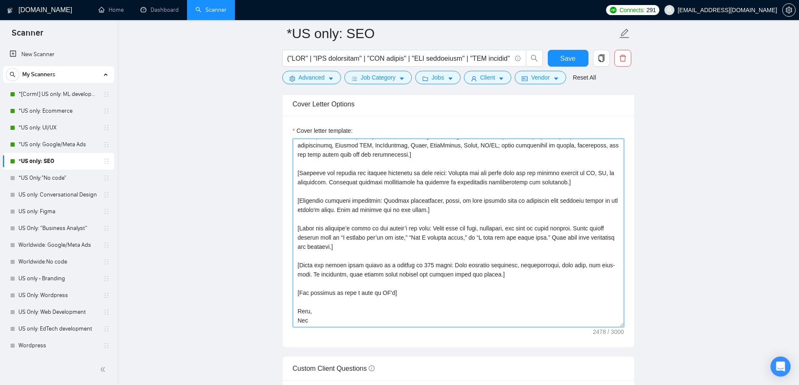
click at [322, 312] on textarea "Cover letter template:" at bounding box center [458, 233] width 331 height 189
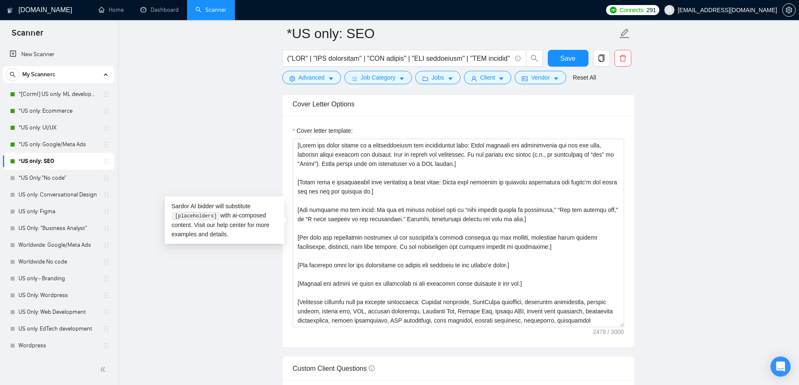
click at [235, 286] on main "*US only: SEO Save Advanced Job Category Jobs Client Vendor Reset All Preview R…" at bounding box center [458, 363] width 655 height 2492
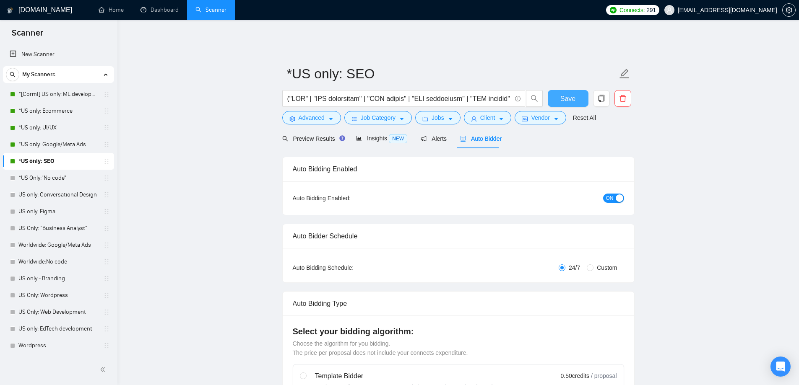
click at [568, 94] on span "Save" at bounding box center [567, 99] width 15 height 10
checkbox input "true"
click at [53, 96] on link "*[Corml] US only: ML development" at bounding box center [58, 94] width 80 height 17
